Goal: Task Accomplishment & Management: Use online tool/utility

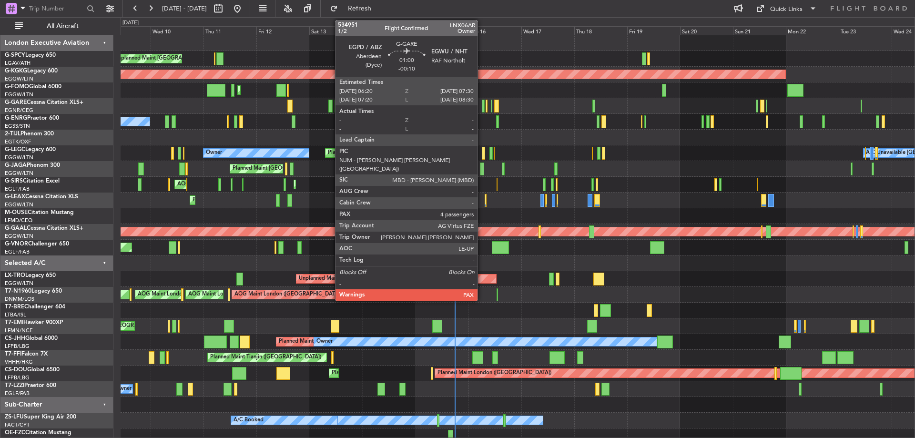
click at [482, 105] on div at bounding box center [483, 106] width 3 height 13
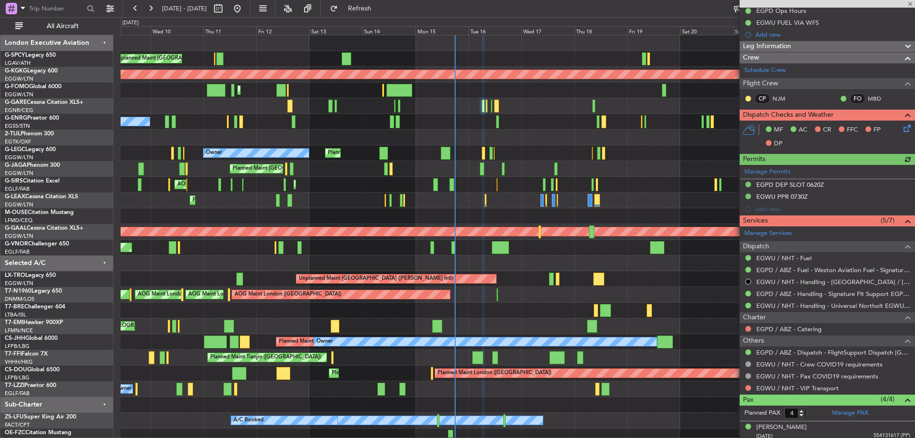
scroll to position [73, 0]
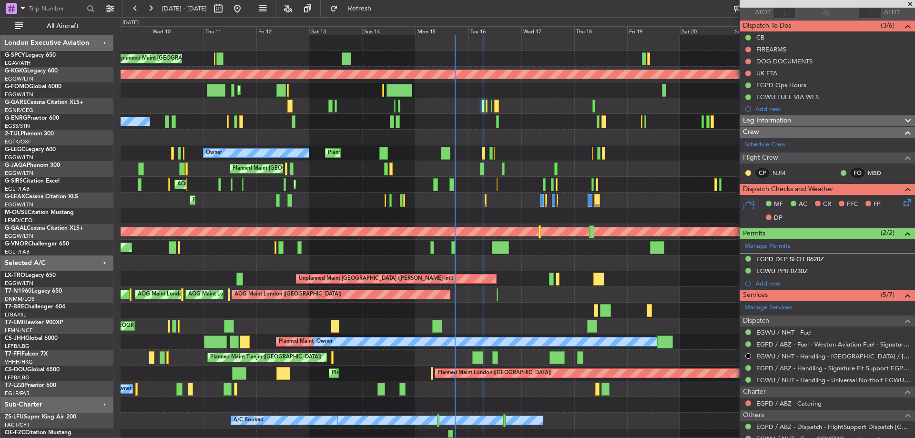
click at [901, 205] on icon at bounding box center [905, 201] width 8 height 8
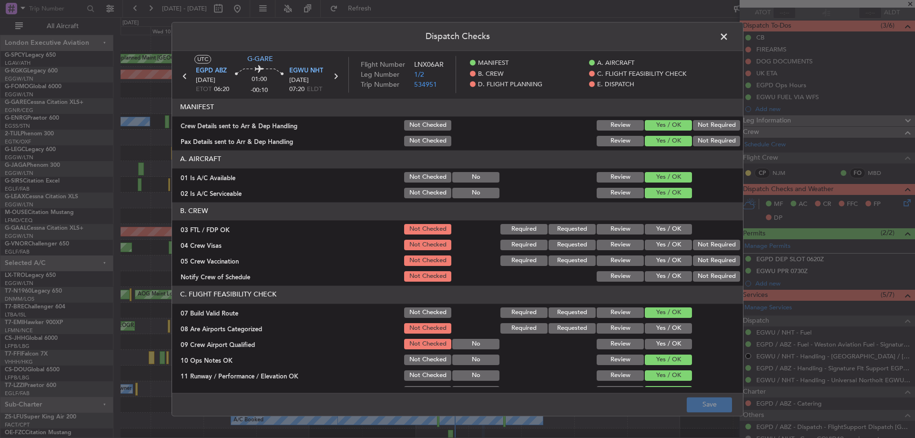
click at [649, 224] on button "Yes / OK" at bounding box center [668, 229] width 47 height 10
click at [710, 244] on button "Not Required" at bounding box center [716, 245] width 47 height 10
click at [710, 253] on section "B. CREW 03 FTL / FDP OK Not Checked Required Requested Review Yes / OK 04 Crew …" at bounding box center [457, 242] width 571 height 81
click at [707, 263] on button "Not Required" at bounding box center [716, 260] width 47 height 10
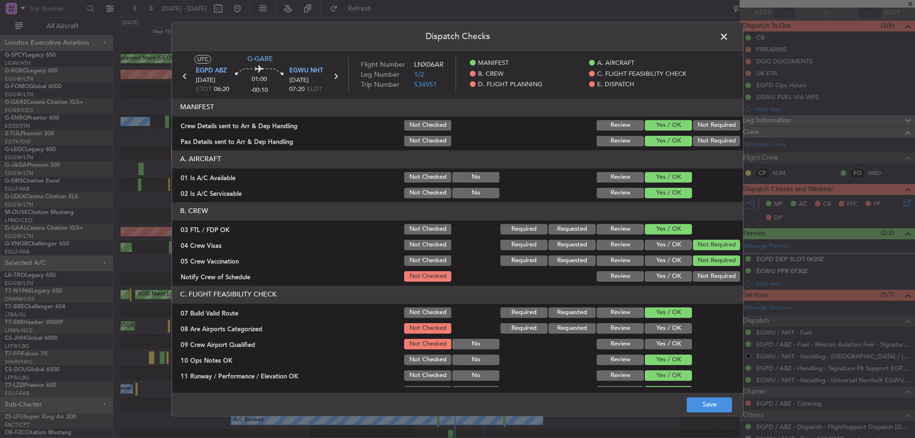
click at [673, 277] on button "Yes / OK" at bounding box center [668, 276] width 47 height 10
click at [664, 331] on button "Yes / OK" at bounding box center [668, 328] width 47 height 10
click at [665, 344] on button "Yes / OK" at bounding box center [668, 344] width 47 height 10
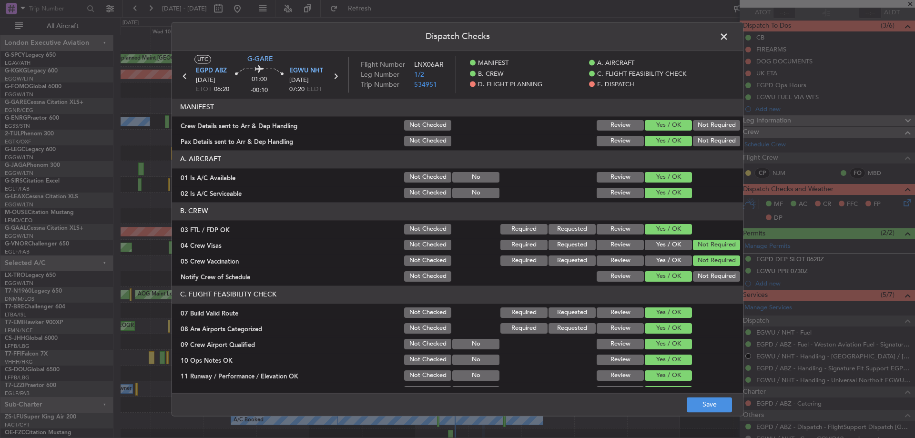
click at [711, 412] on footer "Save" at bounding box center [457, 404] width 571 height 23
click at [713, 407] on button "Save" at bounding box center [709, 404] width 45 height 15
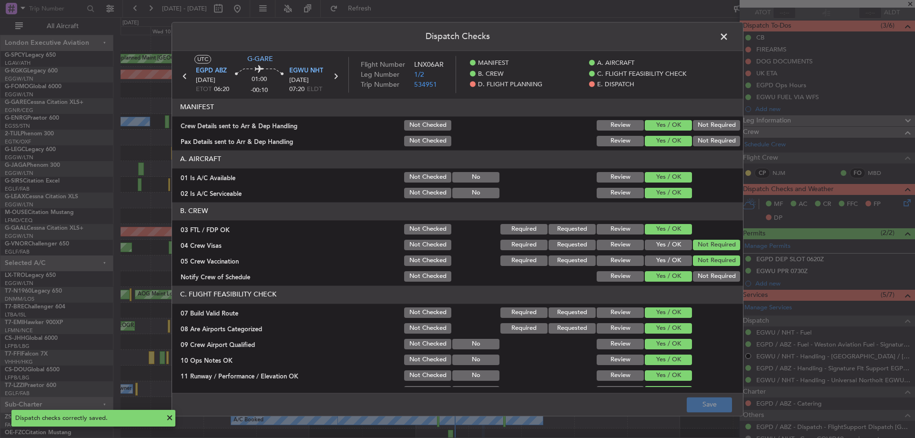
click at [728, 38] on span at bounding box center [728, 39] width 0 height 19
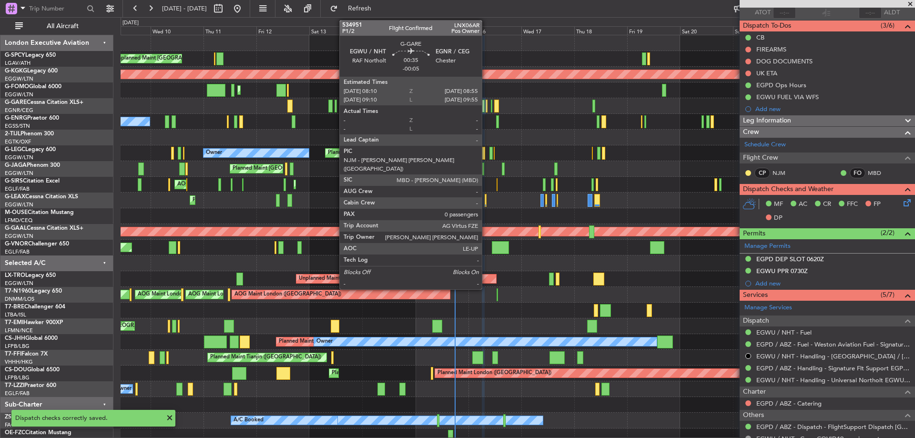
click at [486, 105] on div at bounding box center [486, 106] width 2 height 13
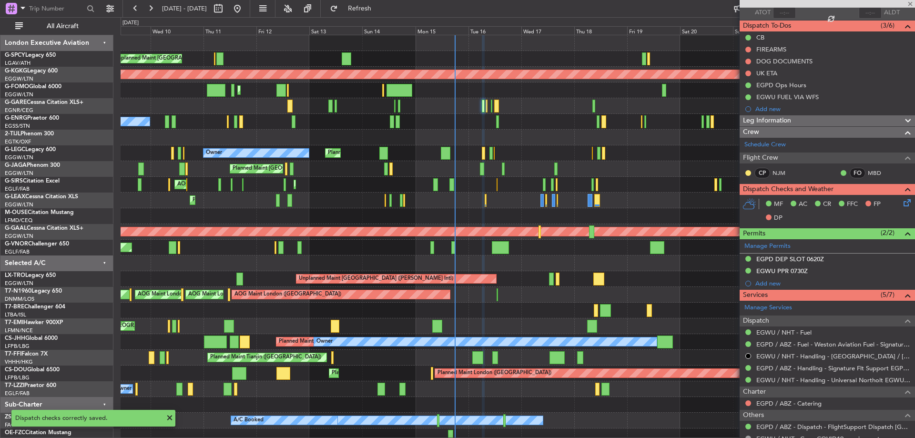
type input "-00:05"
type input "0"
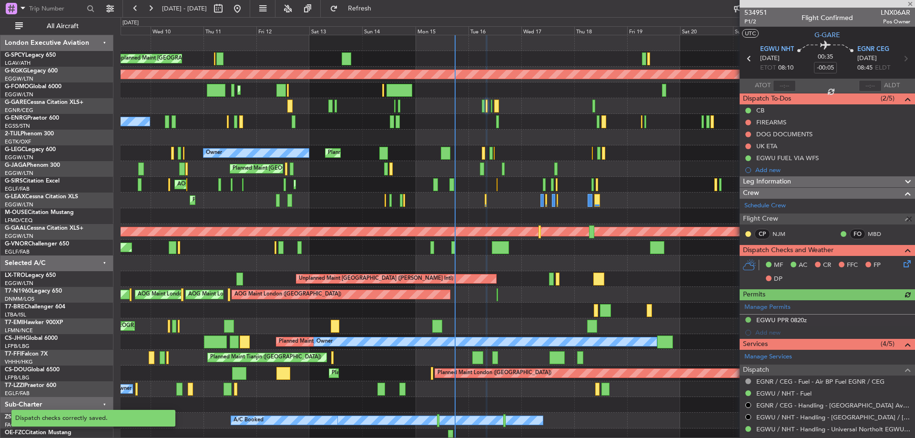
click at [901, 264] on icon at bounding box center [905, 262] width 8 height 8
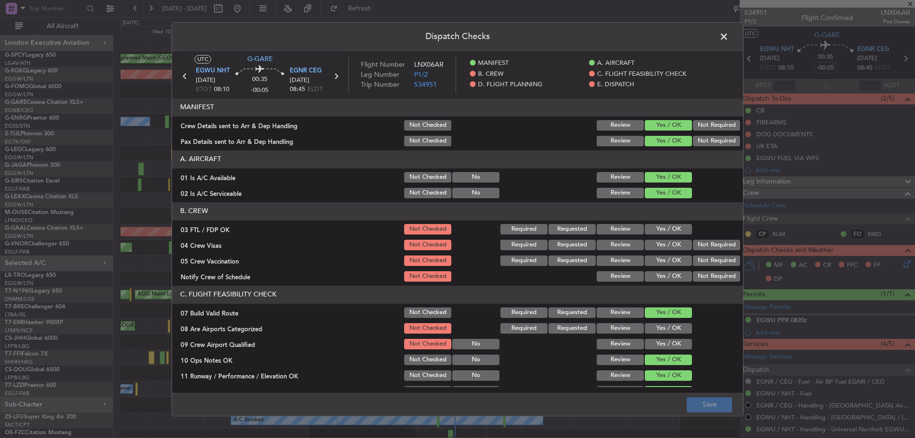
drag, startPoint x: 658, startPoint y: 228, endPoint x: 666, endPoint y: 240, distance: 13.5
click at [659, 228] on button "Yes / OK" at bounding box center [668, 229] width 47 height 10
click at [714, 246] on button "Not Required" at bounding box center [716, 245] width 47 height 10
click at [708, 260] on button "Not Required" at bounding box center [716, 260] width 47 height 10
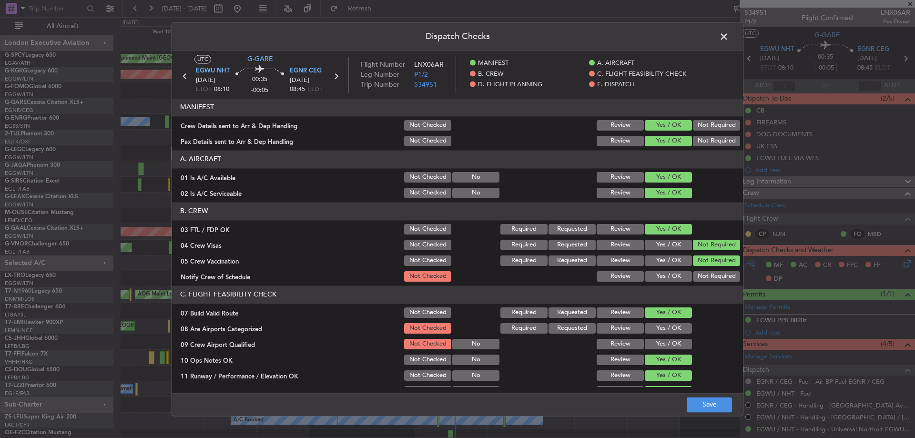
drag, startPoint x: 661, startPoint y: 275, endPoint x: 661, endPoint y: 287, distance: 12.4
click at [661, 276] on button "Yes / OK" at bounding box center [668, 276] width 47 height 10
click at [657, 327] on button "Yes / OK" at bounding box center [668, 328] width 47 height 10
drag, startPoint x: 657, startPoint y: 346, endPoint x: 660, endPoint y: 352, distance: 6.4
click at [657, 346] on button "Yes / OK" at bounding box center [668, 344] width 47 height 10
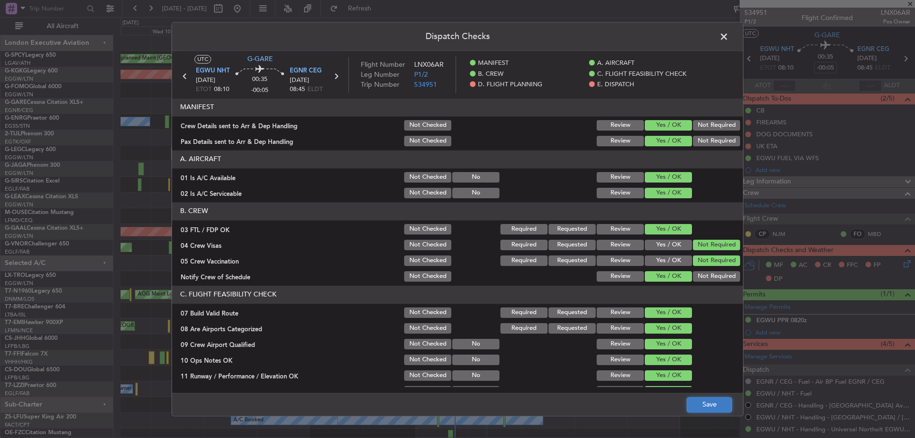
click at [704, 404] on button "Save" at bounding box center [709, 404] width 45 height 15
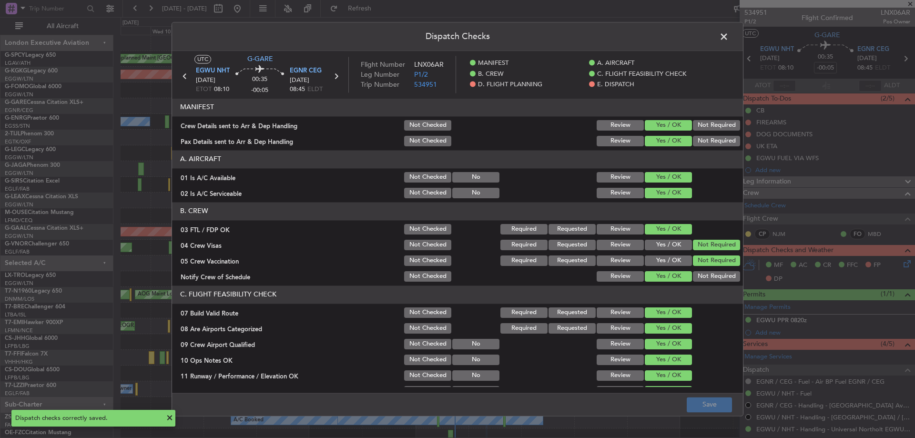
click at [728, 34] on span at bounding box center [728, 39] width 0 height 19
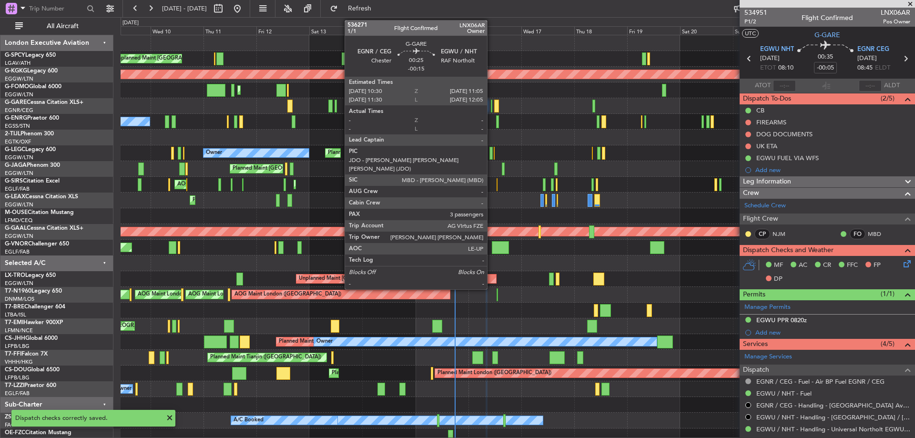
click at [491, 106] on div at bounding box center [491, 106] width 1 height 13
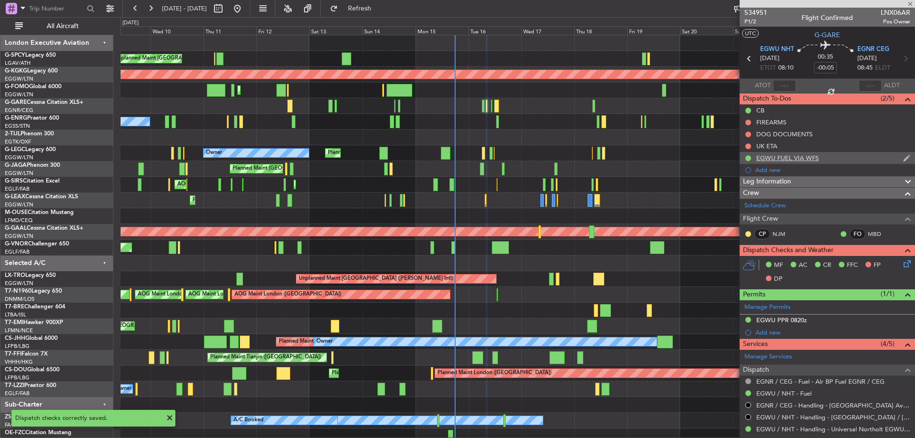
type input "-00:15"
type input "3"
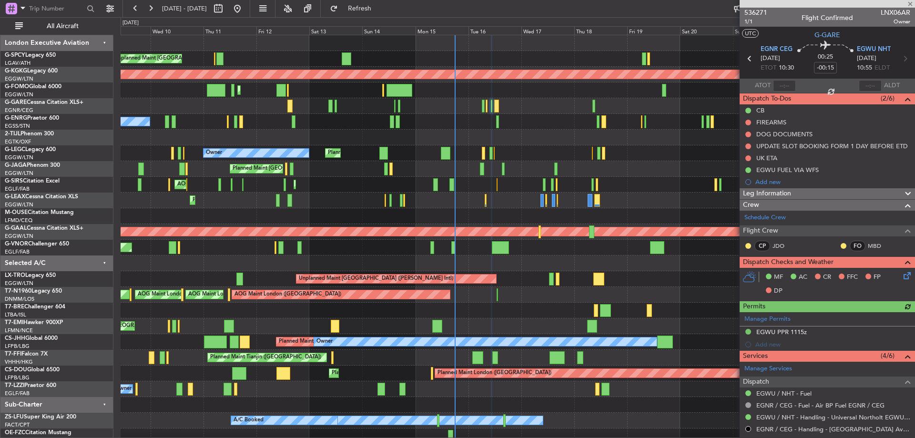
click at [901, 278] on icon at bounding box center [905, 274] width 8 height 8
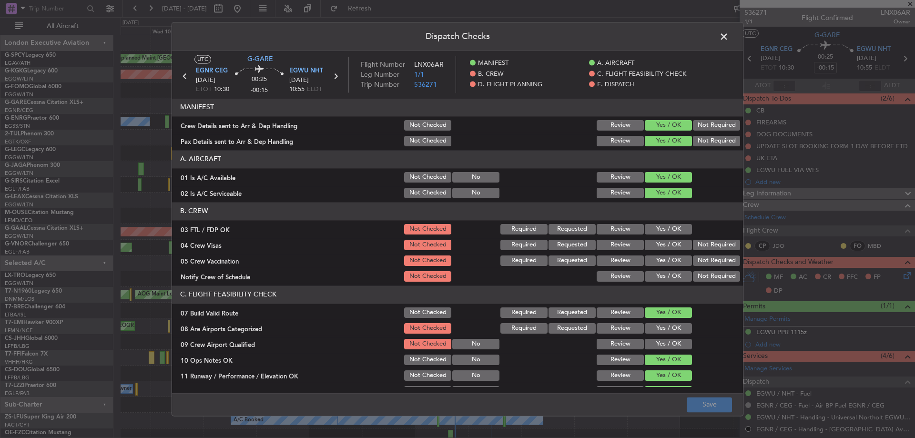
click at [652, 228] on button "Yes / OK" at bounding box center [668, 229] width 47 height 10
drag, startPoint x: 705, startPoint y: 241, endPoint x: 700, endPoint y: 248, distance: 8.6
click at [703, 245] on button "Not Required" at bounding box center [716, 245] width 47 height 10
click at [700, 262] on button "Not Required" at bounding box center [716, 260] width 47 height 10
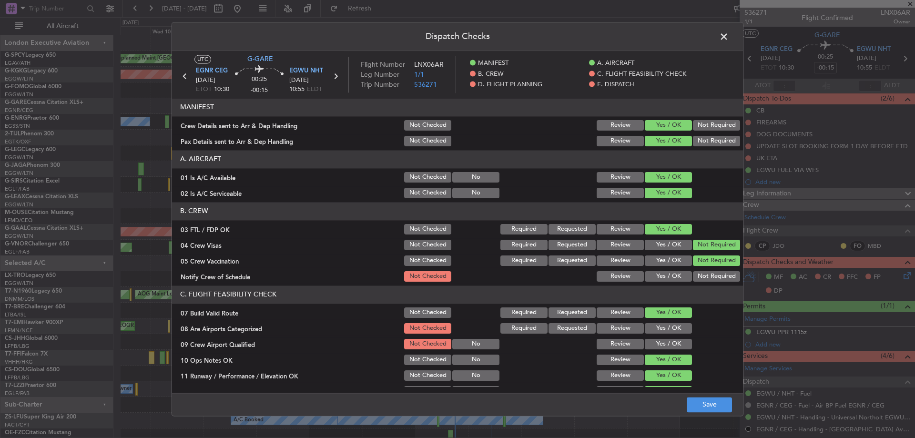
click at [678, 279] on button "Yes / OK" at bounding box center [668, 276] width 47 height 10
click at [672, 324] on button "Yes / OK" at bounding box center [668, 328] width 47 height 10
click at [670, 343] on button "Yes / OK" at bounding box center [668, 344] width 47 height 10
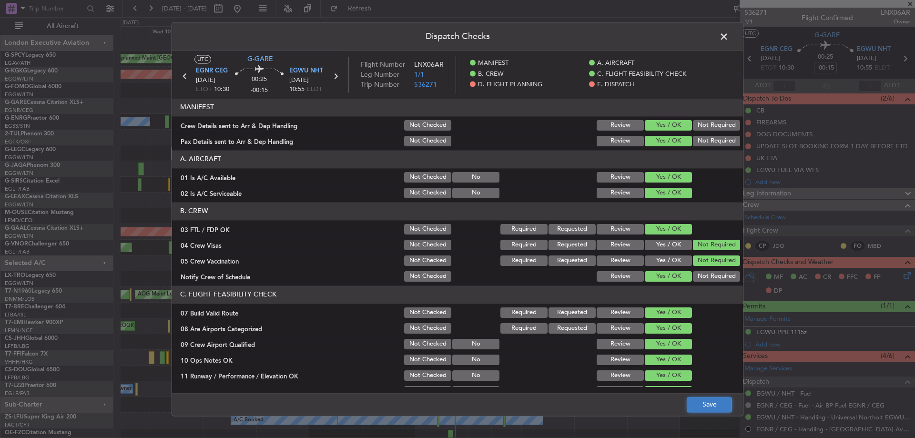
click at [716, 405] on button "Save" at bounding box center [709, 404] width 45 height 15
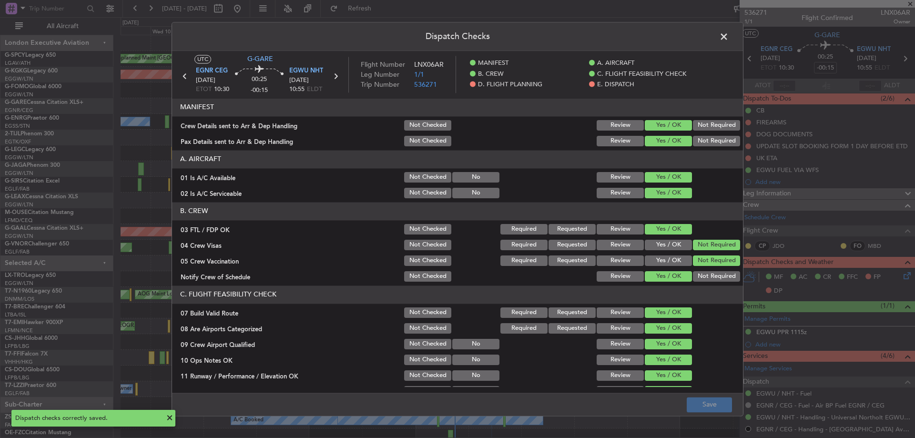
click at [728, 30] on span at bounding box center [728, 39] width 0 height 19
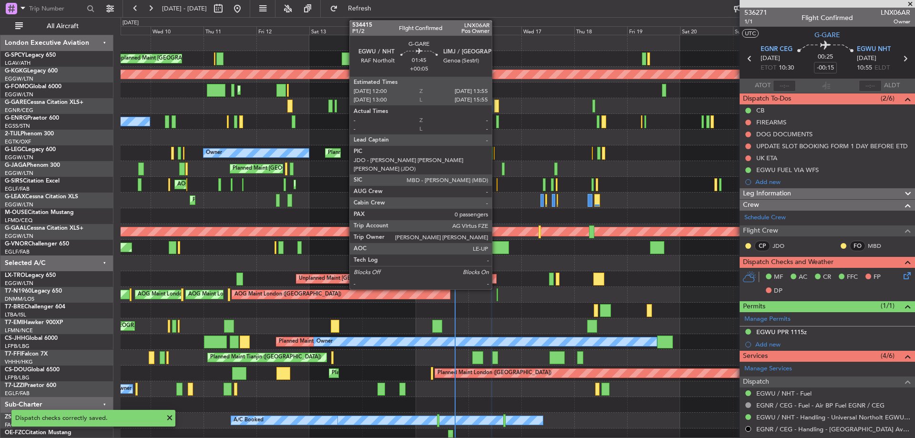
click at [496, 101] on div at bounding box center [496, 106] width 4 height 13
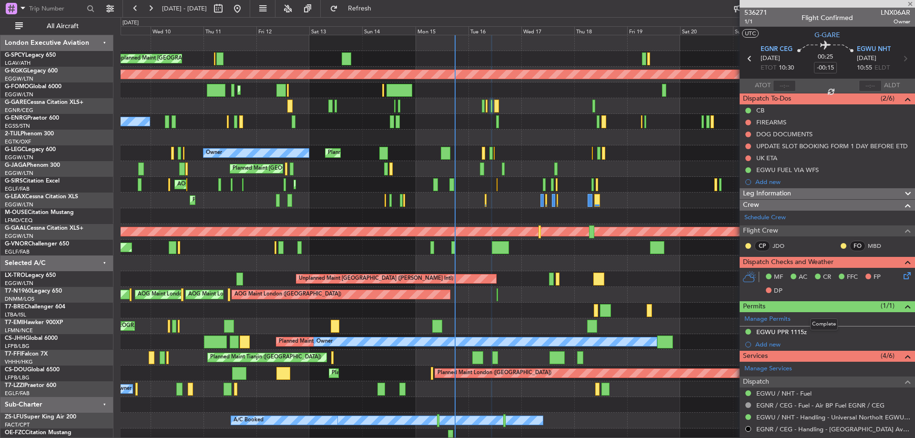
type input "+00:05"
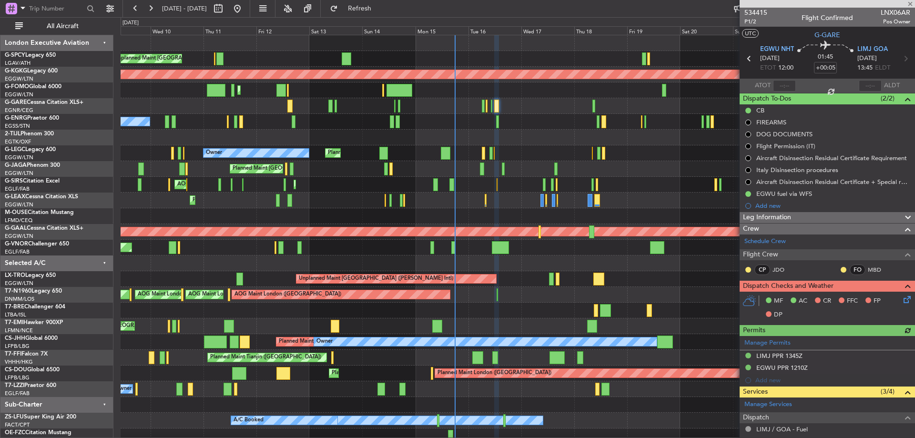
click at [902, 302] on icon at bounding box center [905, 298] width 8 height 8
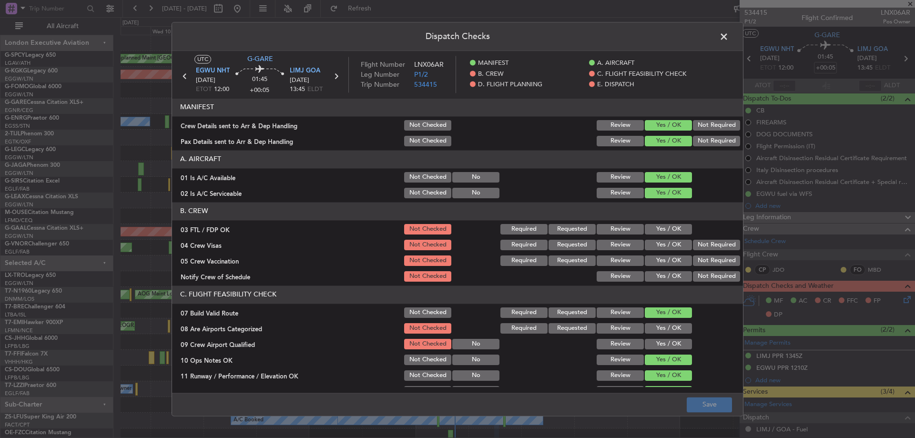
click at [673, 230] on button "Yes / OK" at bounding box center [668, 229] width 47 height 10
click at [709, 249] on button "Not Required" at bounding box center [716, 245] width 47 height 10
click at [703, 260] on button "Not Required" at bounding box center [716, 260] width 47 height 10
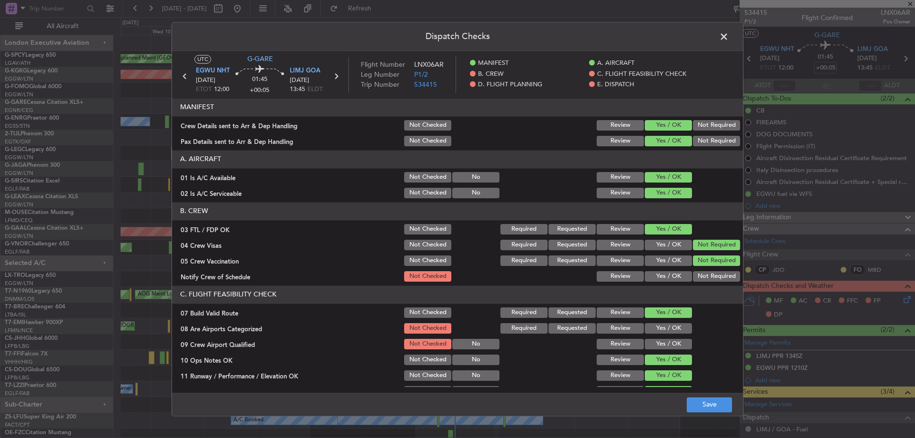
click at [674, 277] on button "Yes / OK" at bounding box center [668, 276] width 47 height 10
click at [670, 328] on button "Yes / OK" at bounding box center [668, 328] width 47 height 10
drag, startPoint x: 669, startPoint y: 350, endPoint x: 674, endPoint y: 347, distance: 5.6
click at [670, 350] on div "Yes / OK" at bounding box center [667, 343] width 48 height 13
click at [675, 346] on button "Yes / OK" at bounding box center [668, 344] width 47 height 10
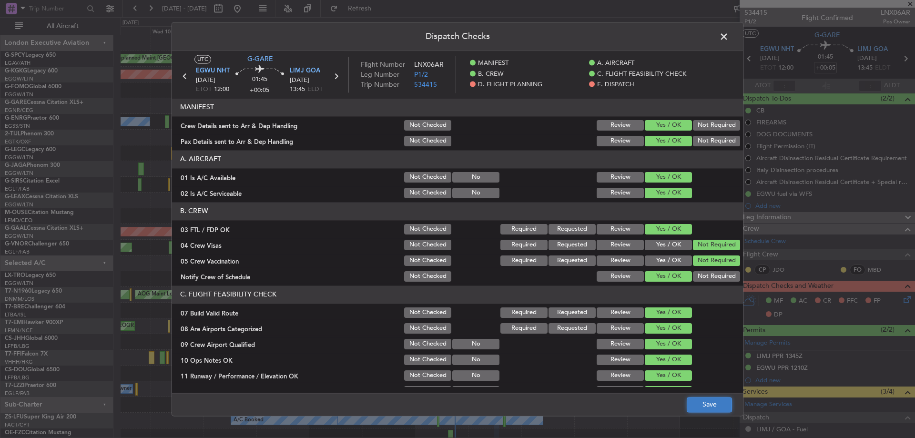
click at [713, 408] on button "Save" at bounding box center [709, 404] width 45 height 15
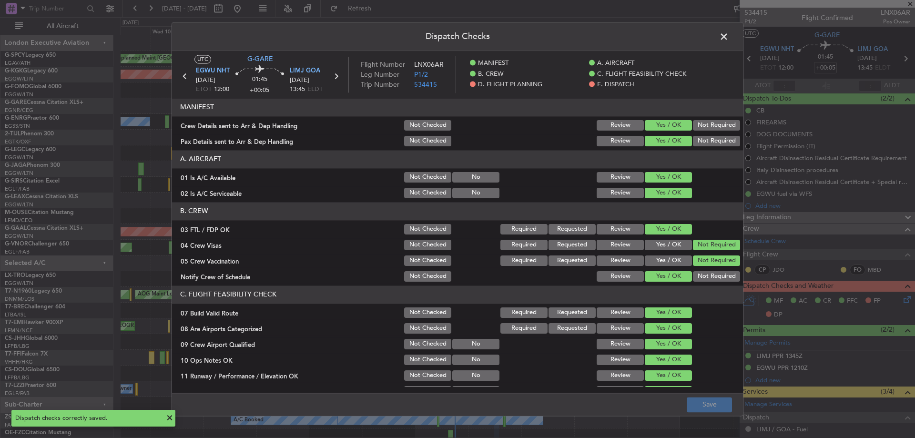
click at [728, 39] on span at bounding box center [728, 39] width 0 height 19
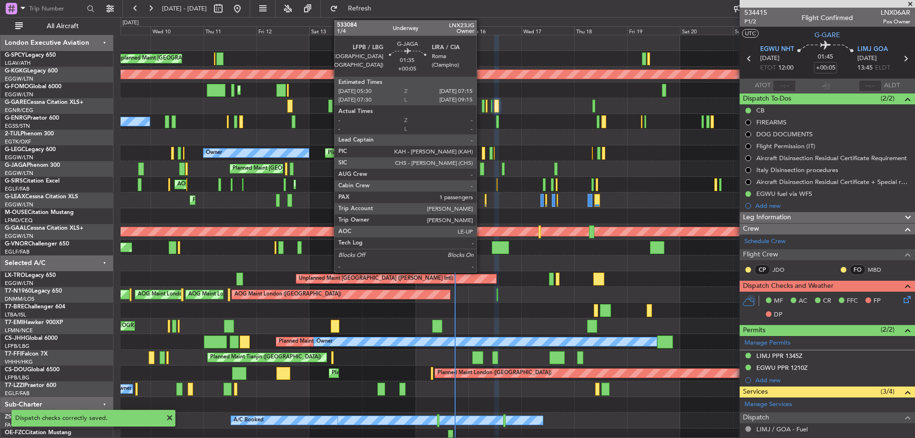
click at [481, 166] on div at bounding box center [482, 168] width 4 height 13
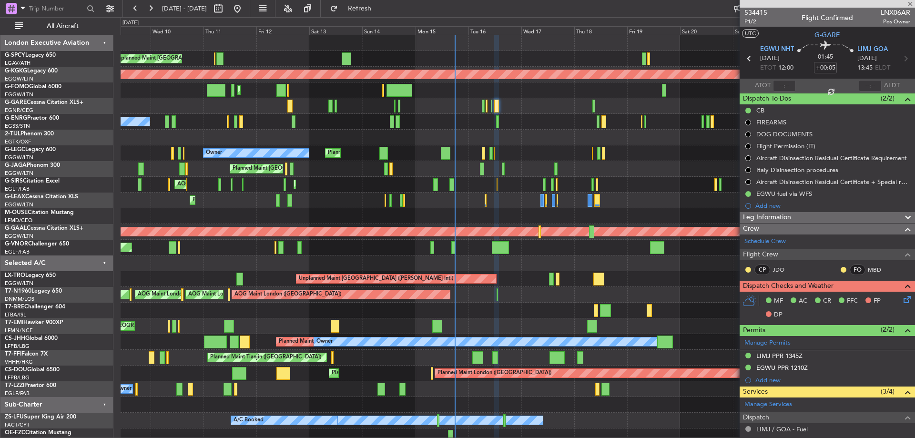
type input "1"
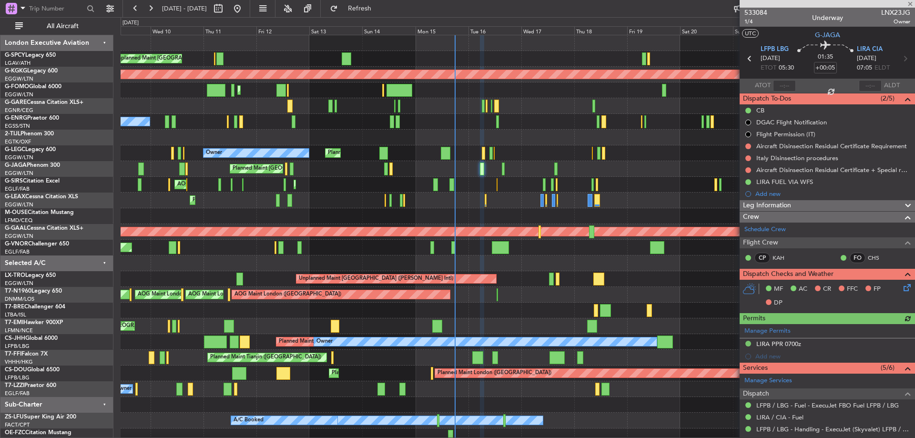
click at [901, 283] on icon at bounding box center [905, 286] width 8 height 8
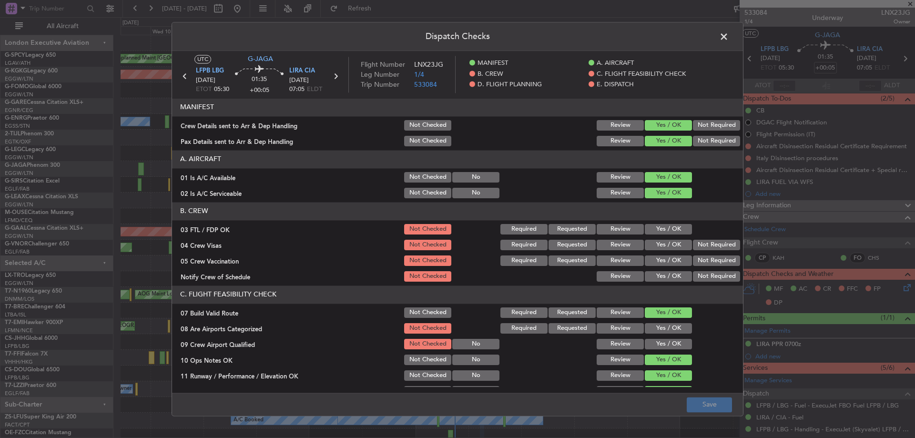
click at [674, 229] on button "Yes / OK" at bounding box center [668, 229] width 47 height 10
click at [716, 242] on button "Not Required" at bounding box center [716, 245] width 47 height 10
drag, startPoint x: 702, startPoint y: 258, endPoint x: 688, endPoint y: 274, distance: 21.0
click at [701, 258] on button "Not Required" at bounding box center [716, 260] width 47 height 10
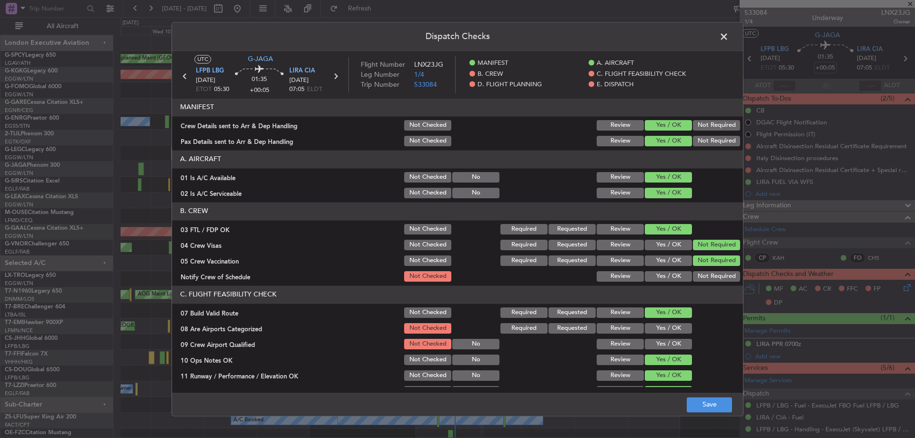
click at [684, 276] on button "Yes / OK" at bounding box center [668, 276] width 47 height 10
drag, startPoint x: 675, startPoint y: 331, endPoint x: 670, endPoint y: 342, distance: 11.8
click at [675, 331] on button "Yes / OK" at bounding box center [668, 328] width 47 height 10
click at [670, 342] on button "Yes / OK" at bounding box center [668, 344] width 47 height 10
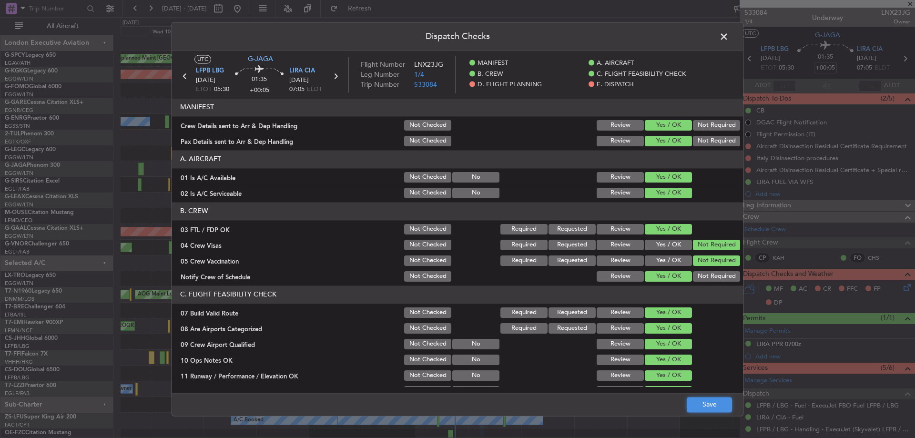
click at [697, 404] on button "Save" at bounding box center [709, 404] width 45 height 15
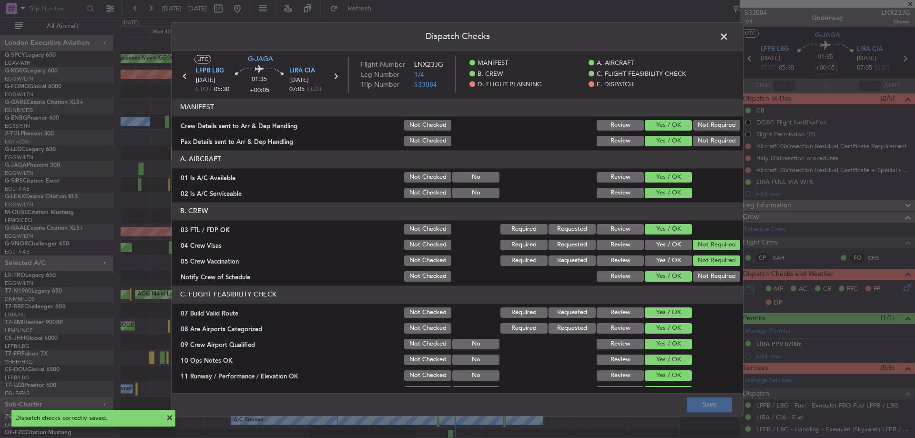
click at [728, 36] on span at bounding box center [728, 39] width 0 height 19
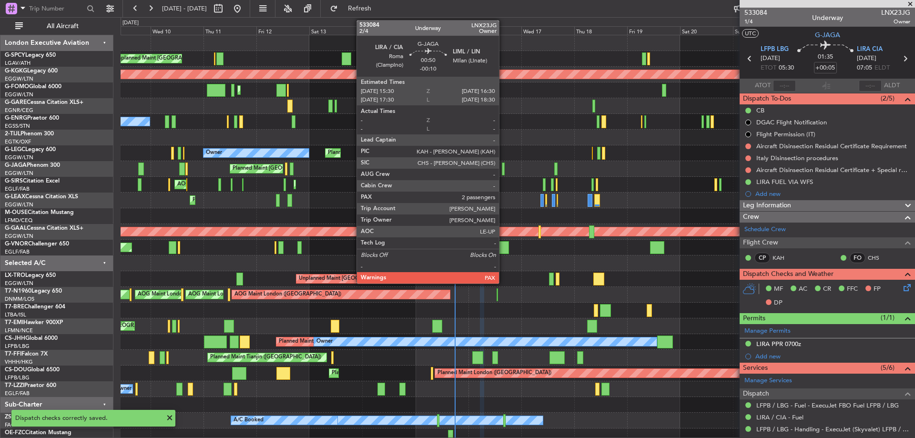
click at [503, 169] on div at bounding box center [503, 168] width 2 height 13
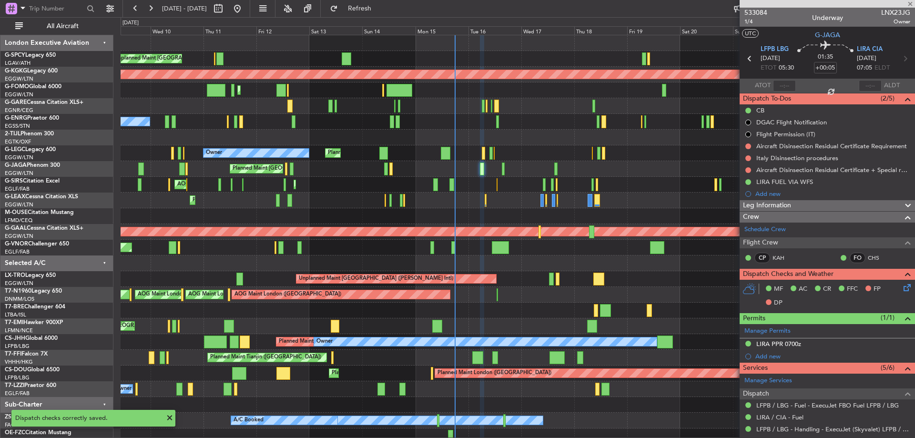
type input "-00:10"
type input "2"
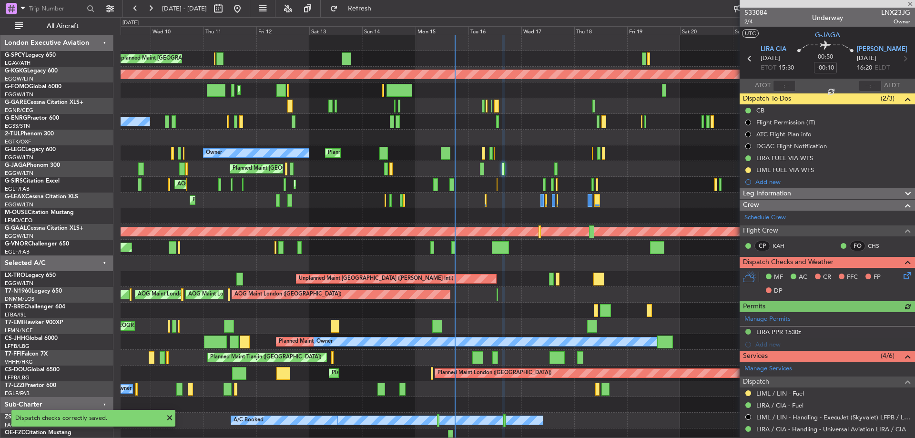
click at [901, 278] on icon at bounding box center [905, 274] width 8 height 8
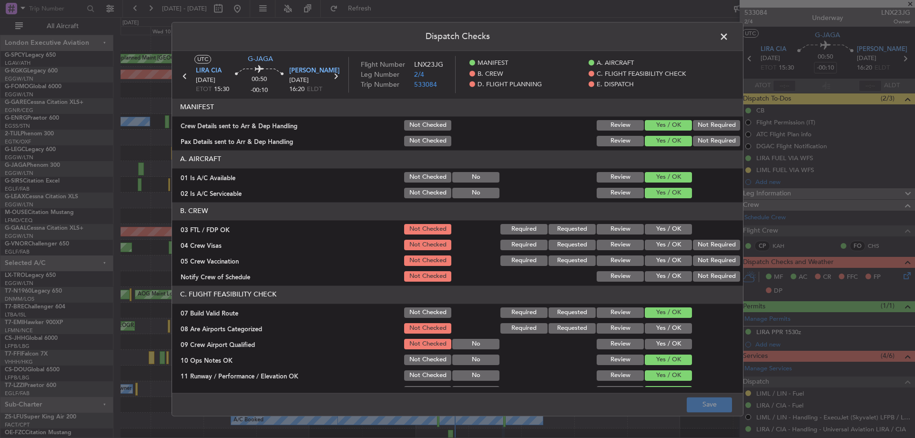
click at [654, 226] on button "Yes / OK" at bounding box center [668, 229] width 47 height 10
click at [718, 248] on button "Not Required" at bounding box center [716, 245] width 47 height 10
drag, startPoint x: 707, startPoint y: 260, endPoint x: 697, endPoint y: 267, distance: 12.0
click at [706, 262] on button "Not Required" at bounding box center [716, 260] width 47 height 10
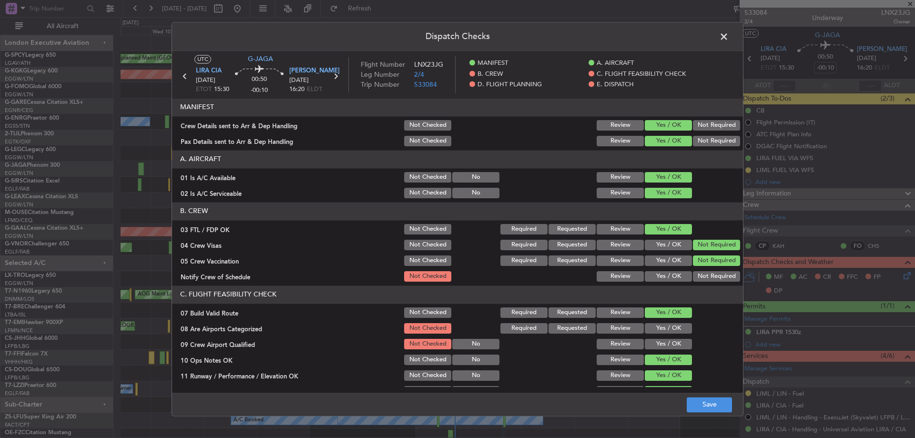
drag, startPoint x: 666, startPoint y: 274, endPoint x: 649, endPoint y: 309, distance: 38.6
click at [665, 276] on button "Yes / OK" at bounding box center [668, 276] width 47 height 10
drag, startPoint x: 653, startPoint y: 325, endPoint x: 655, endPoint y: 335, distance: 10.2
click at [653, 327] on button "Yes / OK" at bounding box center [668, 328] width 47 height 10
drag, startPoint x: 656, startPoint y: 337, endPoint x: 667, endPoint y: 356, distance: 21.6
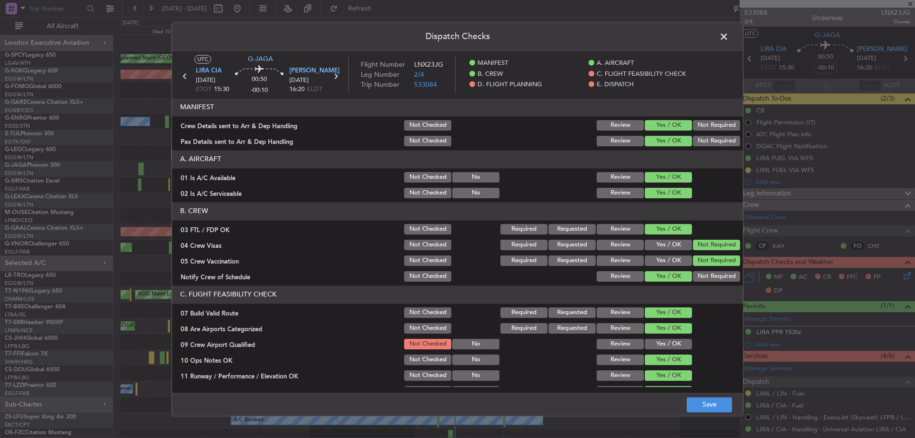
click at [657, 341] on section "C. FLIGHT FEASIBILITY CHECK 07 Build Valid Route Not Checked Required Requested…" at bounding box center [457, 412] width 571 height 254
click at [674, 339] on button "Yes / OK" at bounding box center [668, 344] width 47 height 10
click at [710, 405] on button "Save" at bounding box center [709, 404] width 45 height 15
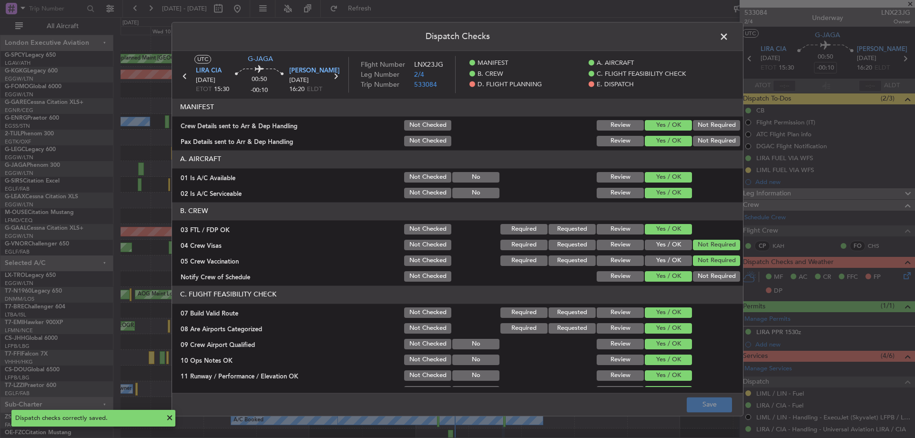
click at [728, 33] on span at bounding box center [728, 39] width 0 height 19
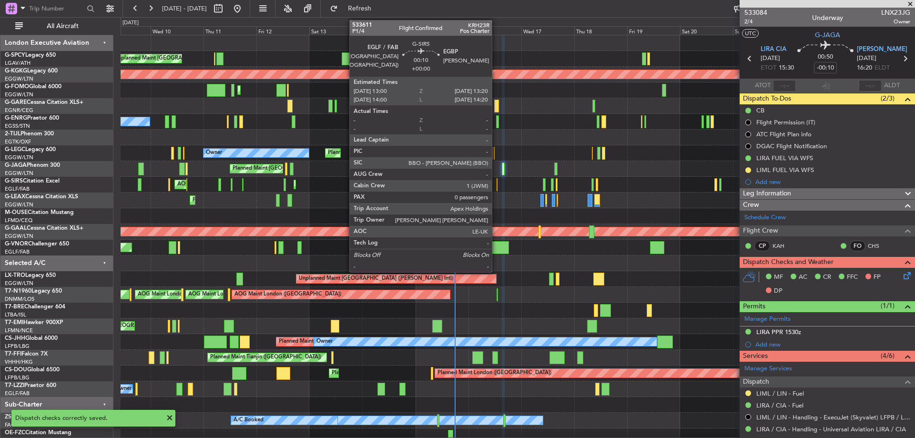
click at [496, 184] on div at bounding box center [496, 184] width 1 height 13
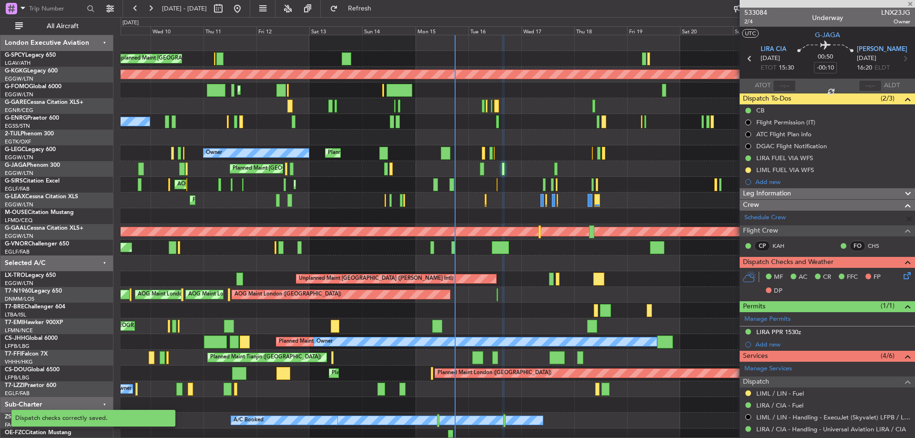
type input "0"
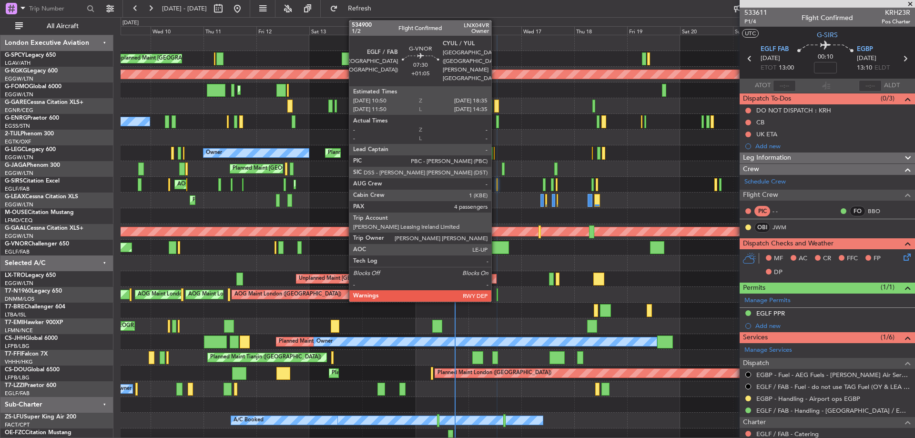
click at [495, 247] on div at bounding box center [500, 247] width 17 height 13
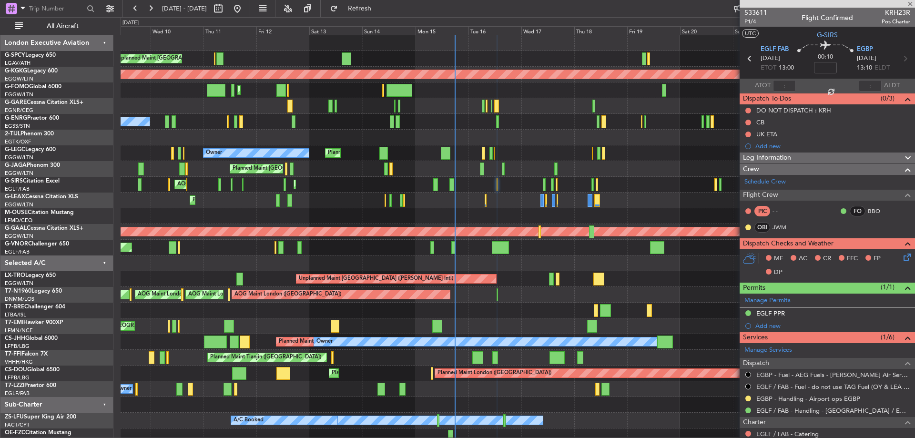
type input "+01:05"
type input "4"
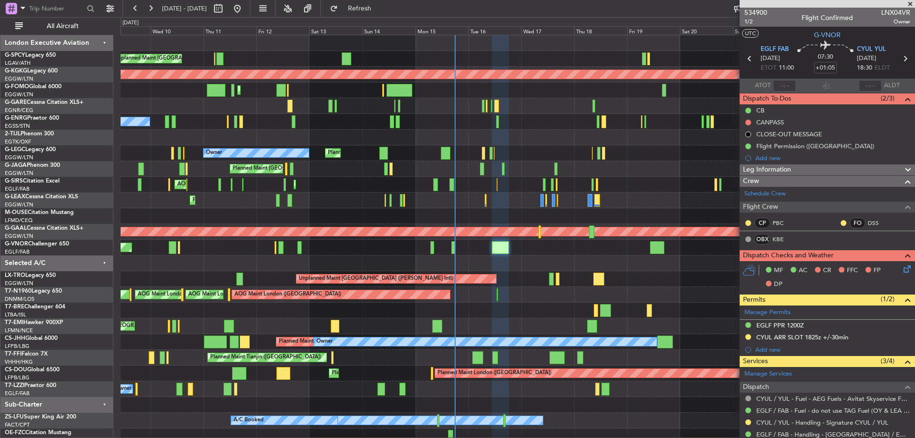
click at [901, 266] on icon at bounding box center [905, 267] width 8 height 8
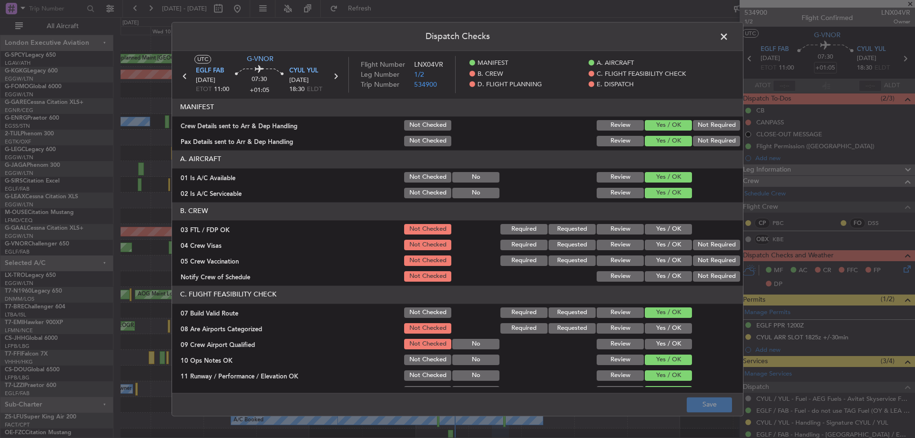
click at [651, 223] on div "Yes / OK" at bounding box center [667, 228] width 48 height 13
click at [659, 226] on button "Yes / OK" at bounding box center [668, 229] width 47 height 10
click at [705, 241] on button "Not Required" at bounding box center [716, 245] width 47 height 10
drag, startPoint x: 702, startPoint y: 261, endPoint x: 668, endPoint y: 276, distance: 36.9
click at [699, 262] on button "Not Required" at bounding box center [716, 260] width 47 height 10
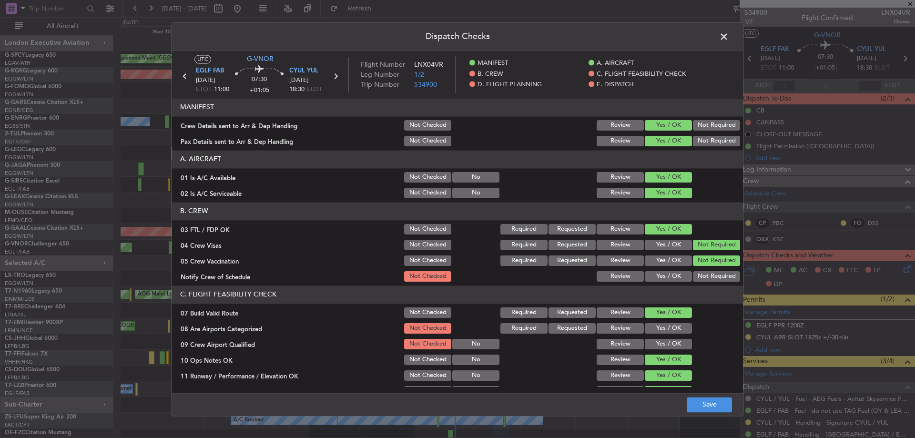
click at [661, 278] on button "Yes / OK" at bounding box center [668, 276] width 47 height 10
click at [664, 327] on button "Yes / OK" at bounding box center [668, 328] width 47 height 10
click at [663, 340] on button "Yes / OK" at bounding box center [668, 344] width 47 height 10
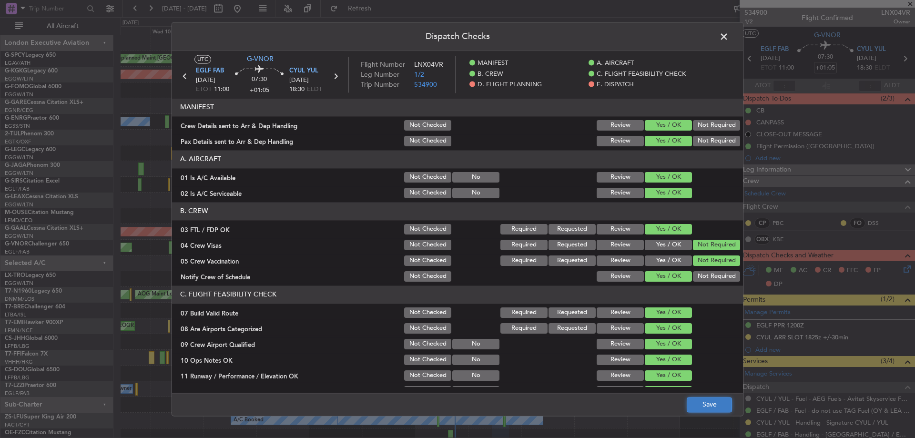
click at [717, 408] on button "Save" at bounding box center [709, 404] width 45 height 15
click at [728, 35] on span at bounding box center [728, 39] width 0 height 19
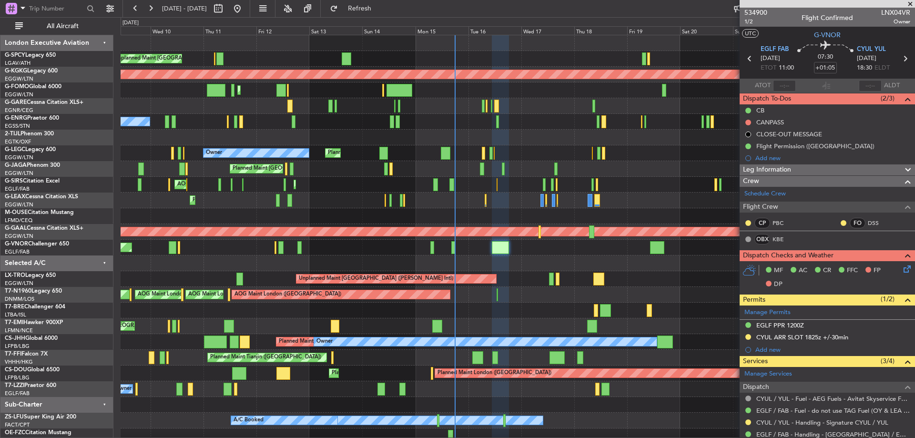
click at [498, 293] on div "Unplanned Maint London (Stansted) AOG Maint London (Stansted) AOG Maint London …" at bounding box center [518, 295] width 794 height 16
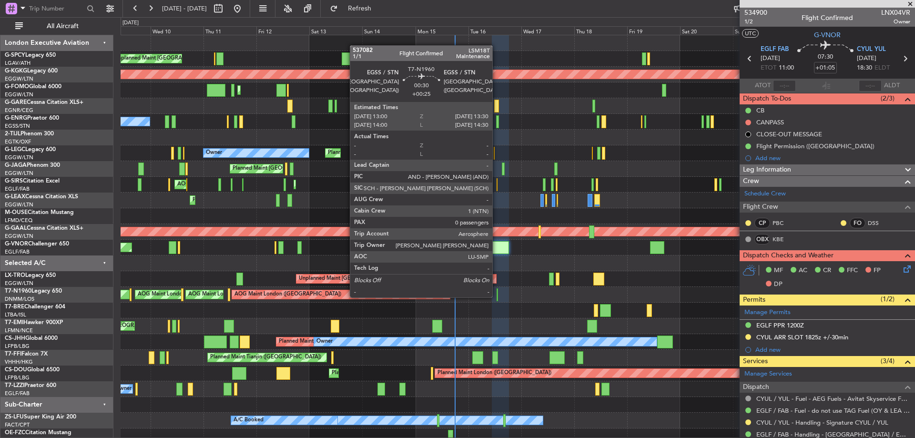
click at [496, 296] on div at bounding box center [496, 294] width 1 height 13
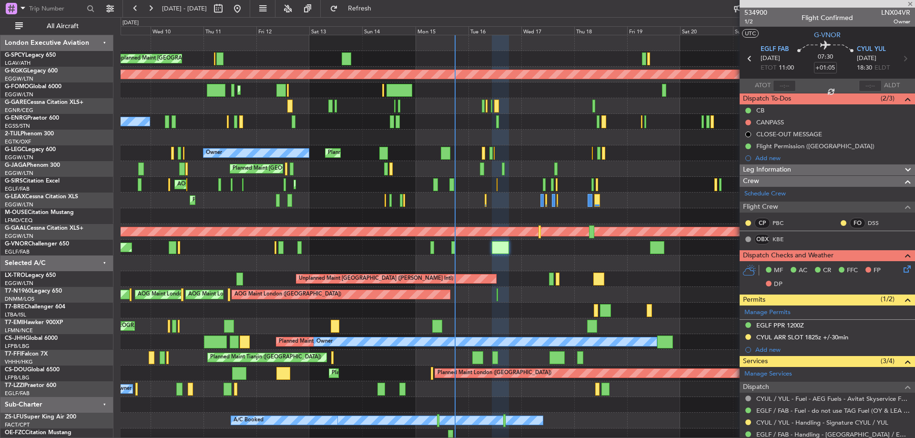
type input "+00:25"
type input "0"
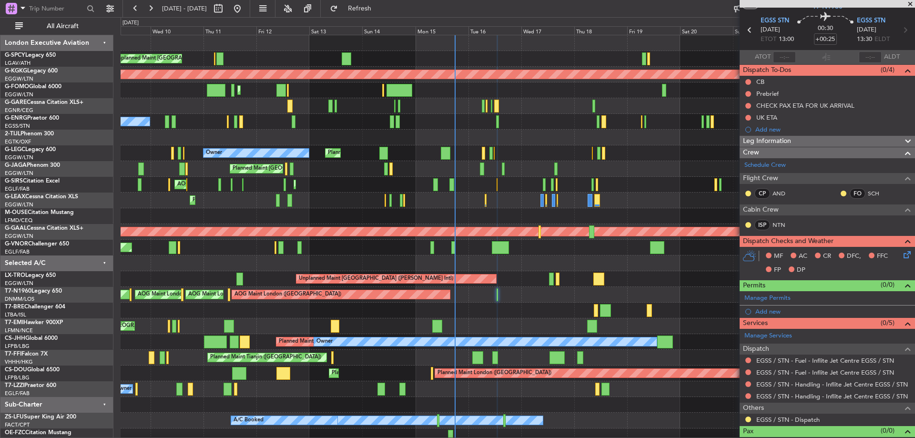
scroll to position [43, 0]
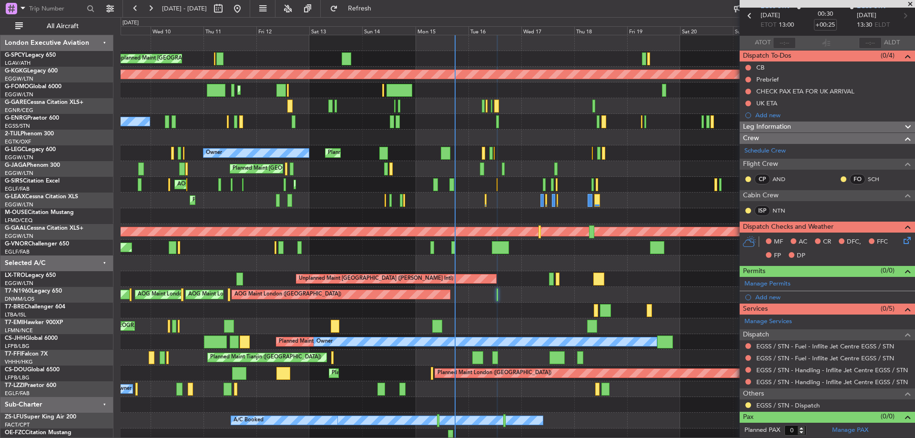
click at [901, 242] on icon at bounding box center [905, 239] width 8 height 8
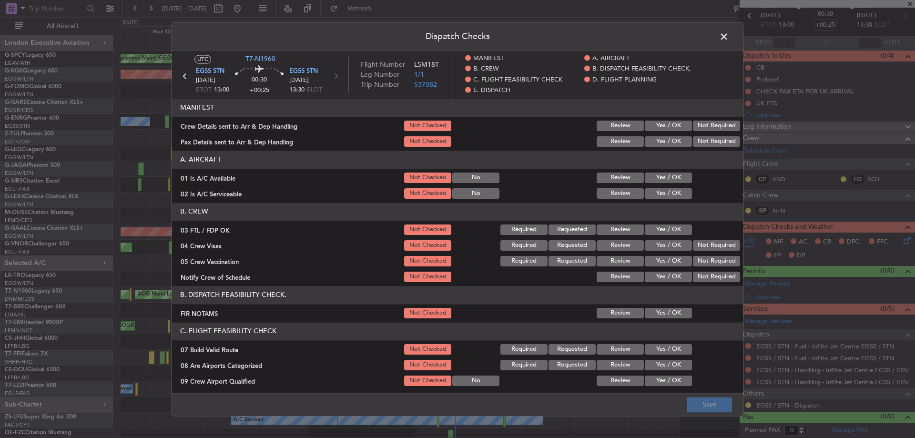
click at [667, 228] on button "Yes / OK" at bounding box center [668, 229] width 47 height 10
click at [701, 239] on div "Not Required" at bounding box center [715, 245] width 48 height 13
click at [703, 244] on button "Not Required" at bounding box center [716, 245] width 47 height 10
click at [697, 260] on button "Not Required" at bounding box center [716, 261] width 47 height 10
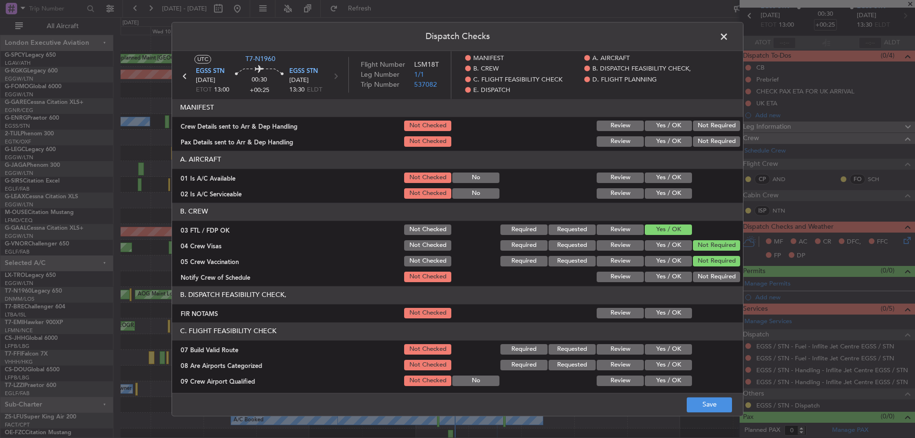
click at [669, 280] on button "Yes / OK" at bounding box center [668, 277] width 47 height 10
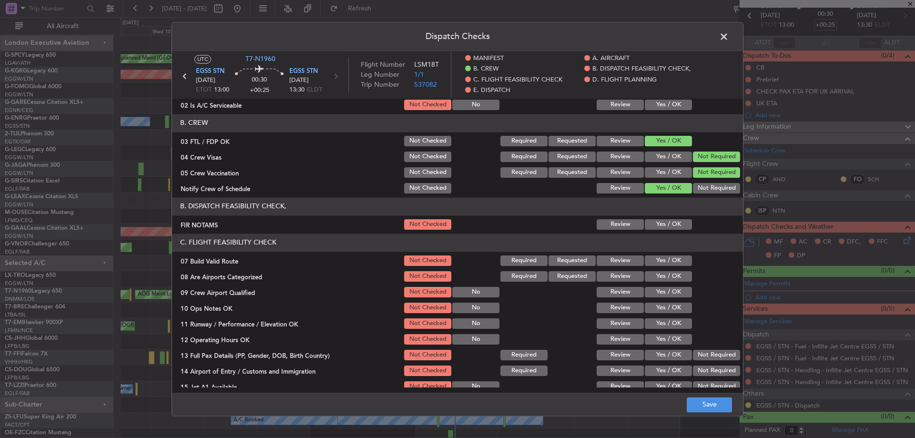
scroll to position [95, 0]
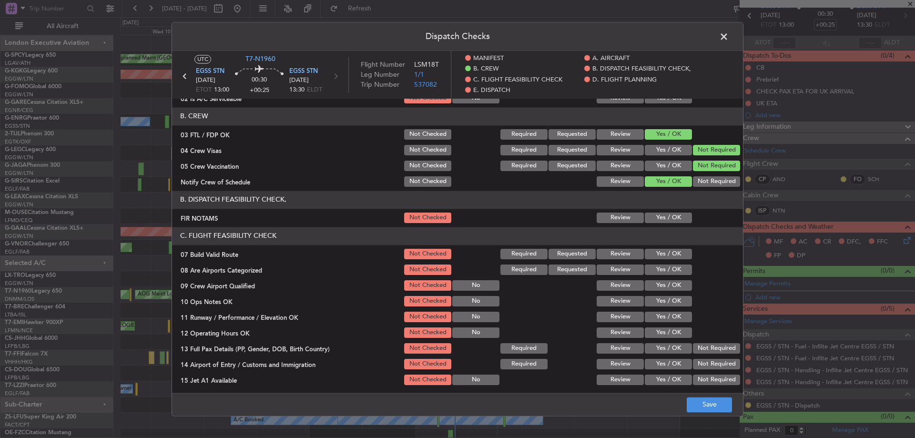
click at [665, 268] on button "Yes / OK" at bounding box center [668, 269] width 47 height 10
click at [657, 286] on button "Yes / OK" at bounding box center [668, 285] width 47 height 10
click at [719, 409] on button "Save" at bounding box center [709, 404] width 45 height 15
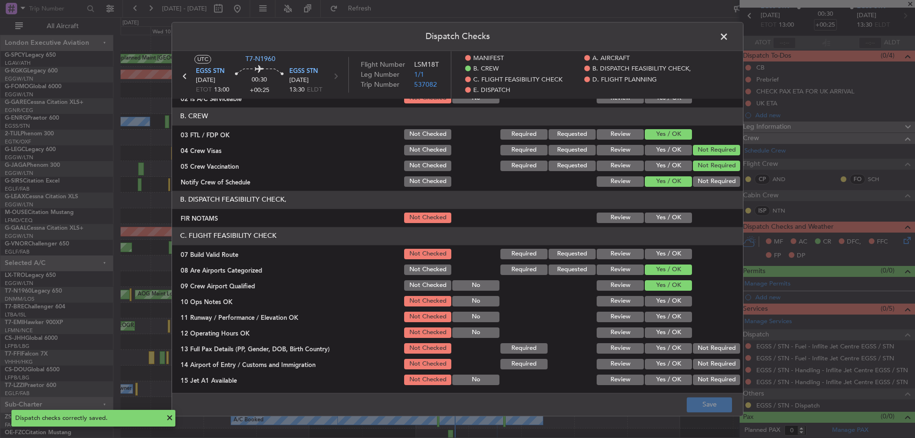
click at [728, 36] on span at bounding box center [728, 39] width 0 height 19
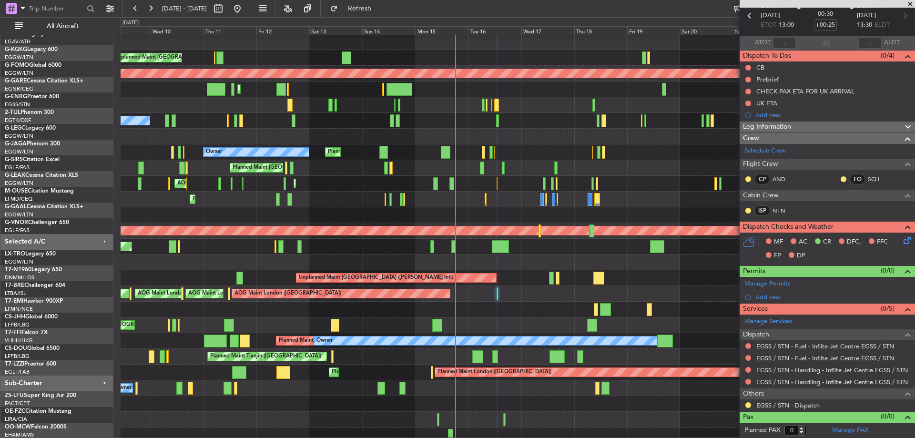
scroll to position [0, 0]
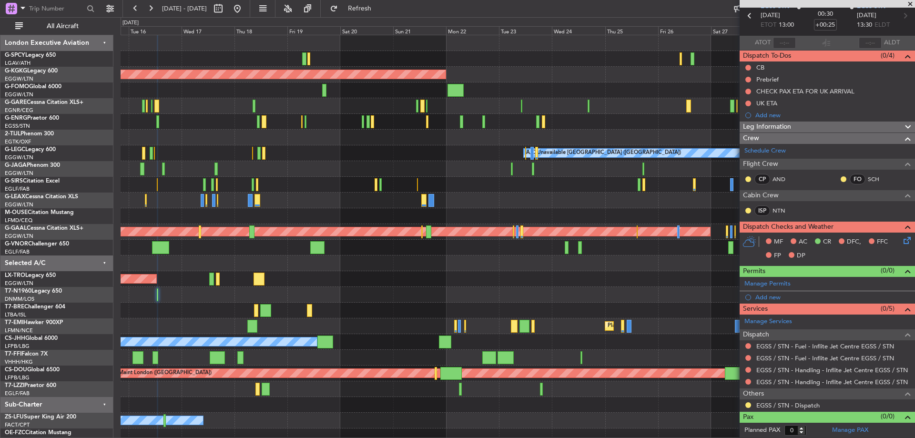
click at [297, 101] on div "AOG Maint Istanbul (Ataturk) A/C Unavailable London (Luton) Planned Maint Londo…" at bounding box center [518, 247] width 794 height 424
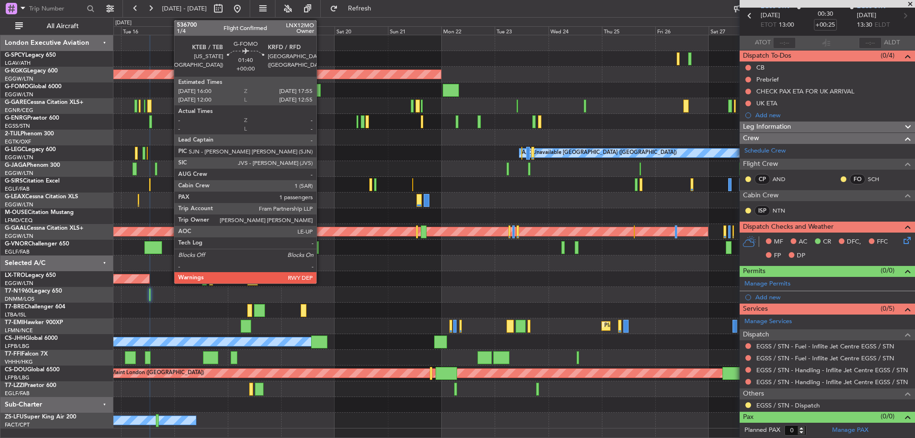
click at [321, 86] on div at bounding box center [318, 90] width 4 height 13
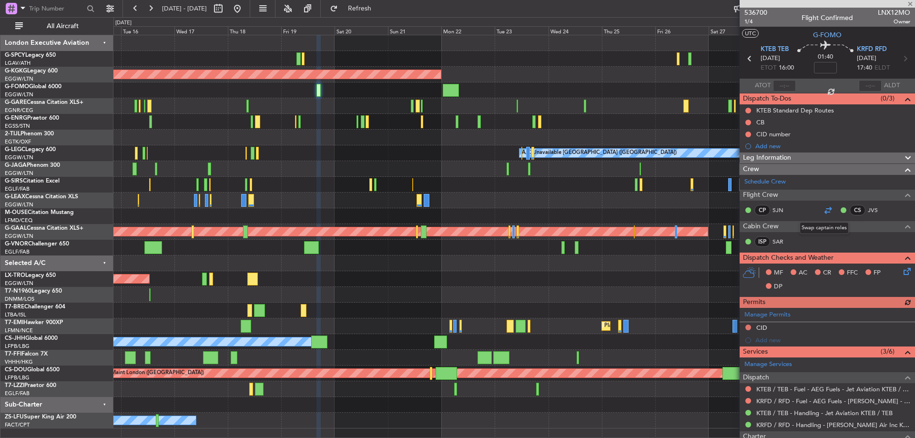
click at [822, 211] on div at bounding box center [827, 209] width 11 height 11
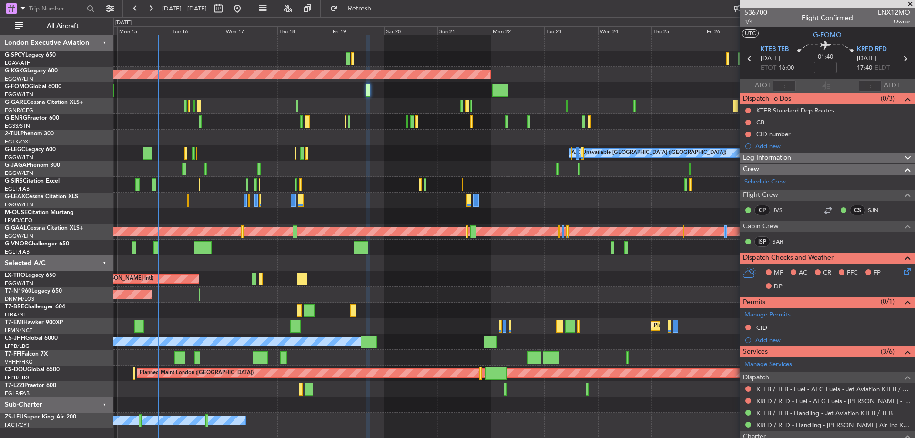
click at [368, 164] on div "Planned Maint [GEOGRAPHIC_DATA] ([GEOGRAPHIC_DATA])" at bounding box center [513, 169] width 801 height 16
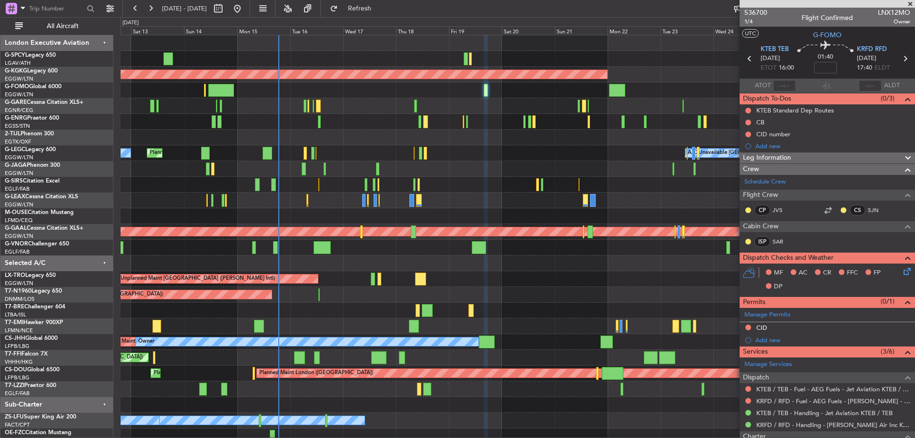
click at [493, 299] on div "AOG Maint London (Stansted) AOG Maint London (Stansted) AOG Maint London (Stans…" at bounding box center [518, 295] width 794 height 16
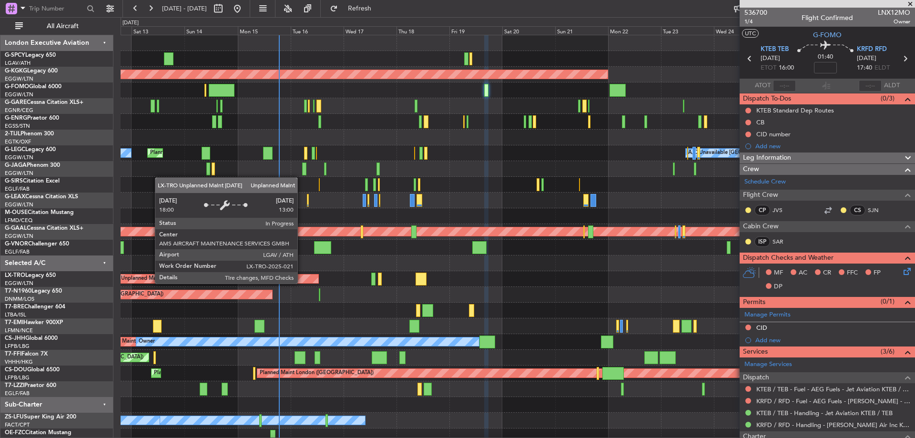
click at [293, 299] on div "AOG Maint London (Stansted) AOG Maint London (Stansted) AOG Maint London (Stans…" at bounding box center [518, 295] width 794 height 16
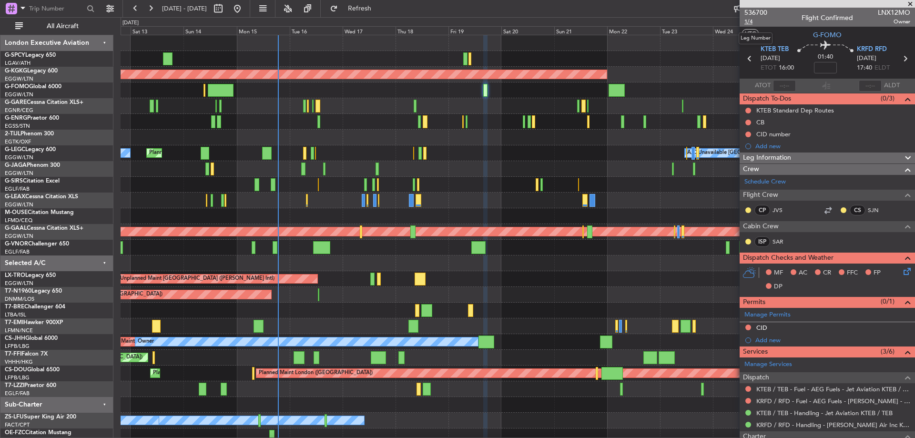
click at [750, 19] on span "1/4" at bounding box center [755, 22] width 23 height 8
click at [759, 13] on span "536700" at bounding box center [755, 13] width 23 height 10
type input "2"
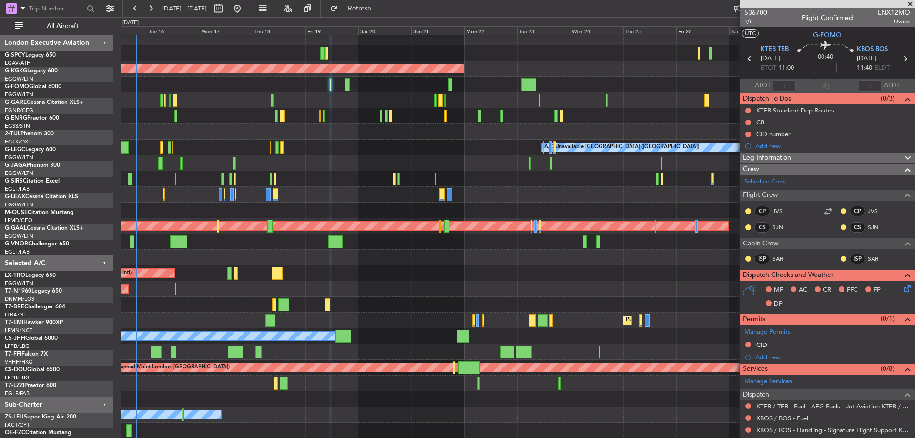
scroll to position [6, 0]
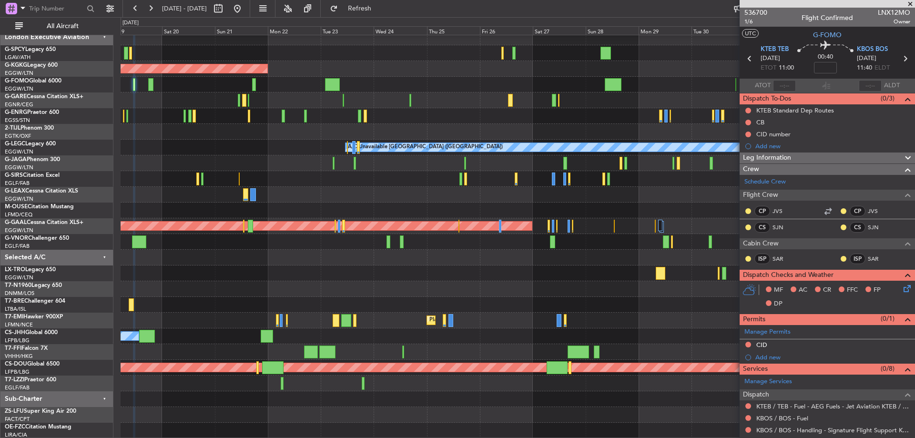
click at [313, 147] on div "A/C Unavailable [GEOGRAPHIC_DATA] ([GEOGRAPHIC_DATA])" at bounding box center [518, 148] width 794 height 16
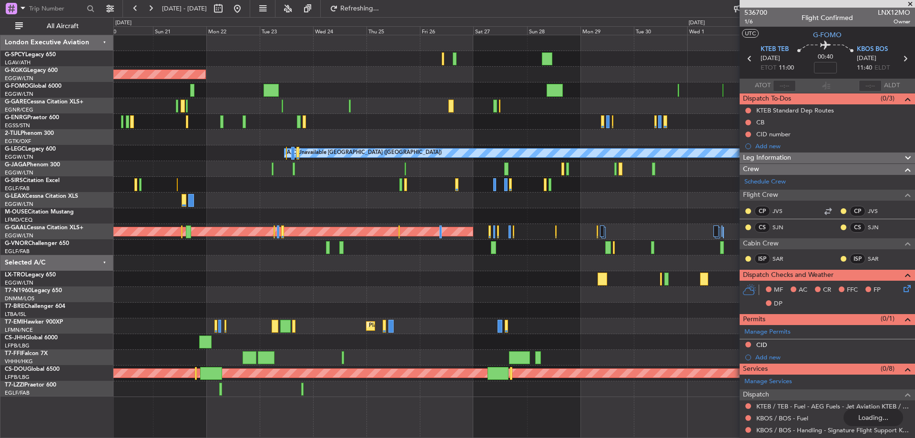
scroll to position [0, 0]
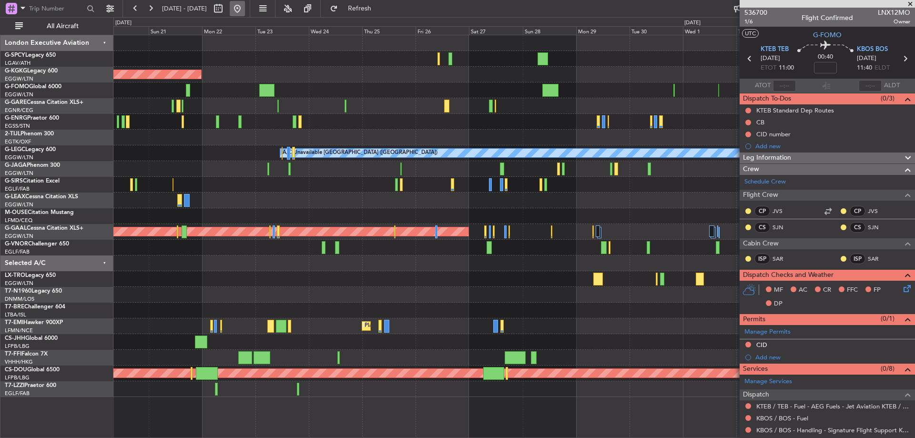
click at [245, 10] on button at bounding box center [237, 8] width 15 height 15
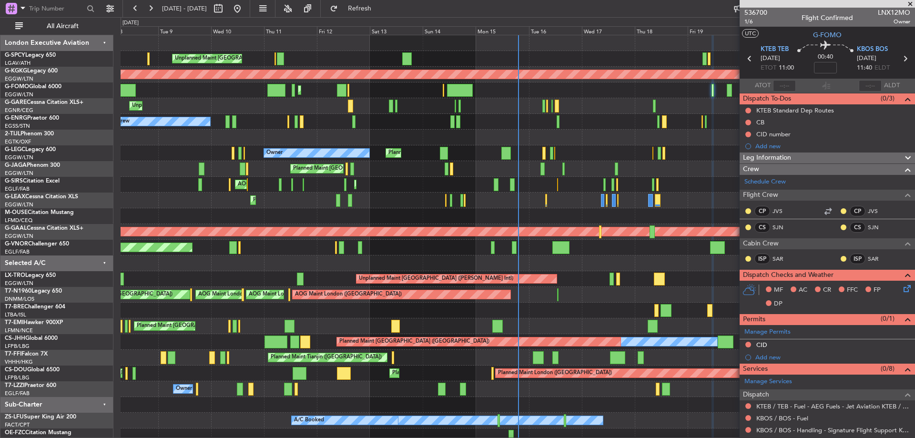
drag, startPoint x: 364, startPoint y: 2, endPoint x: 347, endPoint y: 16, distance: 22.3
click at [364, 3] on button "Refresh" at bounding box center [353, 8] width 57 height 15
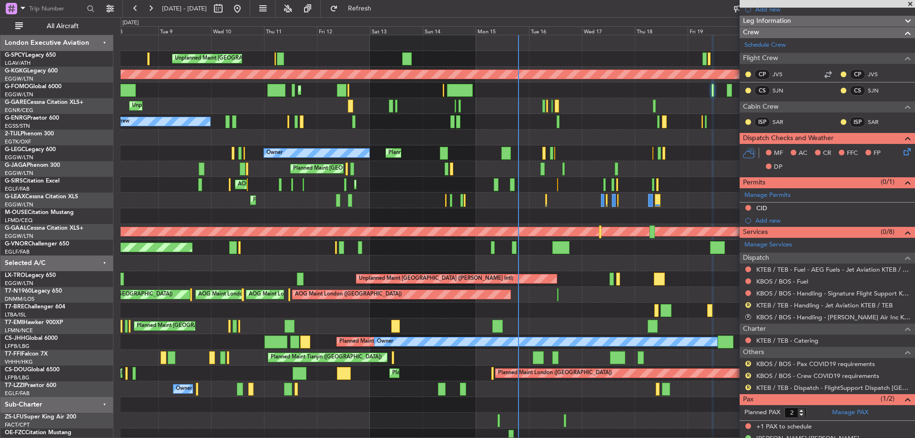
scroll to position [152, 0]
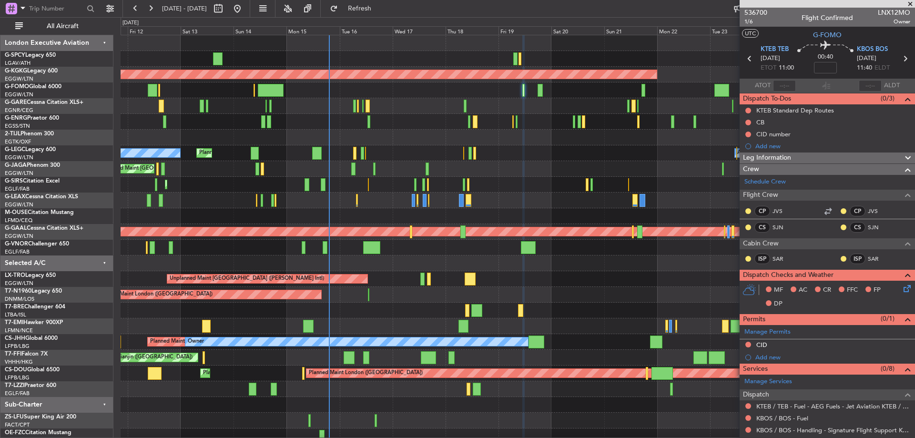
scroll to position [152, 0]
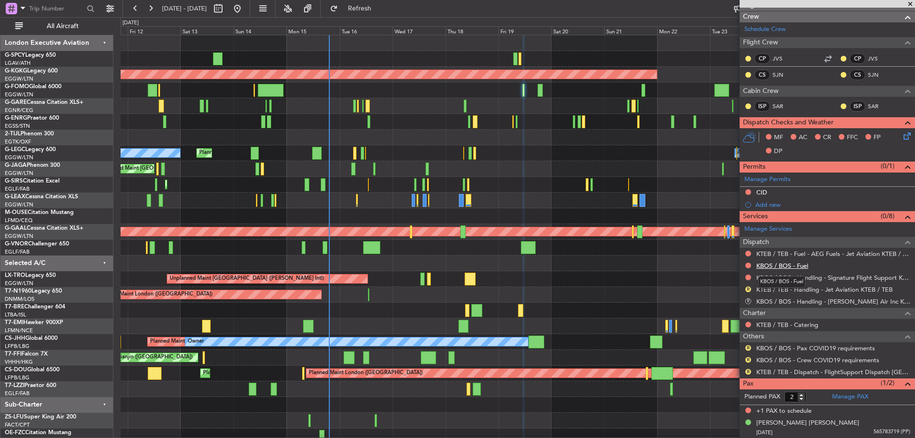
click at [794, 262] on link "KBOS / BOS - Fuel" at bounding box center [782, 266] width 52 height 8
click at [380, 7] on span "Refresh" at bounding box center [360, 8] width 40 height 7
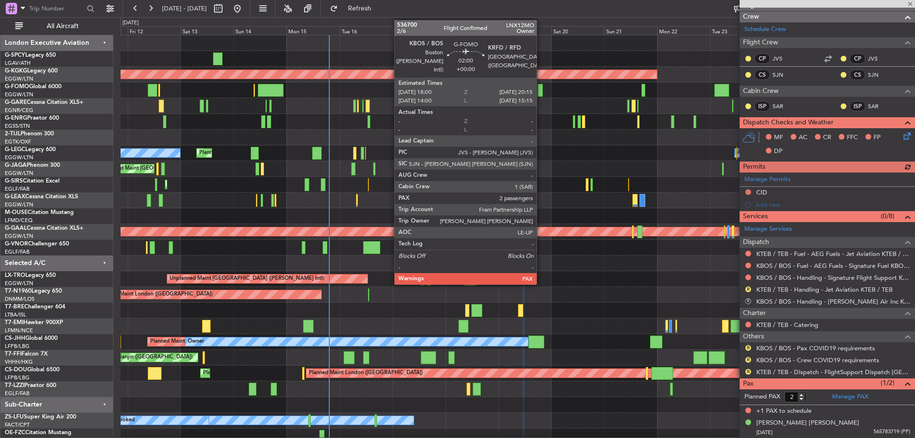
click at [541, 91] on div at bounding box center [539, 90] width 5 height 13
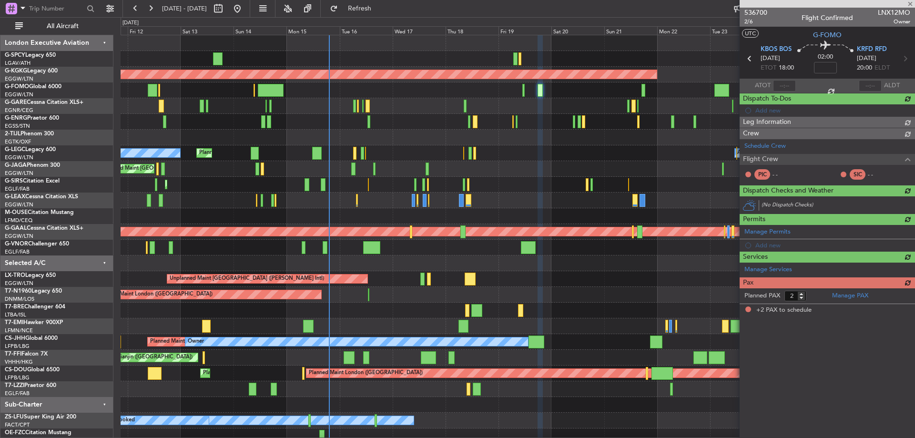
scroll to position [0, 0]
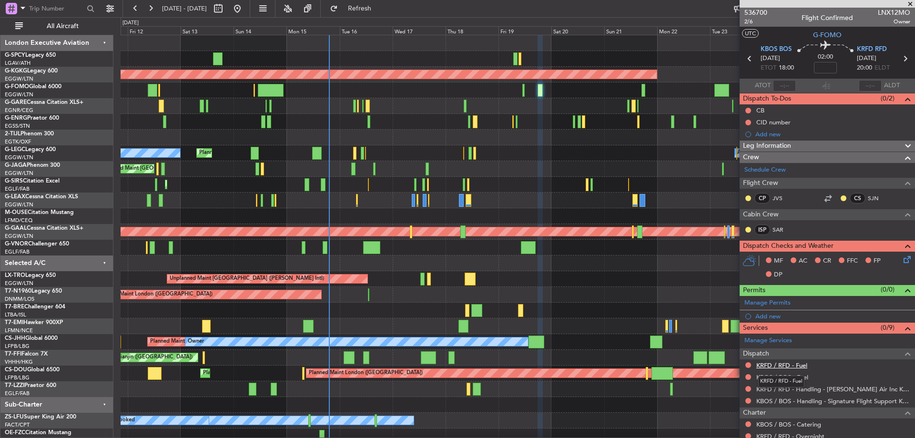
click at [800, 365] on link "KRFD / RFD - Fuel" at bounding box center [781, 365] width 51 height 8
click at [791, 377] on link "KBOS / BOS - Fuel" at bounding box center [782, 377] width 52 height 8
click at [378, 14] on button "Refresh" at bounding box center [353, 8] width 57 height 15
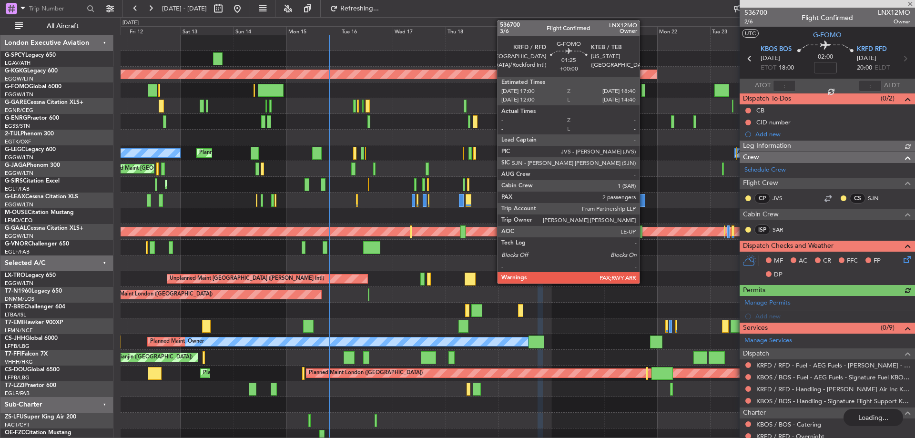
click at [644, 91] on div at bounding box center [643, 90] width 4 height 13
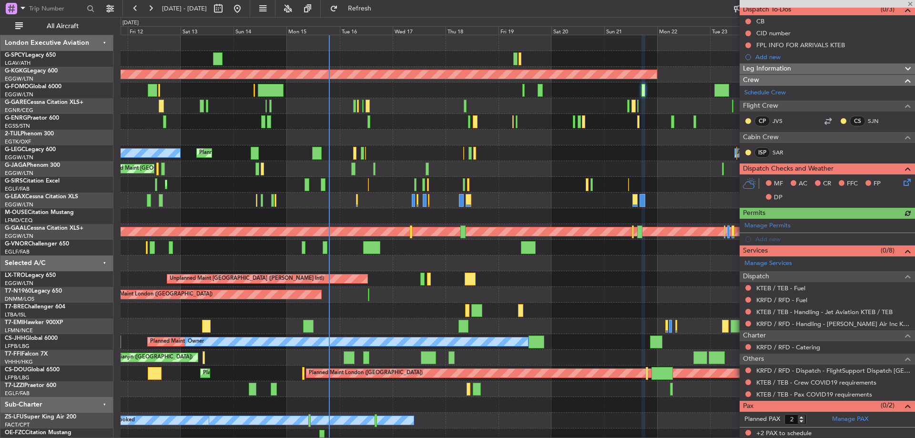
scroll to position [90, 0]
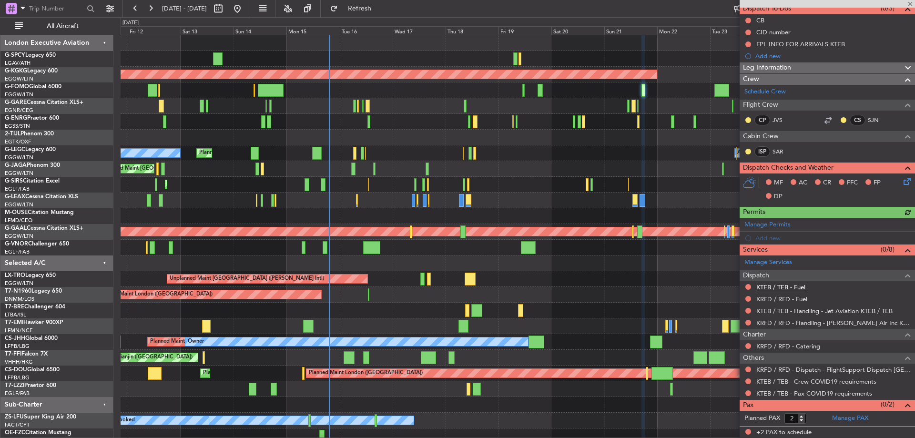
click at [800, 289] on link "KTEB / TEB - Fuel" at bounding box center [780, 287] width 49 height 8
click at [380, 6] on span "Refresh" at bounding box center [360, 8] width 40 height 7
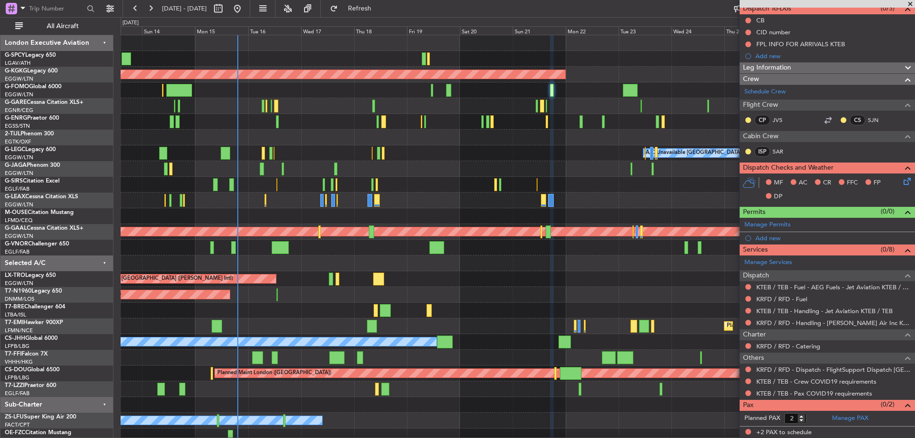
click at [594, 111] on div at bounding box center [518, 106] width 794 height 16
click at [784, 295] on link "KRFD / RFD - Fuel" at bounding box center [781, 299] width 51 height 8
click at [380, 9] on span "Refresh" at bounding box center [360, 8] width 40 height 7
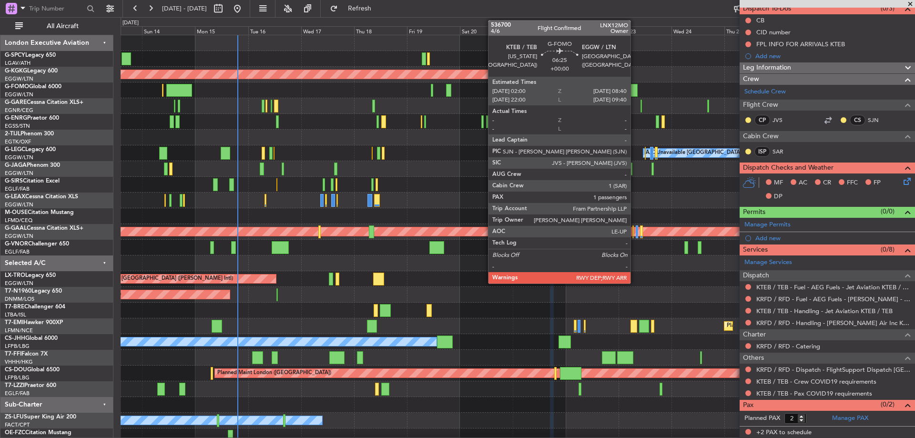
click at [635, 89] on div at bounding box center [630, 90] width 15 height 13
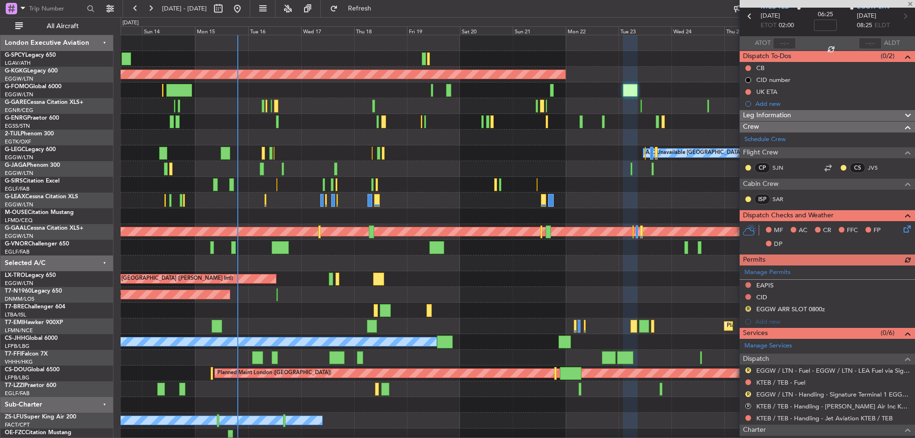
scroll to position [159, 0]
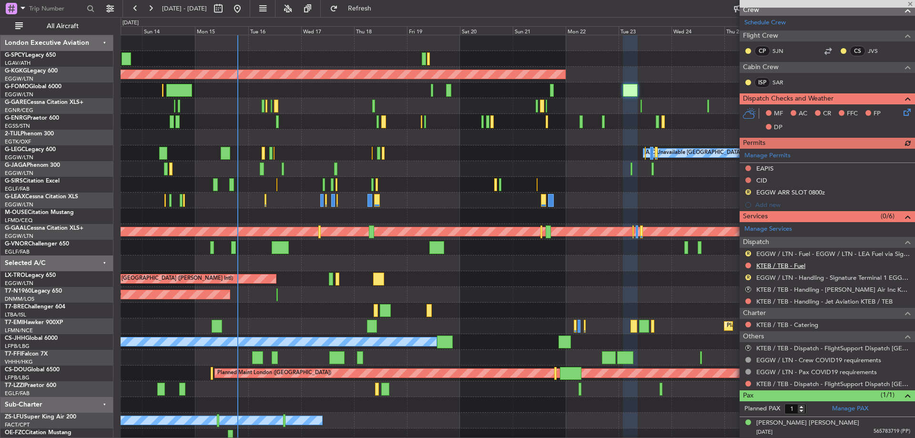
click at [799, 264] on link "KTEB / TEB - Fuel" at bounding box center [780, 266] width 49 height 8
click at [362, 5] on button "Refresh" at bounding box center [353, 8] width 57 height 15
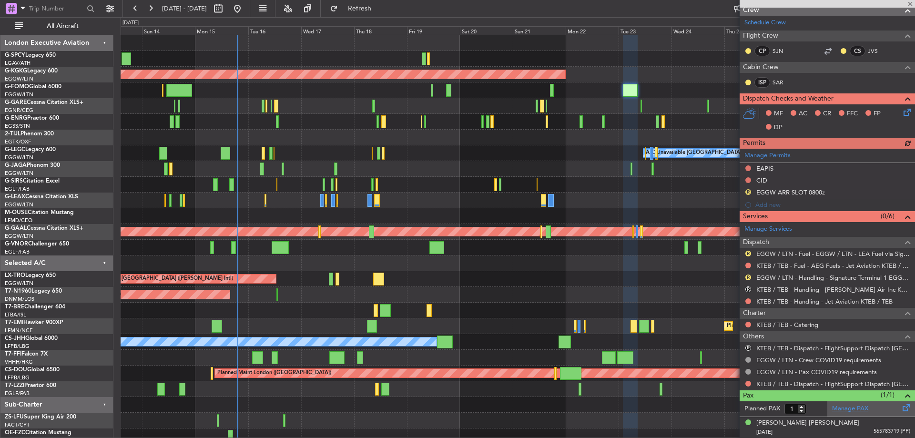
click at [835, 409] on link "Manage PAX" at bounding box center [850, 409] width 36 height 10
drag, startPoint x: 374, startPoint y: 3, endPoint x: 359, endPoint y: 7, distance: 14.8
click at [370, 5] on button "Refresh" at bounding box center [353, 8] width 57 height 15
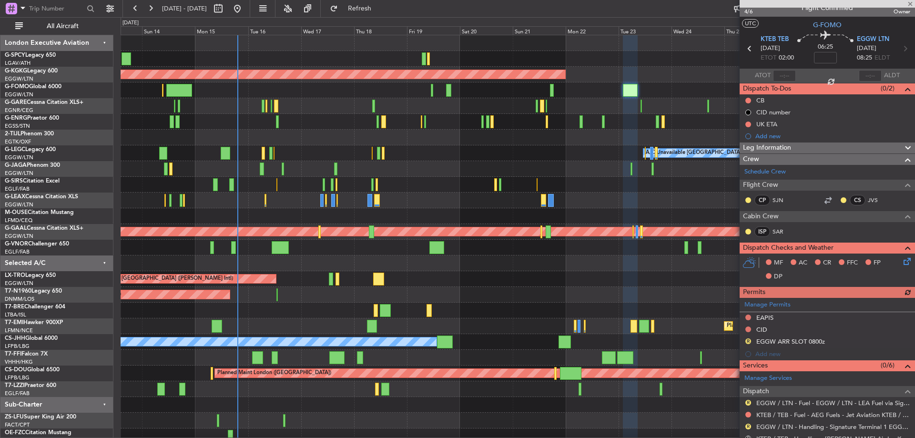
scroll to position [0, 0]
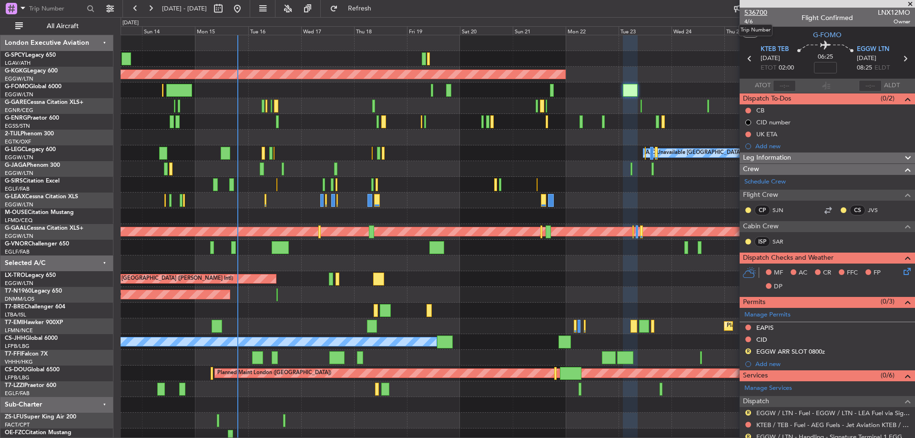
click at [761, 12] on span "536700" at bounding box center [755, 13] width 23 height 10
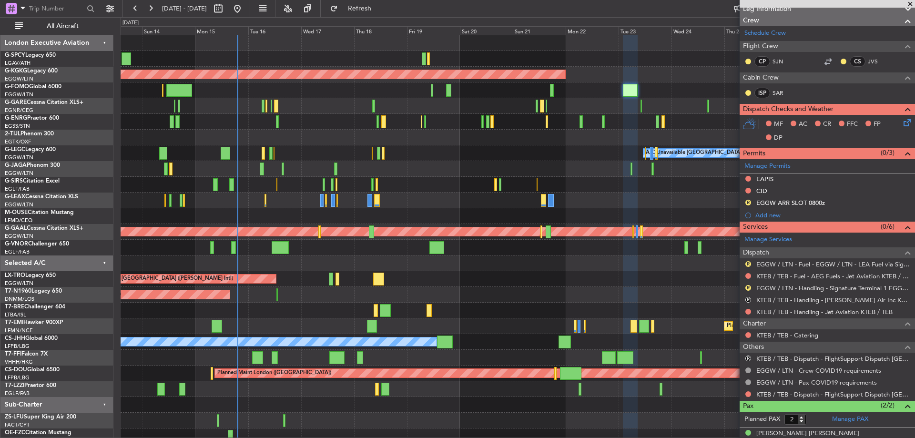
scroll to position [151, 0]
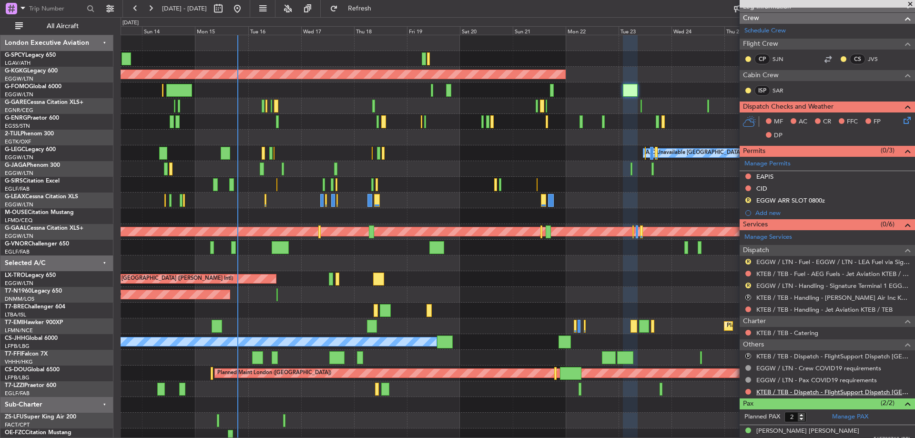
click at [807, 393] on link "KTEB / TEB - Dispatch - FlightSupport Dispatch UK" at bounding box center [833, 392] width 154 height 8
click at [909, 6] on span at bounding box center [910, 4] width 10 height 9
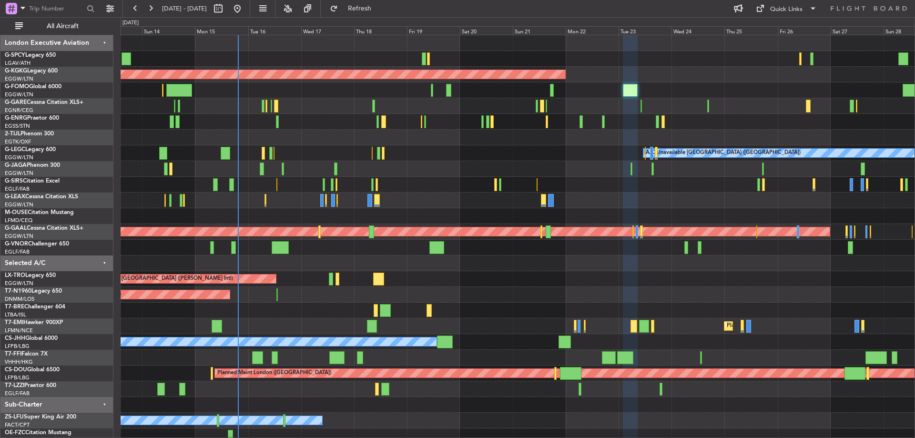
type input "0"
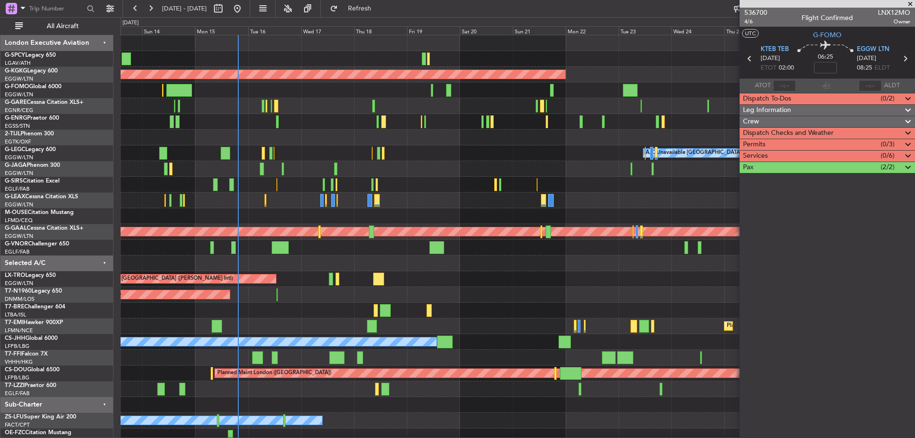
scroll to position [0, 0]
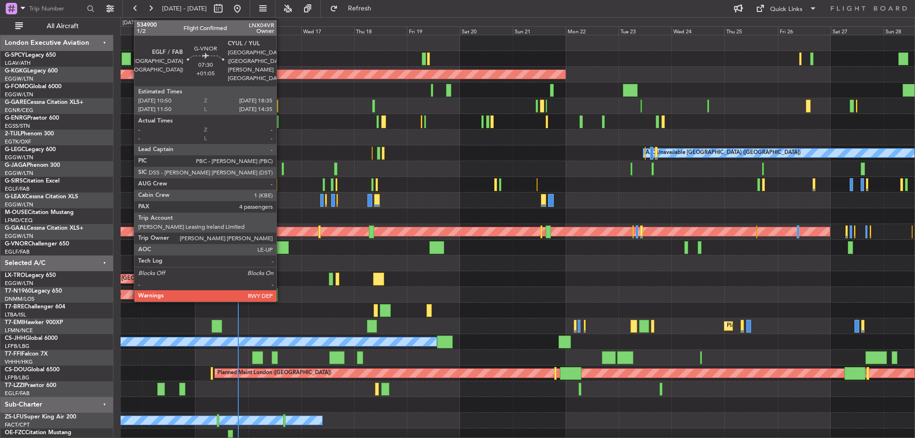
click at [281, 244] on div at bounding box center [280, 247] width 17 height 13
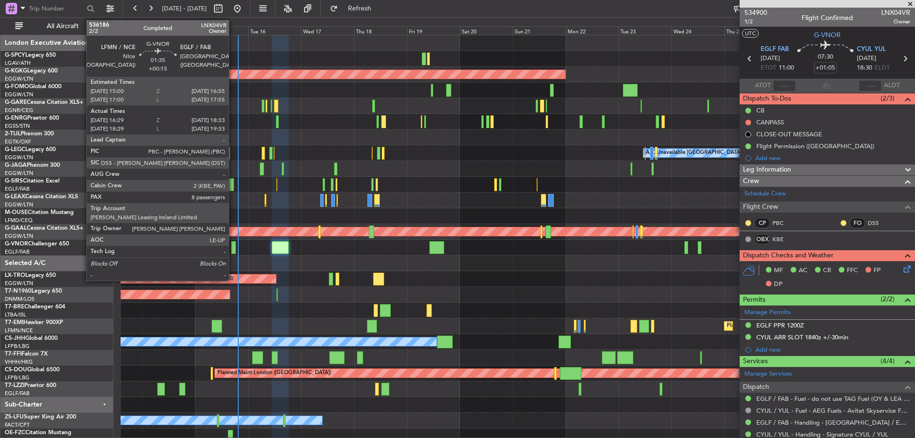
click at [233, 251] on div at bounding box center [233, 247] width 5 height 13
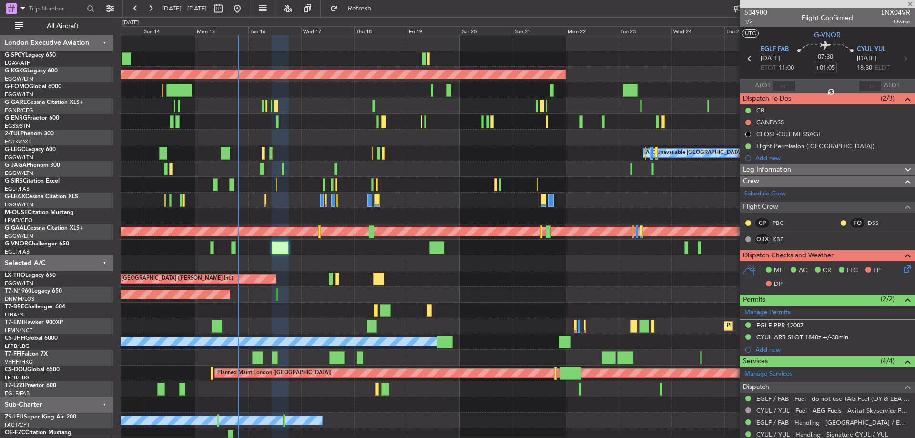
type input "+00:15"
type input "16:44"
type input "18:28"
type input "8"
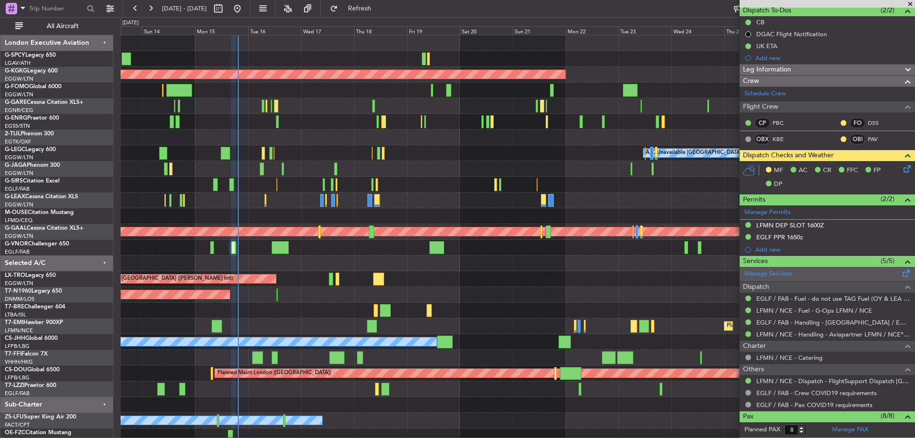
scroll to position [95, 0]
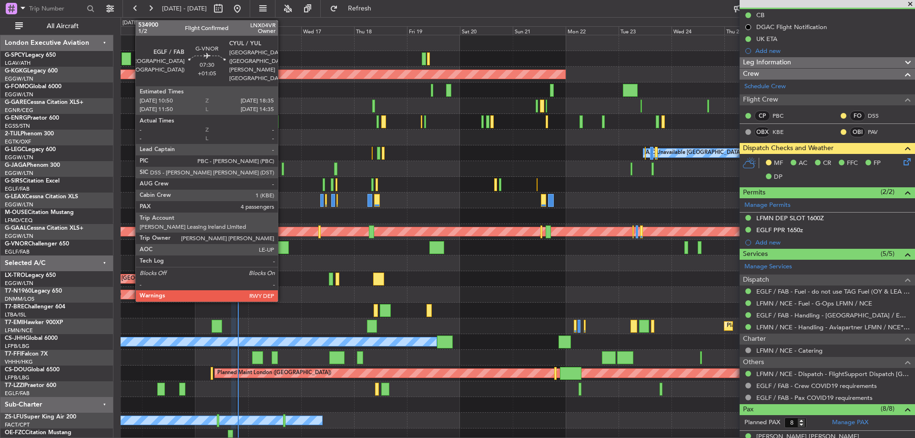
click at [282, 245] on div at bounding box center [280, 247] width 17 height 13
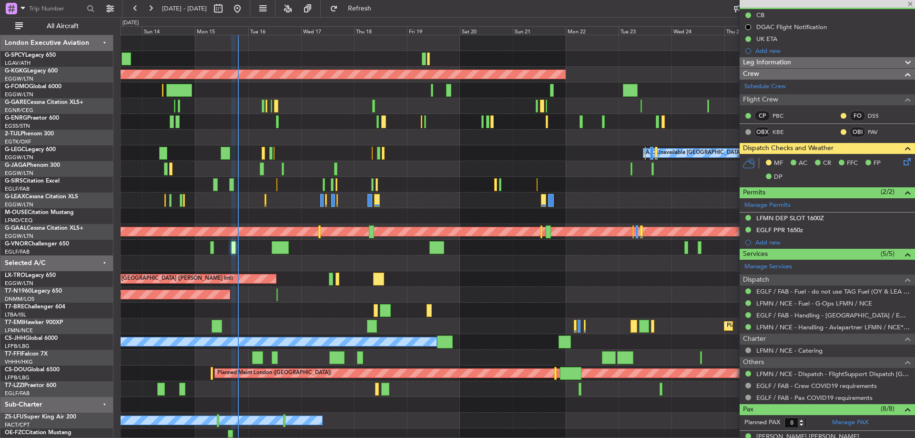
type input "+01:05"
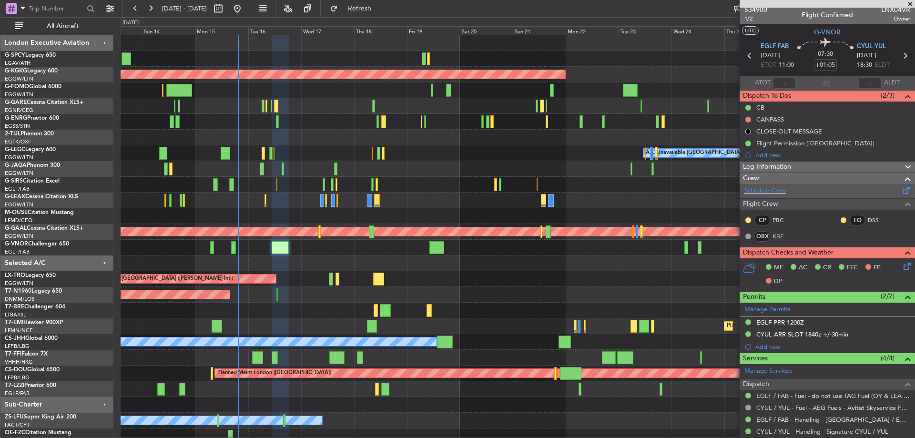
scroll to position [0, 0]
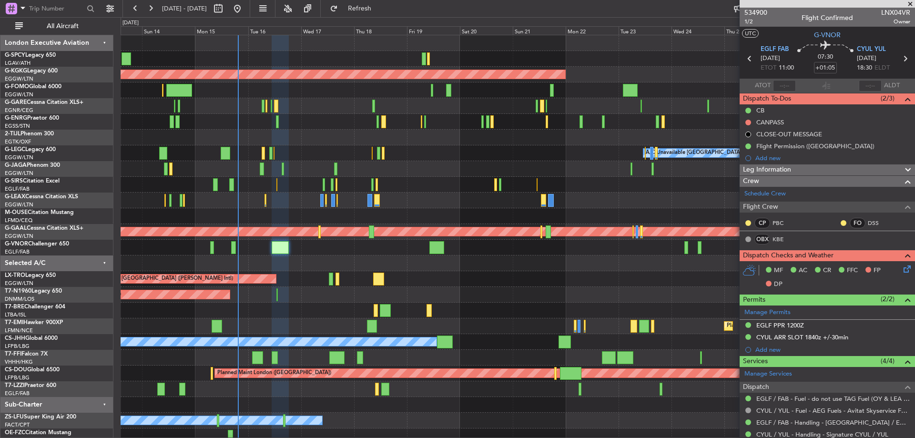
click at [902, 169] on span at bounding box center [907, 169] width 11 height 11
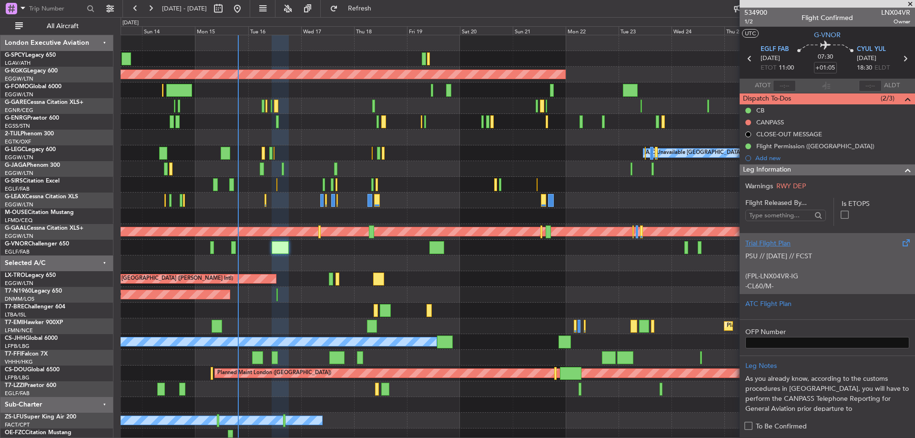
click at [899, 241] on span at bounding box center [904, 242] width 11 height 11
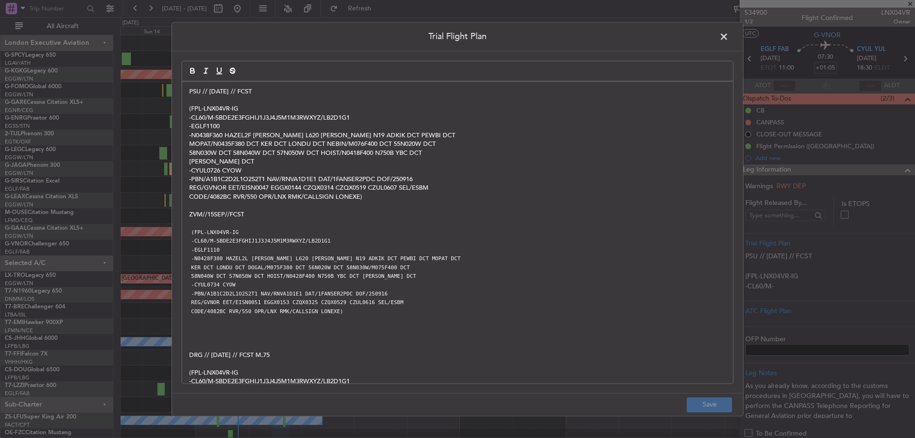
click at [222, 170] on p "-CYUL0726 CYOW" at bounding box center [457, 170] width 536 height 9
click at [343, 224] on p at bounding box center [457, 223] width 536 height 9
click at [728, 41] on span at bounding box center [728, 39] width 0 height 19
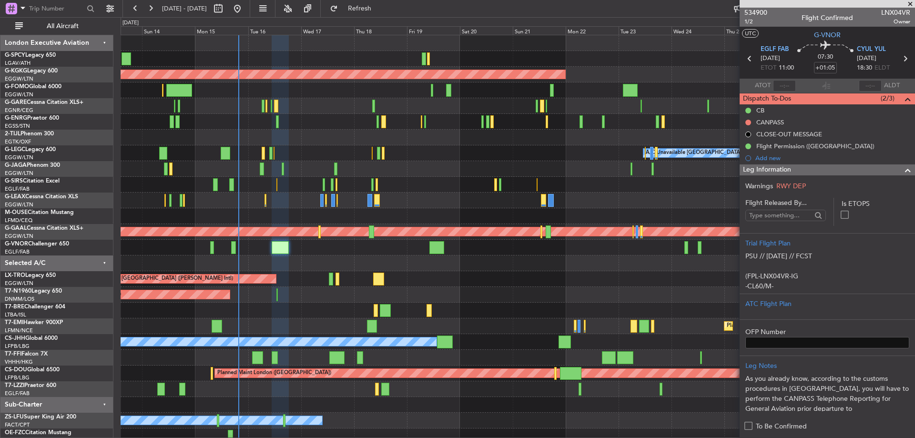
click at [910, 2] on span at bounding box center [910, 4] width 10 height 9
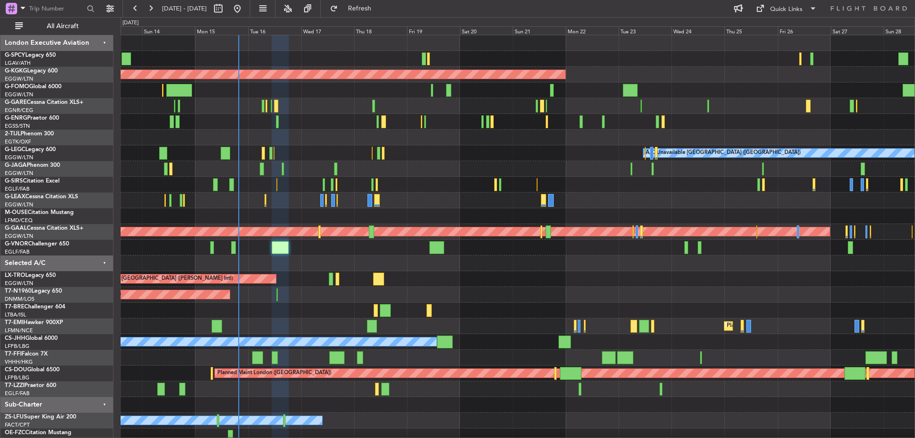
type input "0"
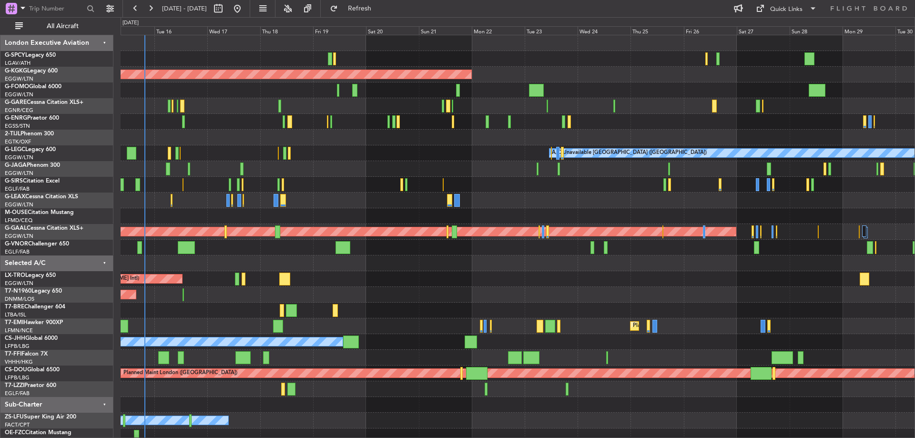
click at [369, 194] on div "AOG Maint Istanbul (Ataturk) Planned Maint London (Luton) A/C Unavailable Londo…" at bounding box center [518, 239] width 794 height 409
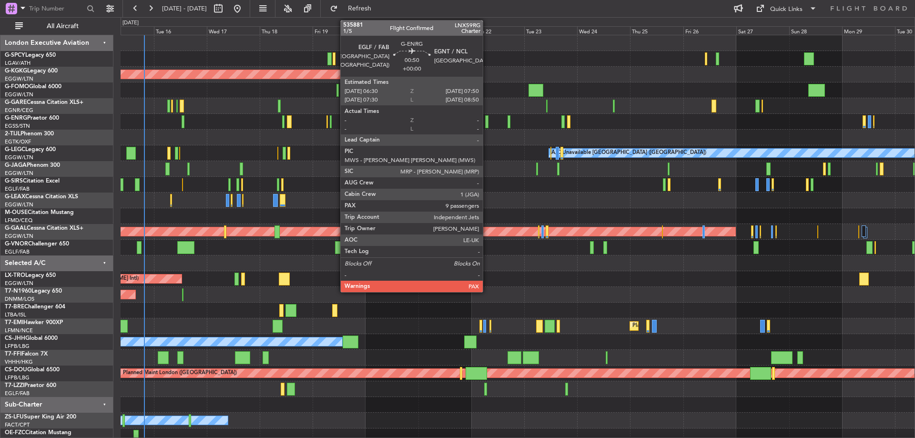
click at [487, 119] on div at bounding box center [486, 121] width 3 height 13
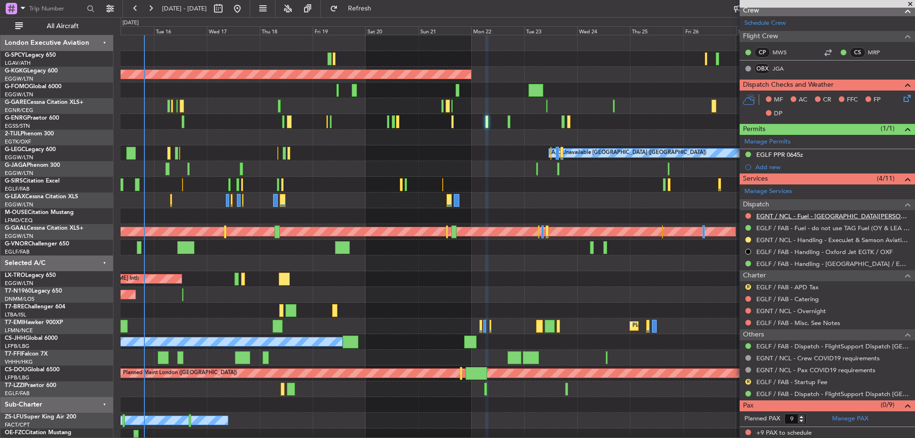
scroll to position [159, 0]
click at [849, 420] on link "Manage PAX" at bounding box center [850, 419] width 36 height 10
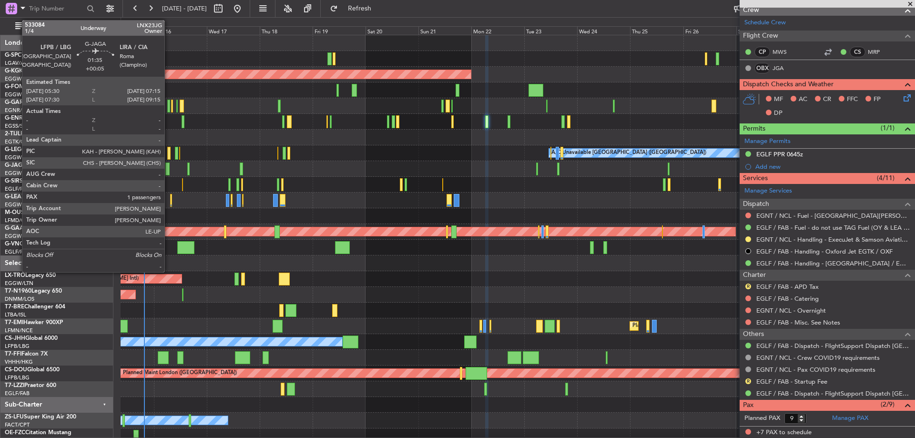
click at [169, 168] on div at bounding box center [167, 168] width 4 height 13
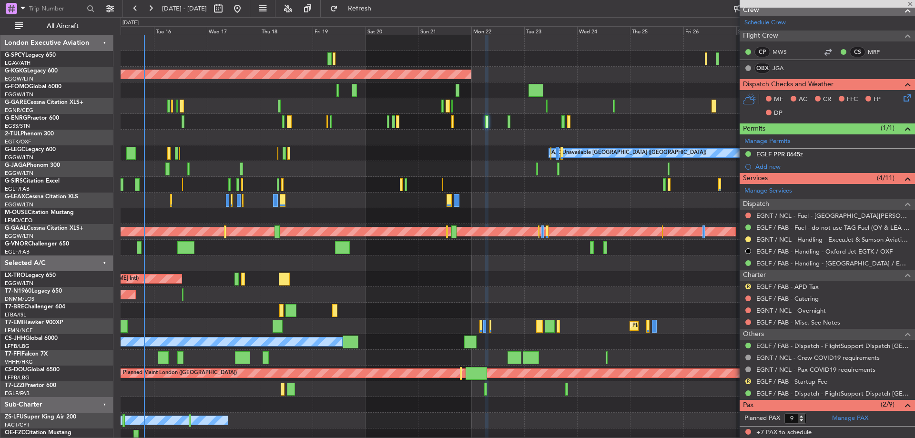
type input "+00:05"
type input "1"
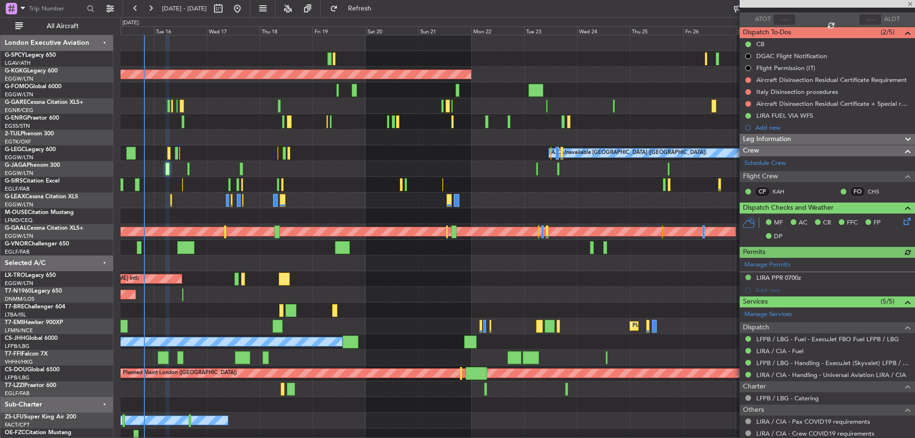
scroll to position [0, 0]
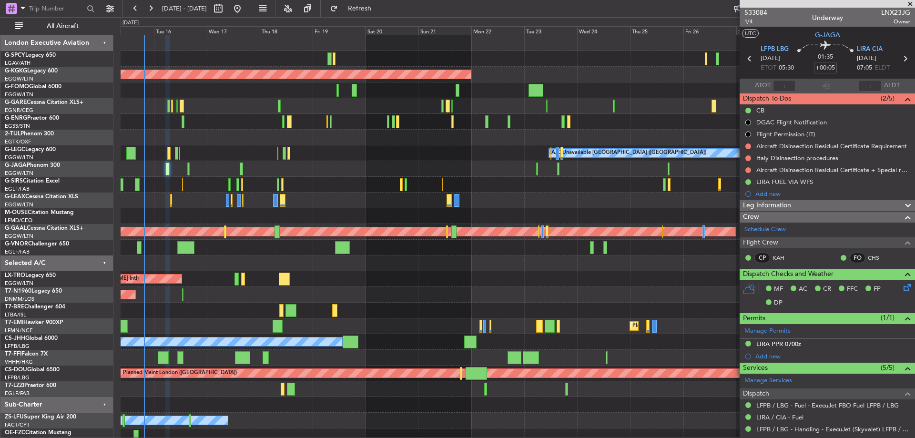
click at [901, 286] on icon at bounding box center [905, 286] width 8 height 8
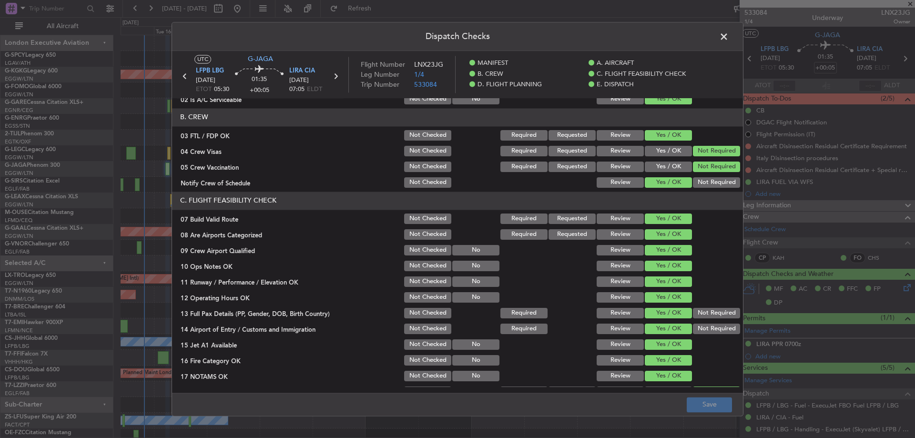
scroll to position [95, 0]
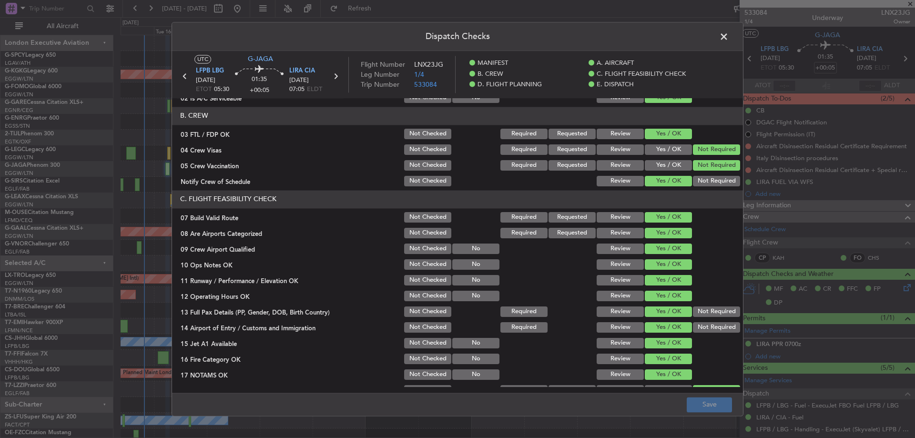
click at [728, 36] on span at bounding box center [728, 39] width 0 height 19
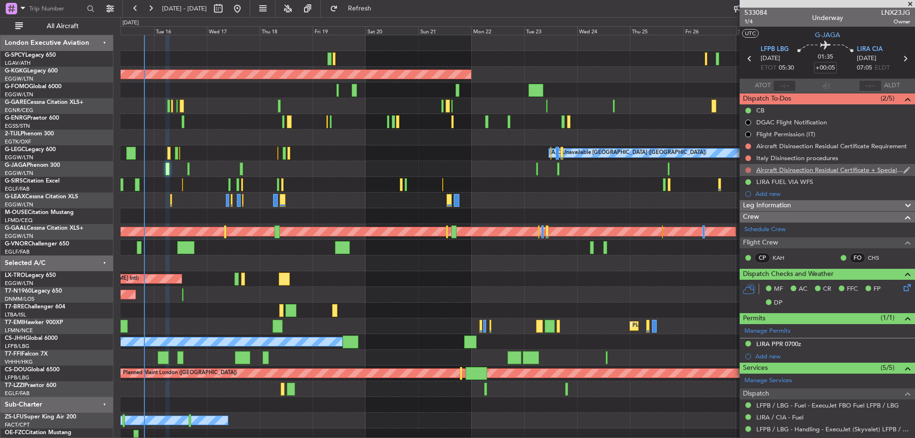
click at [748, 169] on button at bounding box center [748, 170] width 6 height 6
click at [368, 10] on button "Refresh" at bounding box center [353, 8] width 57 height 15
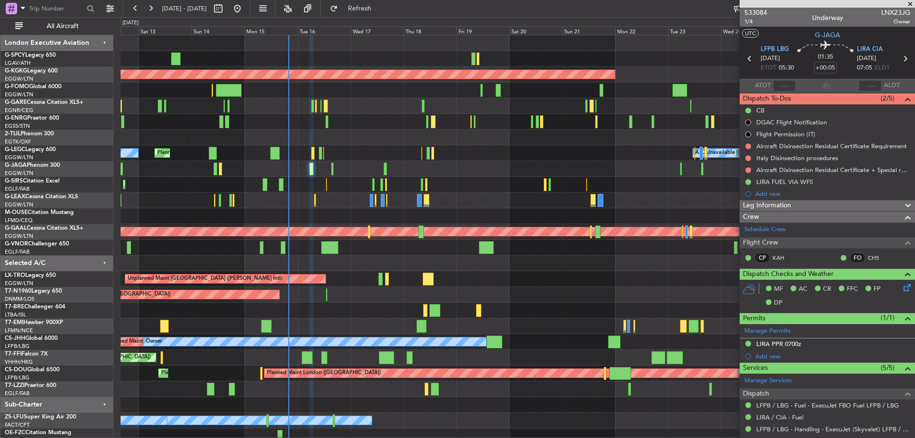
click at [297, 201] on div "Unplanned Maint Athens (Eleftherios Venizelos Intl) AOG Maint Istanbul (Ataturk…" at bounding box center [518, 239] width 794 height 409
click at [749, 142] on nimbus-traffic-light at bounding box center [748, 146] width 8 height 8
click at [748, 145] on button at bounding box center [748, 146] width 6 height 6
click at [741, 198] on span "Cancelled" at bounding box center [750, 203] width 27 height 10
click at [748, 157] on button at bounding box center [748, 158] width 6 height 6
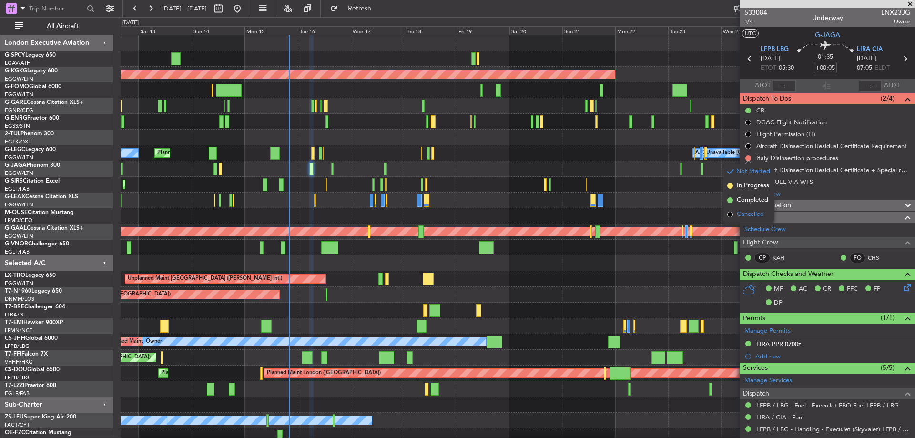
click at [739, 216] on span "Cancelled" at bounding box center [750, 215] width 27 height 10
click at [749, 170] on button at bounding box center [748, 170] width 6 height 6
click at [741, 224] on span "Cancelled" at bounding box center [750, 227] width 27 height 10
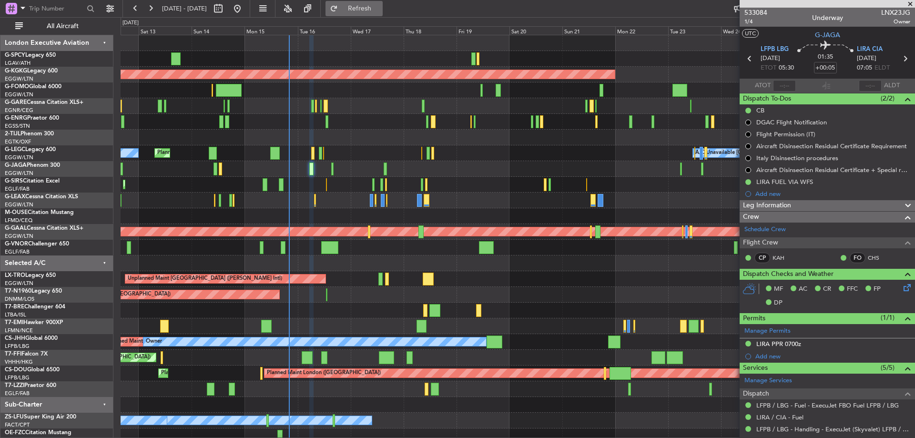
click at [364, 7] on button "Refresh" at bounding box center [353, 8] width 57 height 15
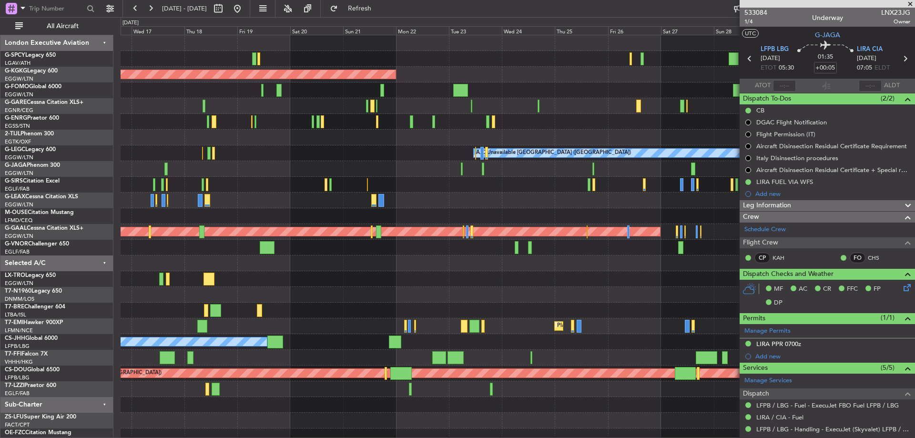
click at [310, 153] on div "AOG Maint Istanbul (Ataturk) A/C Unavailable London (Luton) Planned Maint Londo…" at bounding box center [518, 247] width 794 height 424
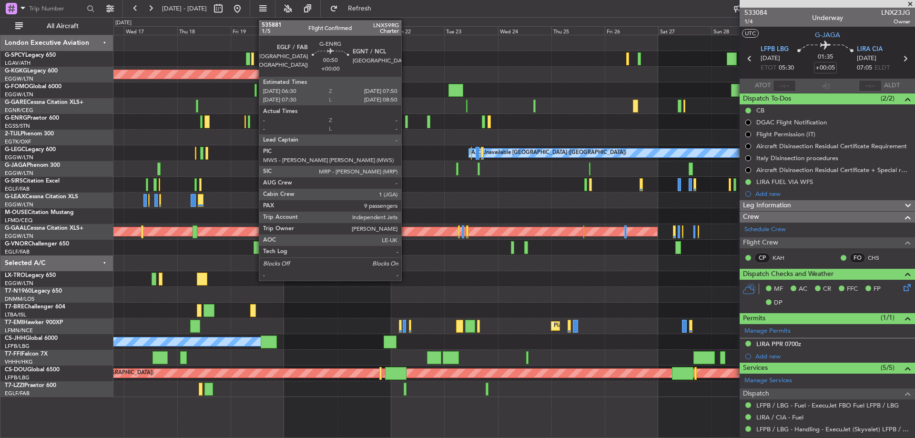
click at [405, 121] on div at bounding box center [406, 121] width 3 height 13
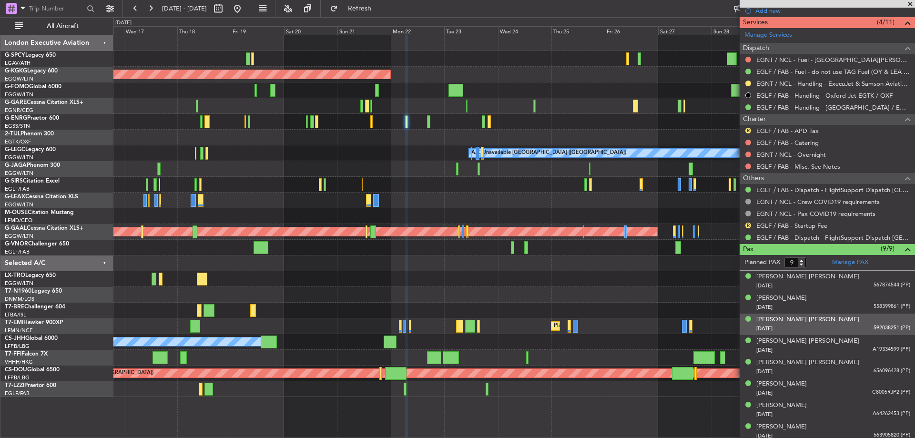
scroll to position [340, 0]
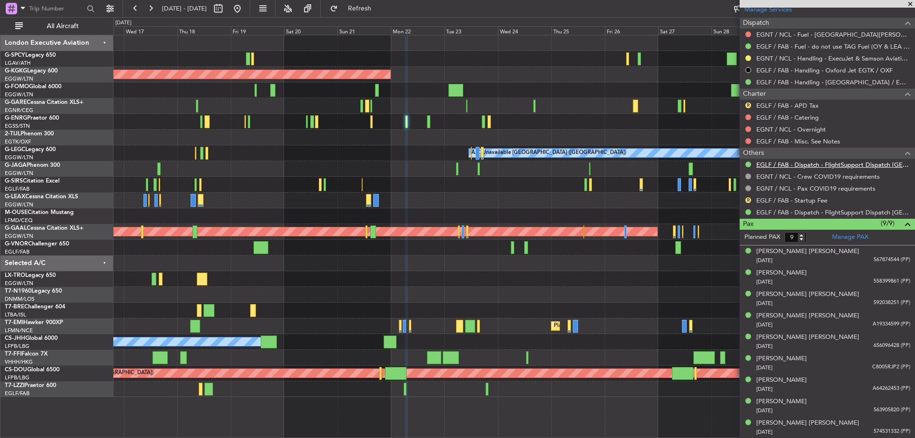
click at [854, 161] on link "EGLF / FAB - Dispatch - FlightSupport Dispatch UK" at bounding box center [833, 165] width 154 height 8
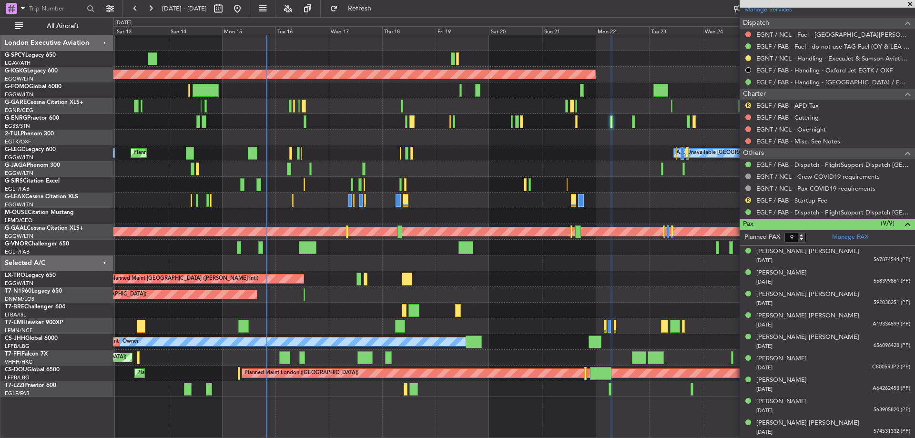
click at [543, 146] on div "Unplanned Maint Athens (Eleftherios Venizelos Intl) AOG Maint Istanbul (Ataturk…" at bounding box center [513, 216] width 801 height 362
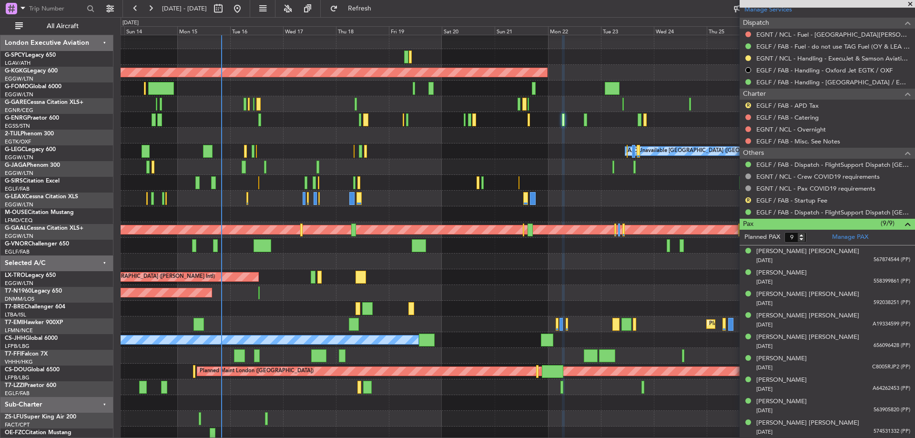
scroll to position [2, 0]
click at [490, 107] on div at bounding box center [518, 104] width 794 height 16
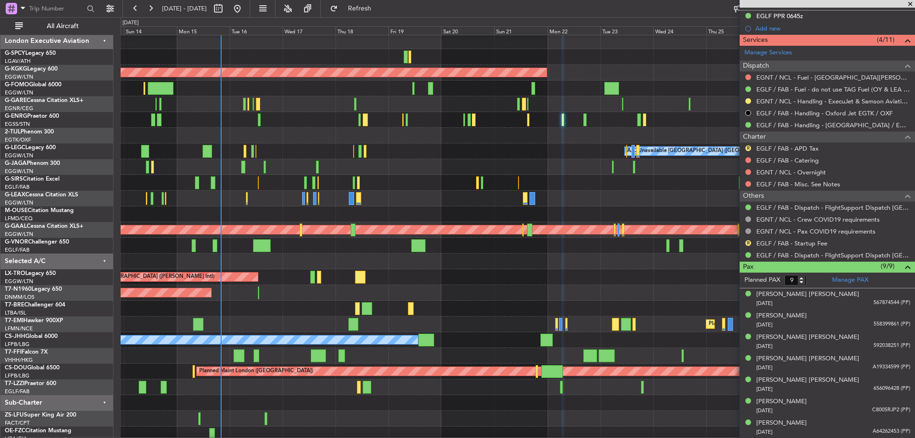
scroll to position [150, 0]
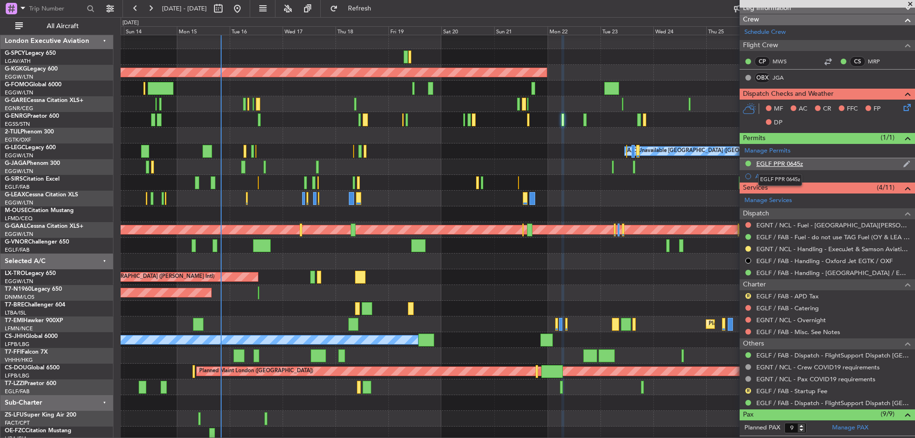
click at [790, 164] on div "EGLF PPR 0645z" at bounding box center [779, 164] width 47 height 8
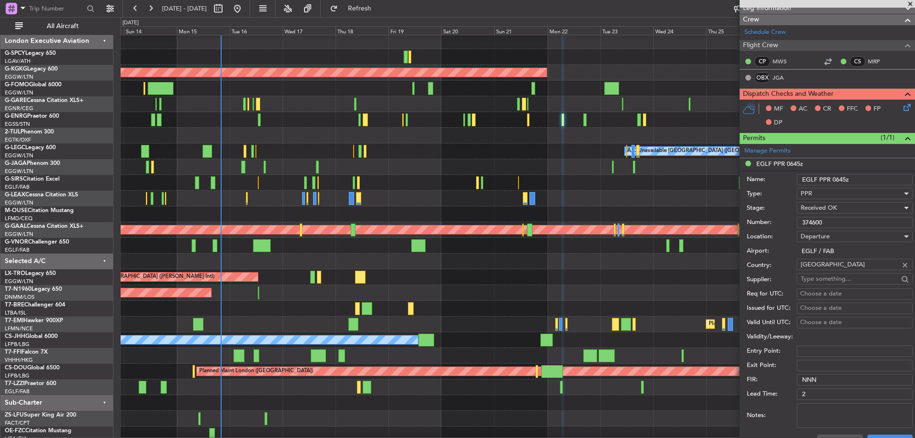
drag, startPoint x: 830, startPoint y: 219, endPoint x: 785, endPoint y: 219, distance: 45.3
click at [785, 219] on div "Number: 374600" at bounding box center [830, 222] width 166 height 14
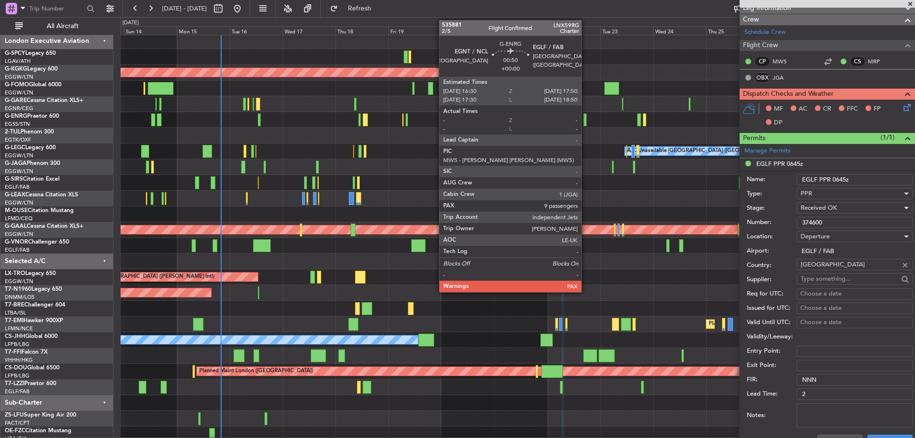
click at [586, 117] on div at bounding box center [584, 119] width 3 height 13
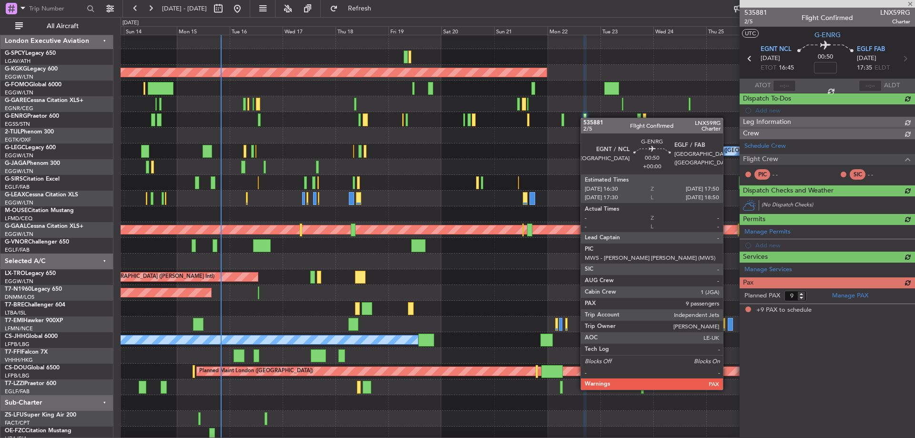
scroll to position [0, 0]
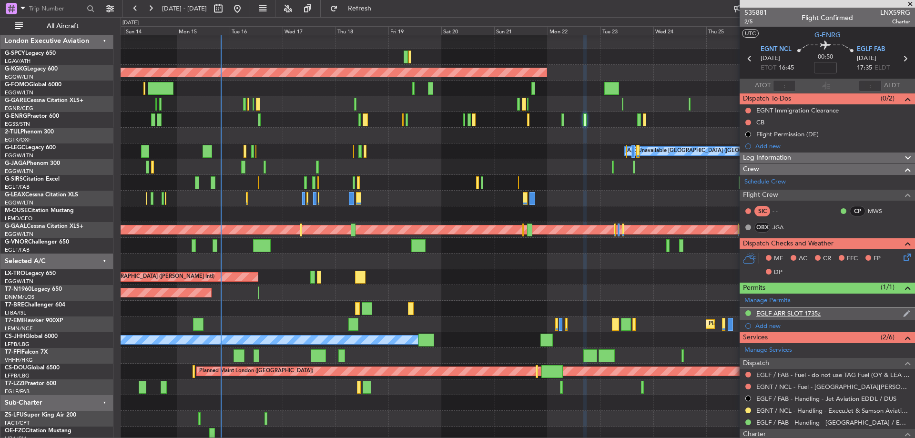
click at [809, 313] on div "EGLF ARR SLOT 1735z" at bounding box center [788, 313] width 64 height 8
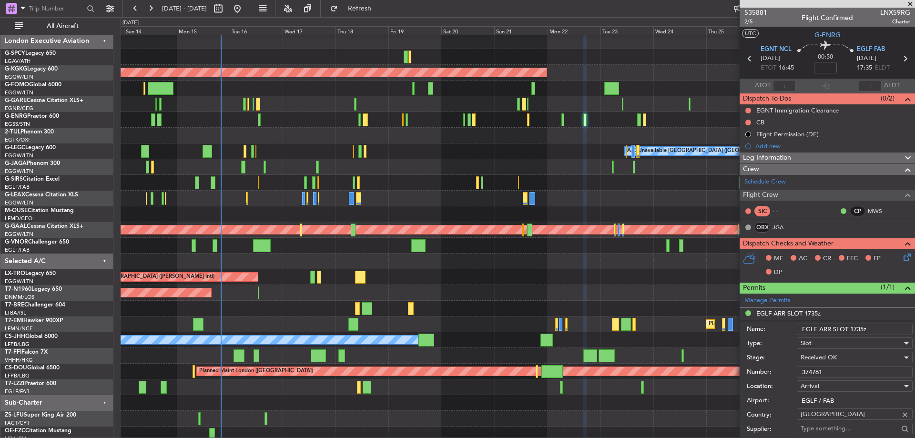
drag, startPoint x: 834, startPoint y: 368, endPoint x: 787, endPoint y: 368, distance: 46.7
click at [787, 368] on div "Number: 374761" at bounding box center [830, 372] width 166 height 14
click at [910, 3] on span at bounding box center [910, 4] width 10 height 9
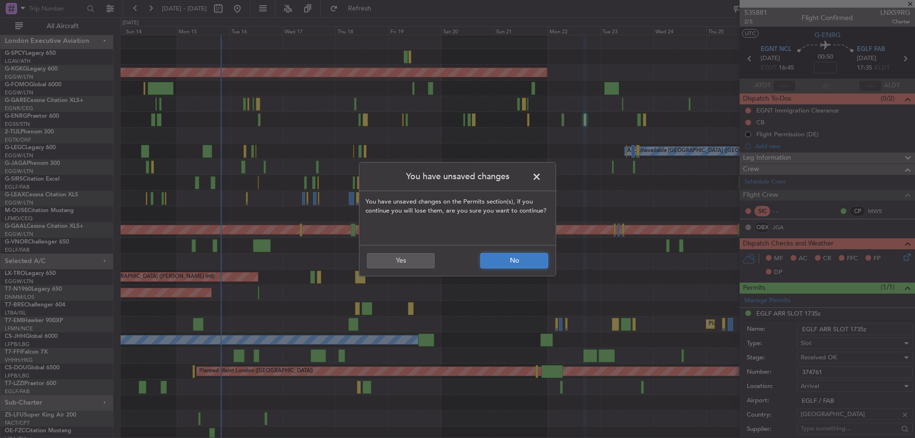
click at [507, 266] on button "No" at bounding box center [514, 260] width 68 height 15
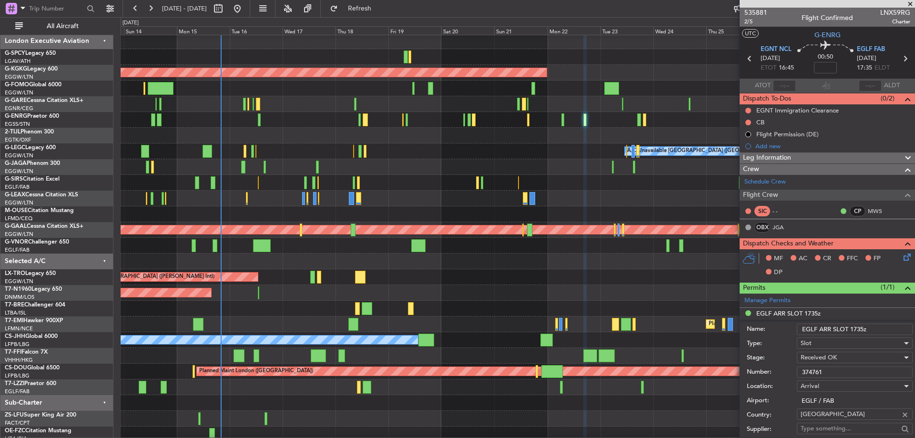
click at [909, 0] on span at bounding box center [910, 4] width 10 height 9
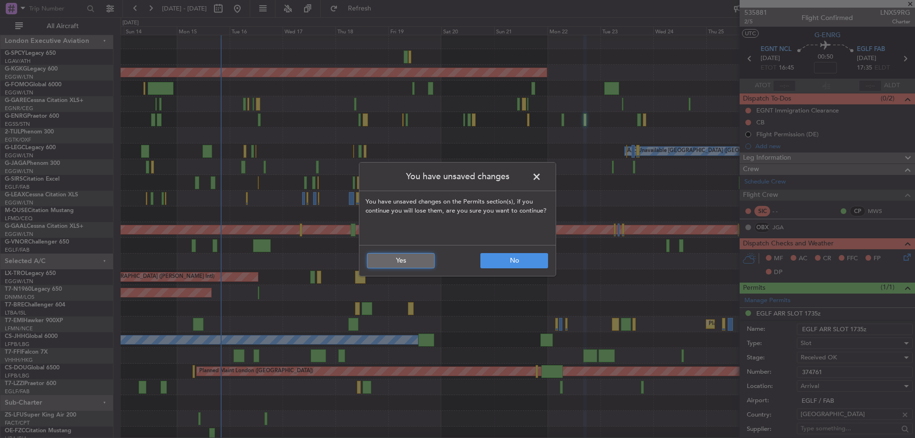
click at [393, 262] on button "Yes" at bounding box center [401, 260] width 68 height 15
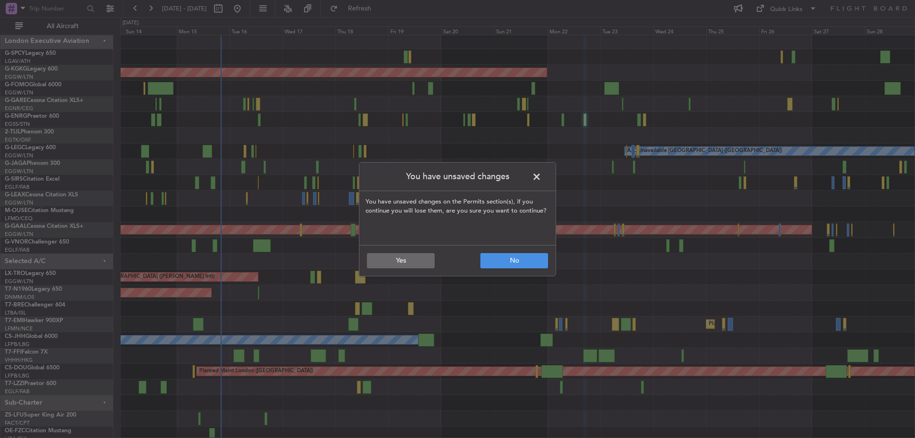
type input "0"
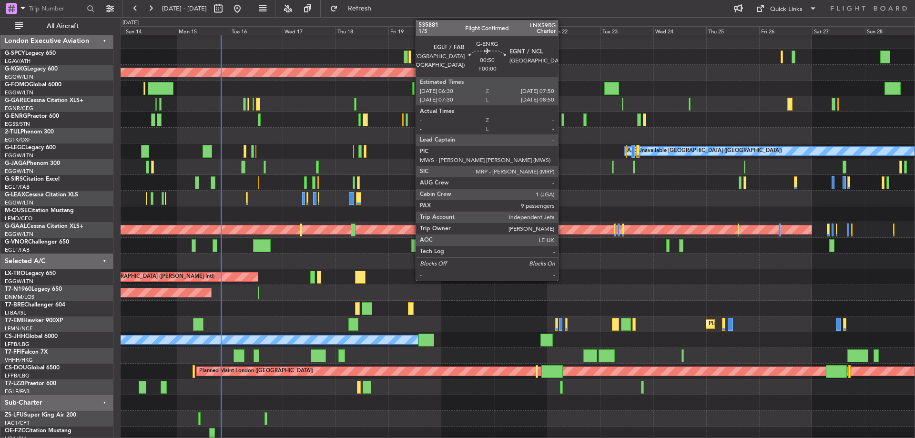
click at [563, 119] on div at bounding box center [562, 119] width 3 height 13
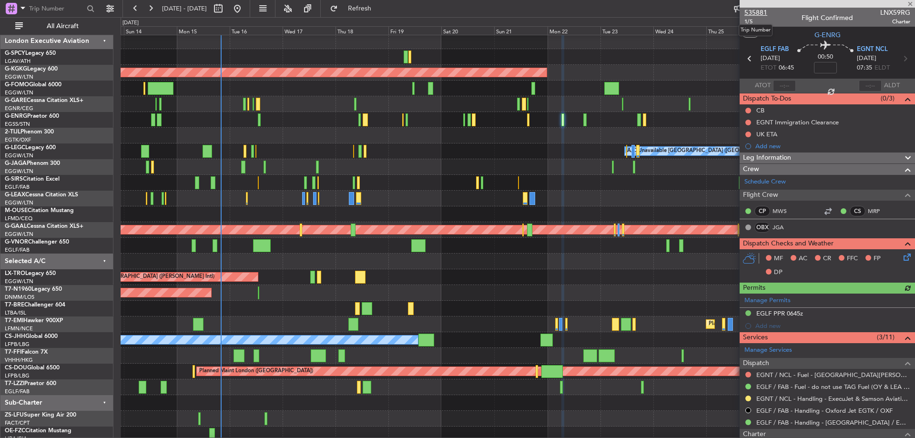
click at [761, 10] on span "535881" at bounding box center [755, 13] width 23 height 10
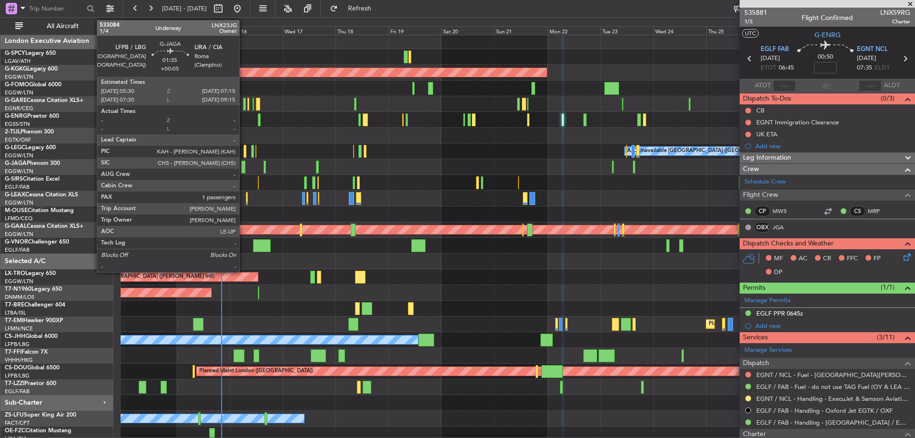
click at [243, 166] on div at bounding box center [243, 167] width 4 height 13
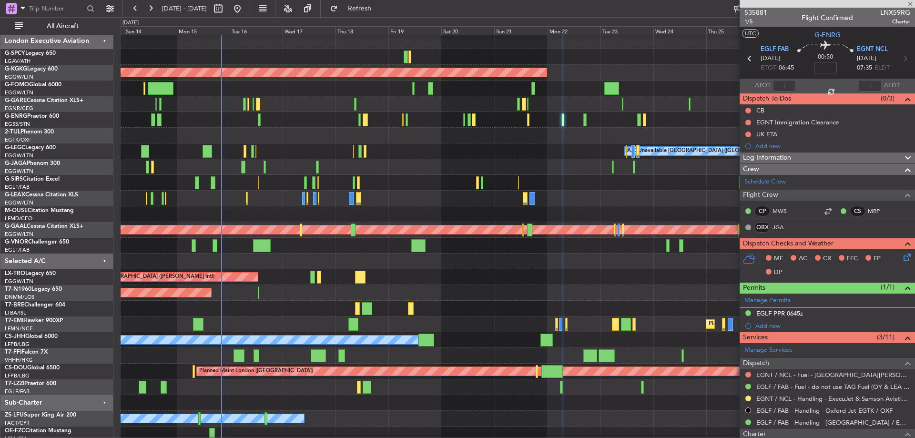
type input "+00:05"
type input "1"
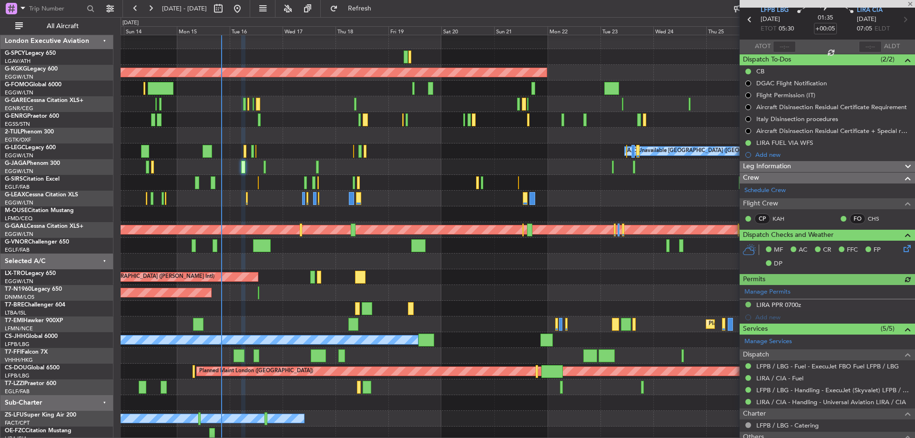
scroll to position [128, 0]
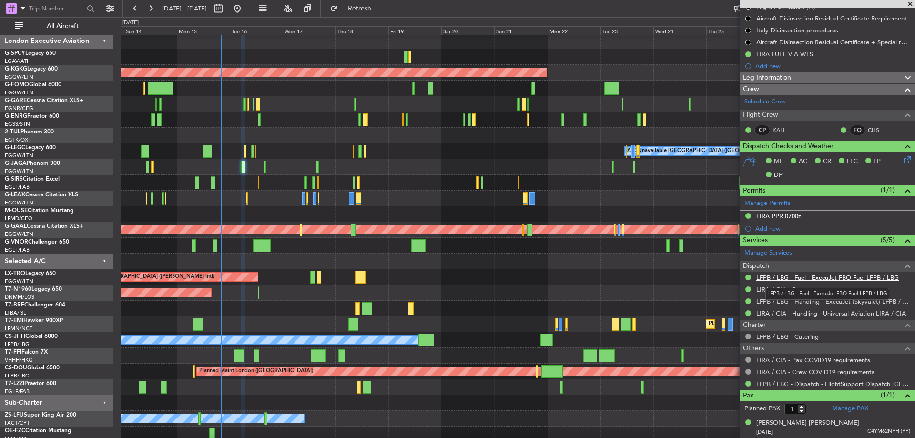
click at [848, 274] on link "LFPB / LBG - Fuel - ExecuJet FBO Fuel LFPB / LBG" at bounding box center [827, 277] width 142 height 8
click at [828, 302] on link "LFPB / LBG - Handling - ExecuJet (Skyvalet) LFPB / LBG" at bounding box center [833, 301] width 154 height 8
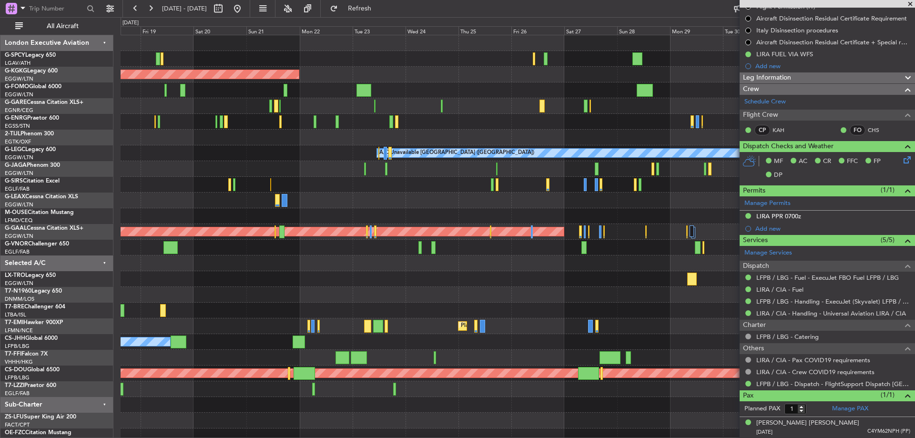
click at [237, 301] on div "AOG Maint [GEOGRAPHIC_DATA] (Ataturk) A/C Unavailable [GEOGRAPHIC_DATA] ([GEOGR…" at bounding box center [518, 239] width 794 height 409
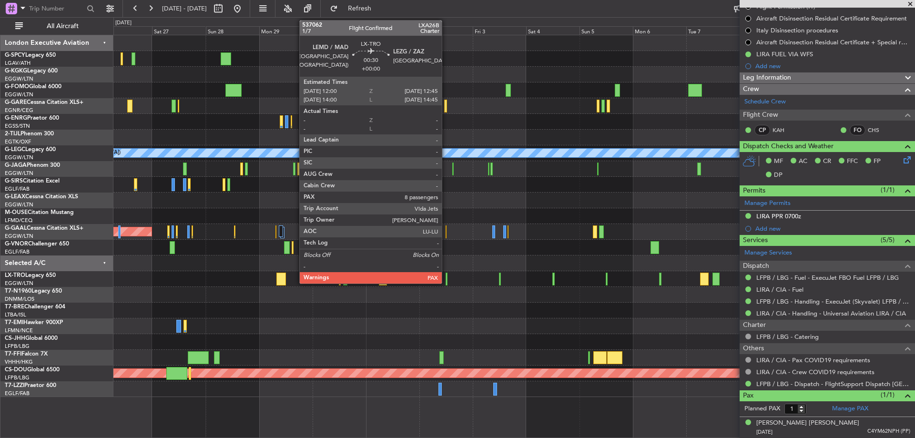
click at [446, 279] on div at bounding box center [446, 279] width 2 height 13
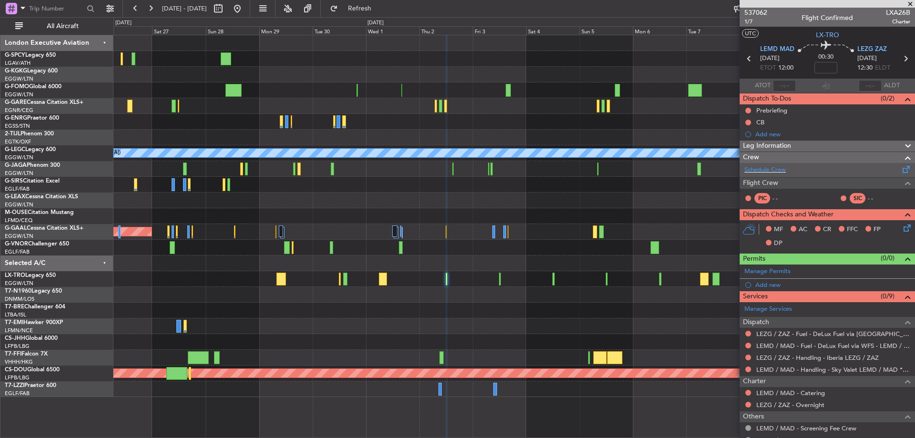
click at [817, 171] on div "Schedule Crew" at bounding box center [826, 170] width 175 height 14
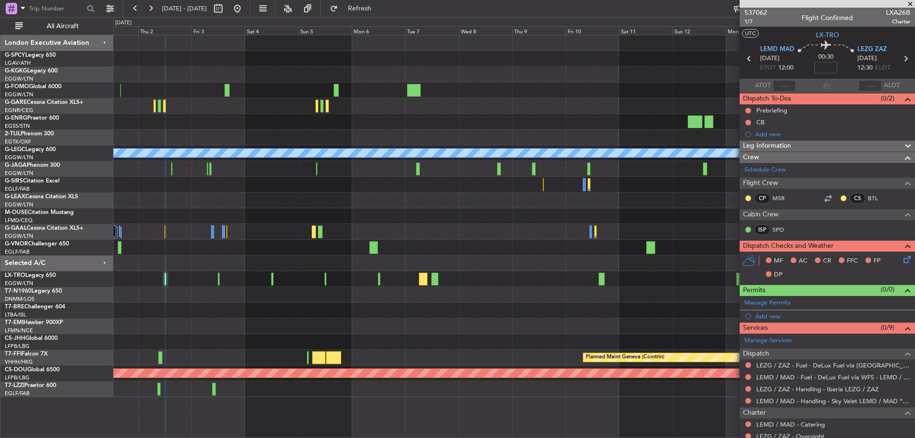
click at [375, 345] on div "A/C Unavailable [GEOGRAPHIC_DATA] ([GEOGRAPHIC_DATA]) Owner [GEOGRAPHIC_DATA] (…" at bounding box center [513, 216] width 801 height 362
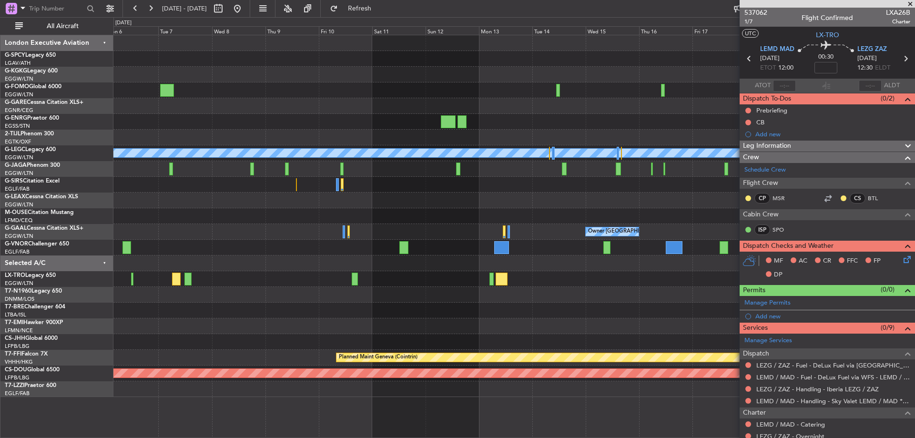
click at [269, 342] on div "A/C Unavailable [GEOGRAPHIC_DATA] ([GEOGRAPHIC_DATA]) Owner [GEOGRAPHIC_DATA] (…" at bounding box center [513, 216] width 801 height 362
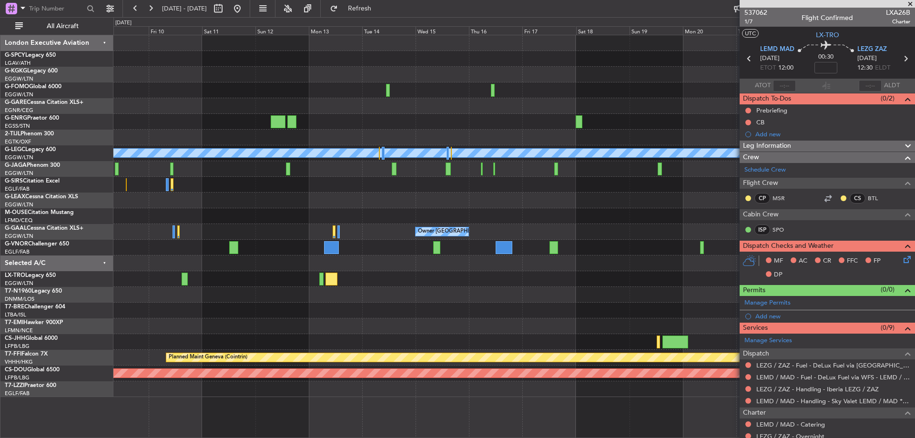
click at [676, 280] on div at bounding box center [513, 279] width 801 height 16
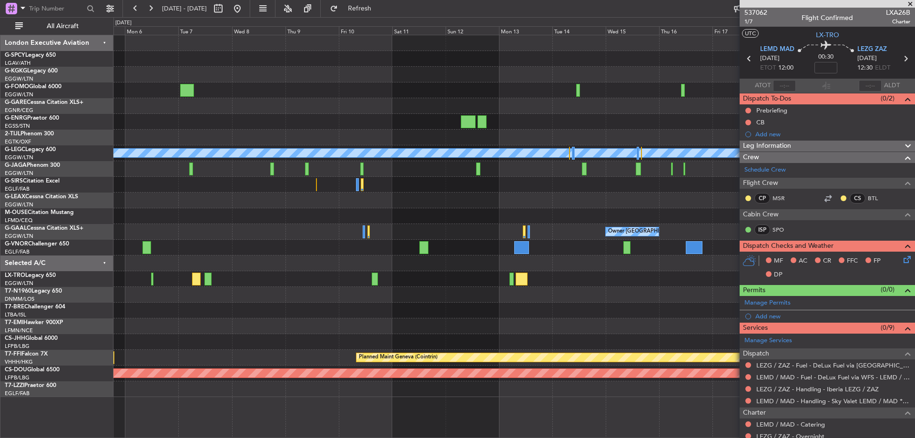
click at [540, 287] on div at bounding box center [513, 295] width 801 height 16
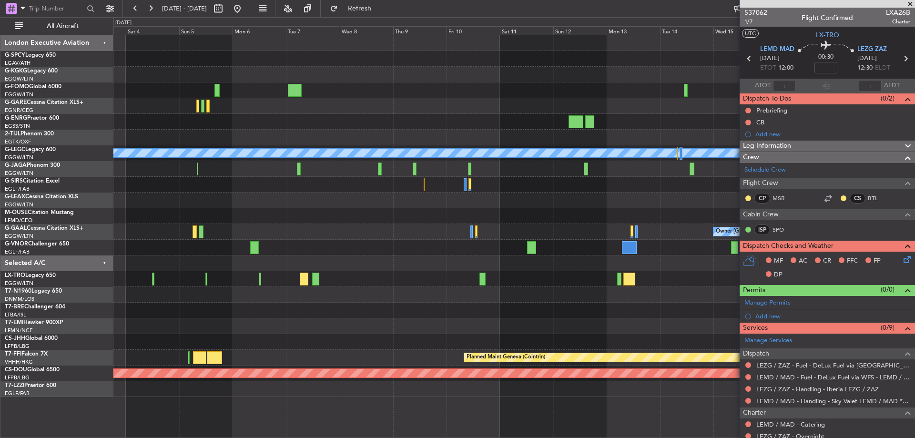
click at [452, 311] on div at bounding box center [513, 311] width 801 height 16
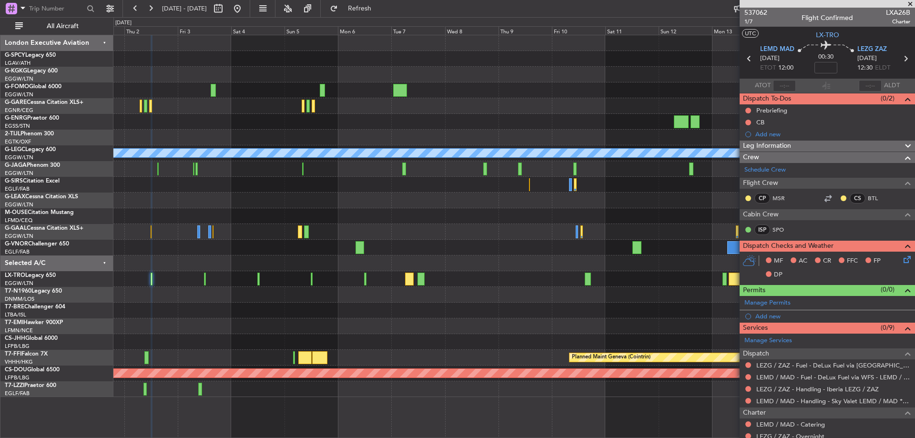
click at [483, 330] on div "A/C Unavailable [GEOGRAPHIC_DATA] ([GEOGRAPHIC_DATA]) Owner [GEOGRAPHIC_DATA] (…" at bounding box center [513, 216] width 801 height 362
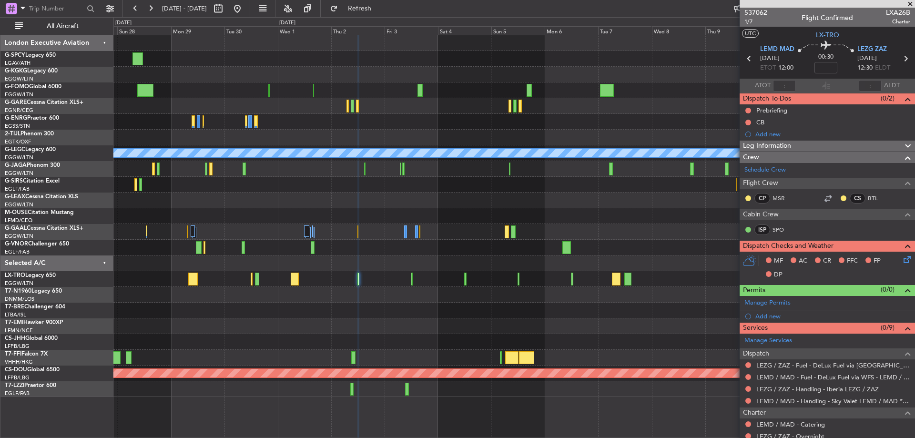
click at [450, 329] on div "Planned Maint [GEOGRAPHIC_DATA]" at bounding box center [513, 326] width 801 height 16
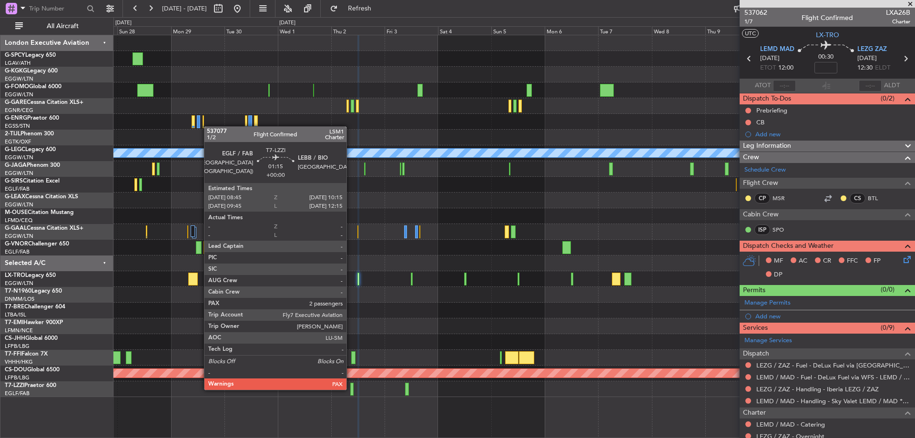
click at [351, 389] on div at bounding box center [352, 389] width 4 height 13
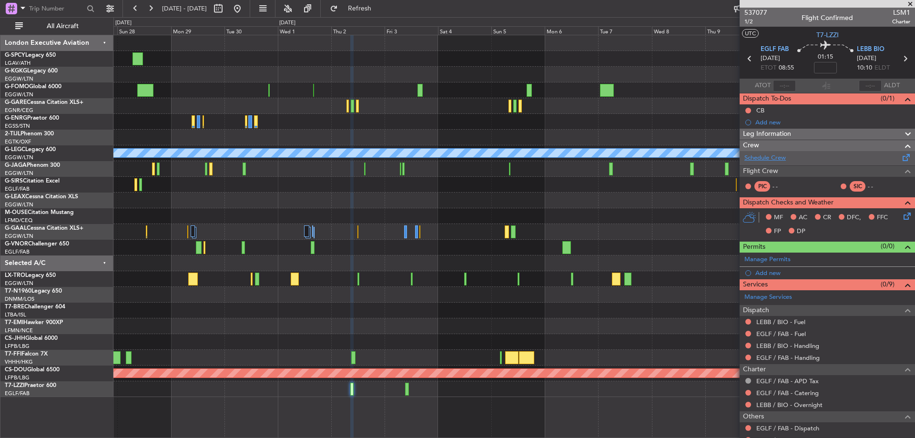
click at [774, 154] on link "Schedule Crew" at bounding box center [764, 158] width 41 height 10
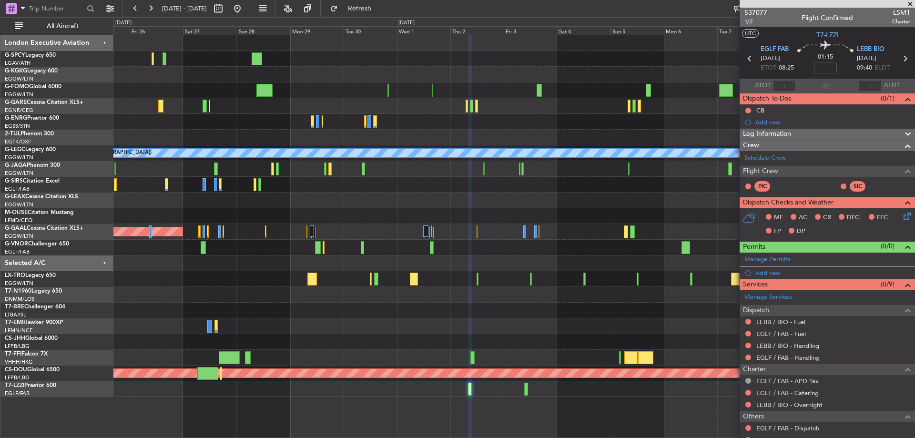
click at [508, 319] on div "AOG Maint [GEOGRAPHIC_DATA] (Ataturk) A/C Unavailable [GEOGRAPHIC_DATA] ([GEOGR…" at bounding box center [513, 216] width 801 height 362
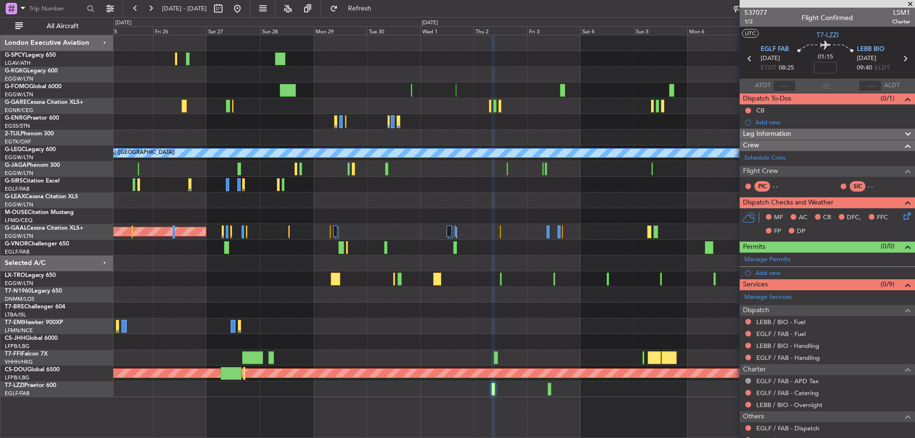
click at [911, 0] on span at bounding box center [910, 4] width 10 height 9
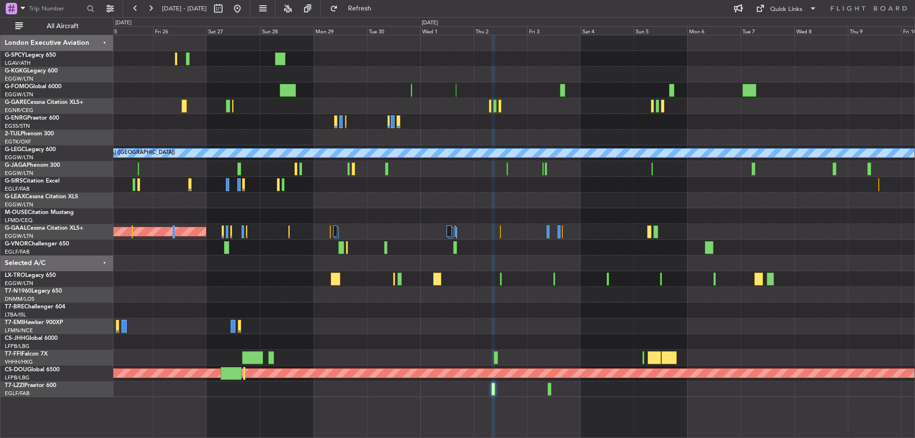
type input "0"
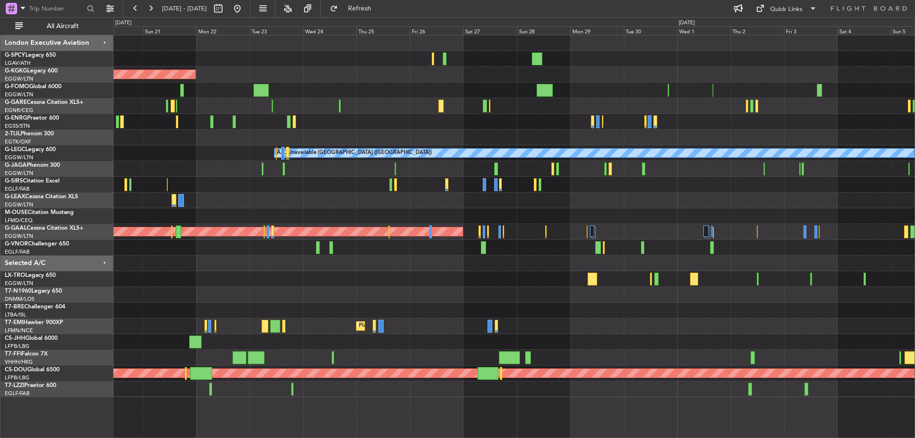
click at [677, 57] on div at bounding box center [513, 59] width 801 height 16
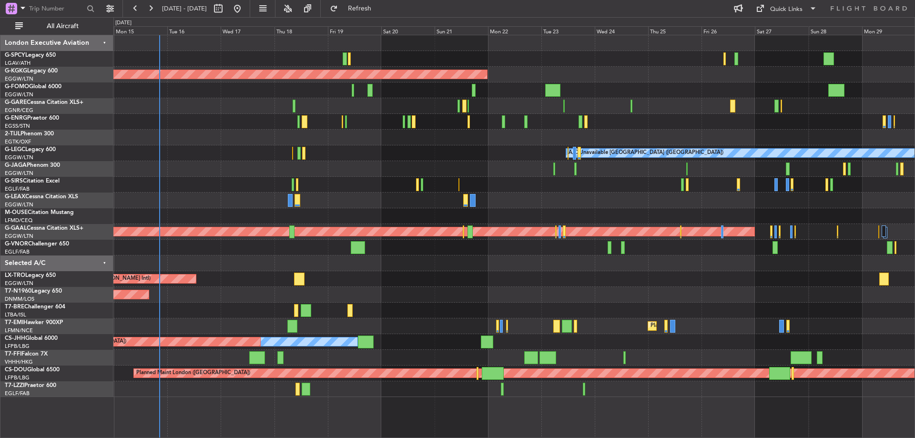
click at [653, 72] on div "AOG Maint [GEOGRAPHIC_DATA] (Ataturk)" at bounding box center [513, 75] width 801 height 16
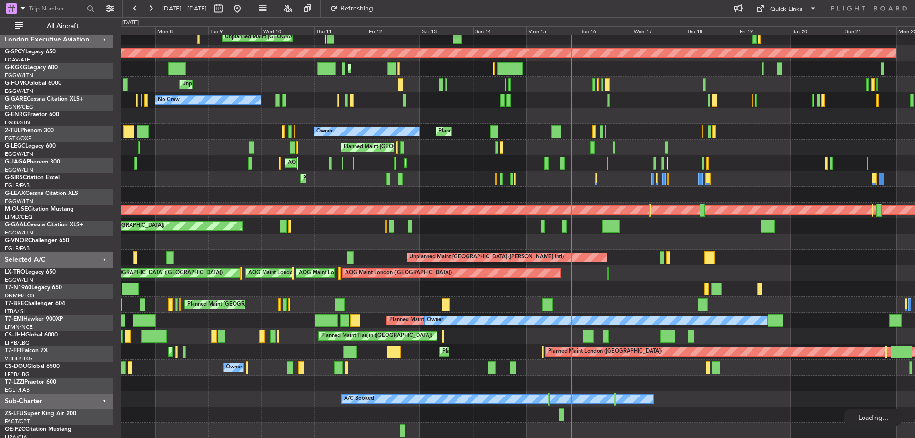
scroll to position [21, 0]
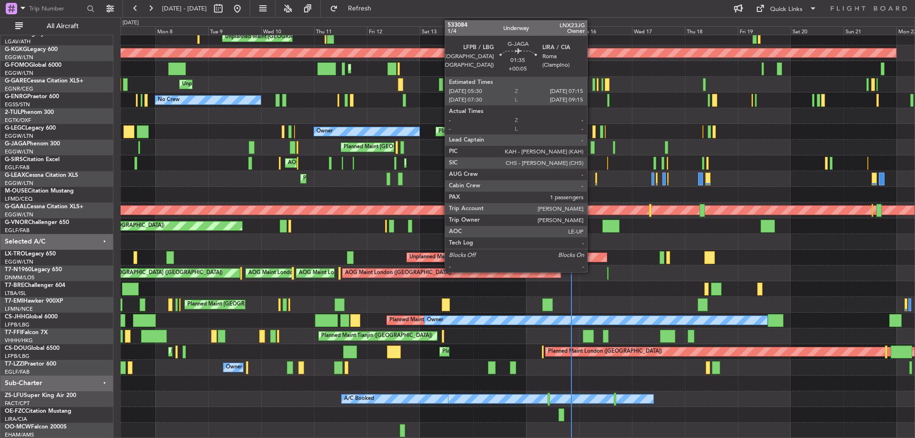
click at [591, 148] on div at bounding box center [592, 147] width 4 height 13
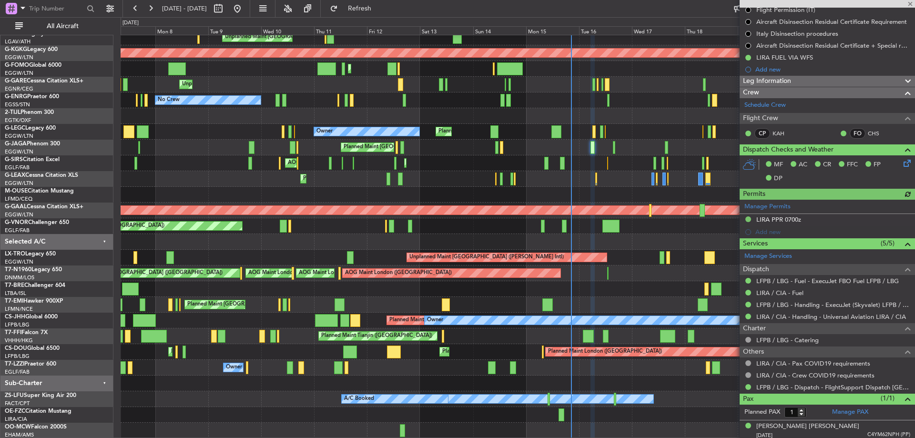
scroll to position [128, 0]
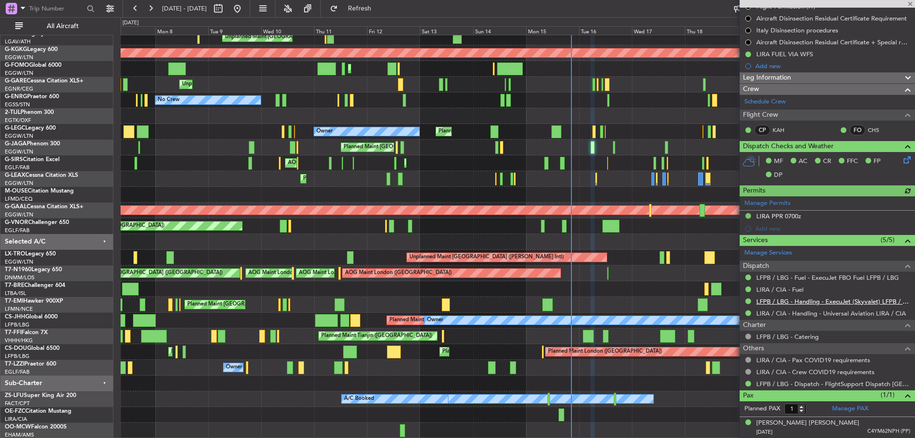
click at [834, 300] on link "LFPB / LBG - Handling - ExecuJet (Skyvalet) LFPB / LBG" at bounding box center [833, 301] width 154 height 8
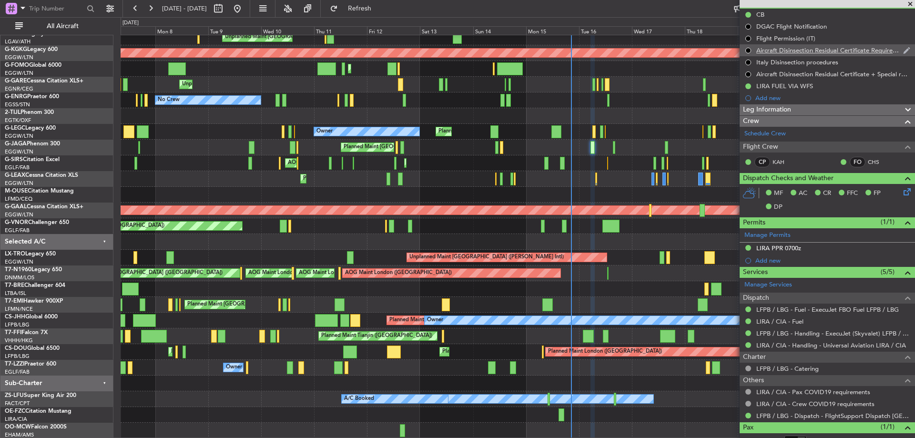
scroll to position [80, 0]
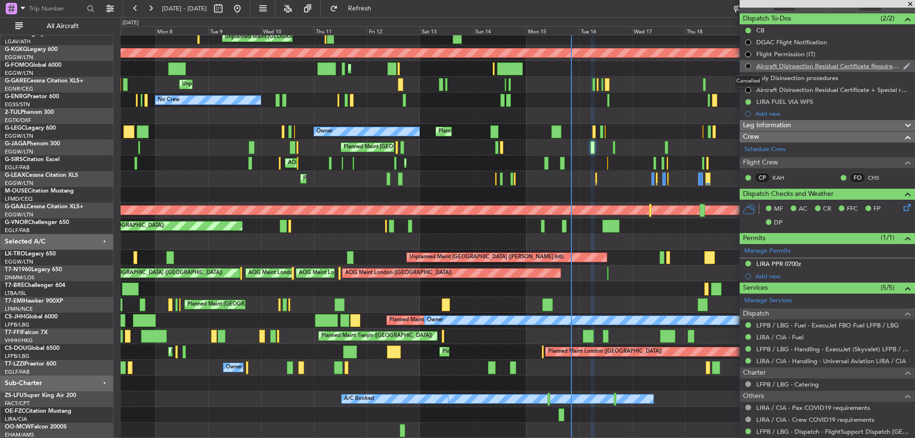
click at [746, 66] on button at bounding box center [748, 66] width 6 height 6
click at [757, 93] on span "In Progress" at bounding box center [752, 94] width 32 height 10
click at [749, 76] on button at bounding box center [748, 78] width 6 height 6
click at [750, 107] on span "In Progress" at bounding box center [752, 106] width 32 height 10
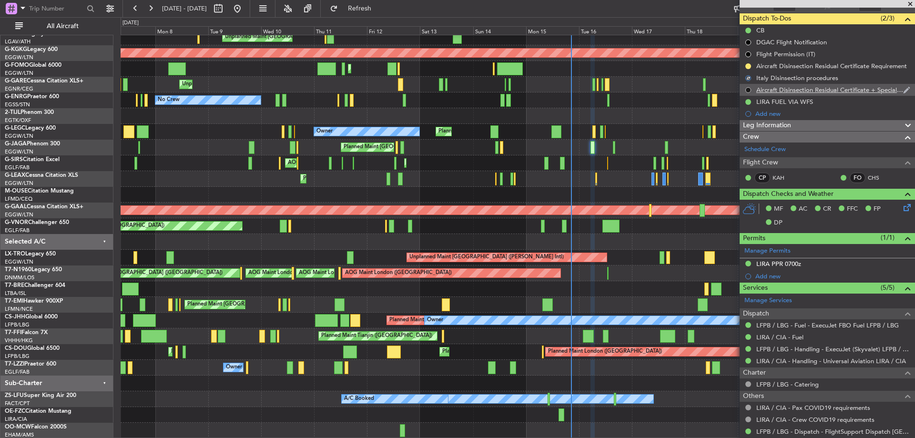
click at [747, 90] on button at bounding box center [748, 90] width 6 height 6
click at [748, 121] on span "In Progress" at bounding box center [752, 118] width 32 height 10
click at [750, 66] on button at bounding box center [748, 66] width 6 height 6
click at [741, 107] on span "Completed" at bounding box center [751, 108] width 31 height 10
click at [749, 76] on button at bounding box center [748, 78] width 6 height 6
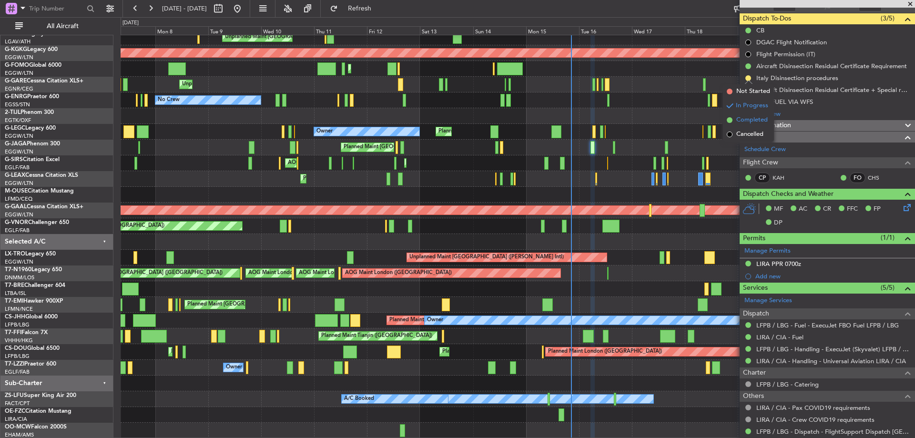
click at [741, 120] on span "Completed" at bounding box center [751, 120] width 31 height 10
click at [749, 88] on button at bounding box center [748, 90] width 6 height 6
click at [739, 129] on span "Completed" at bounding box center [751, 132] width 31 height 10
click at [909, 5] on span at bounding box center [910, 4] width 10 height 9
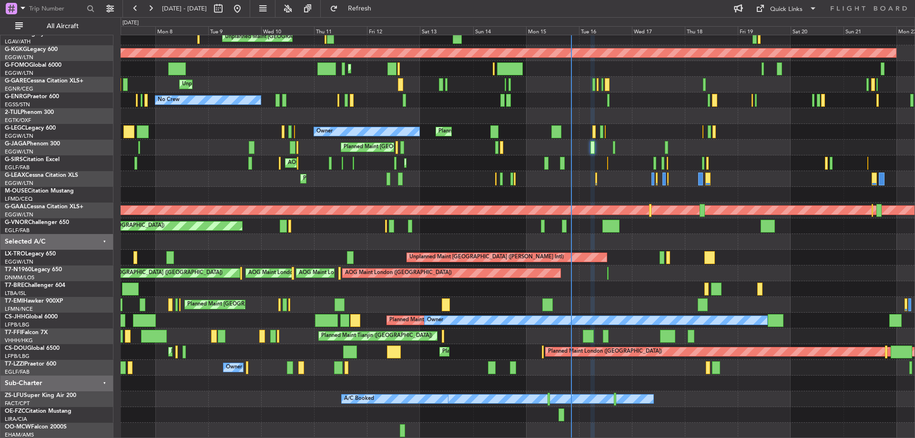
type input "0"
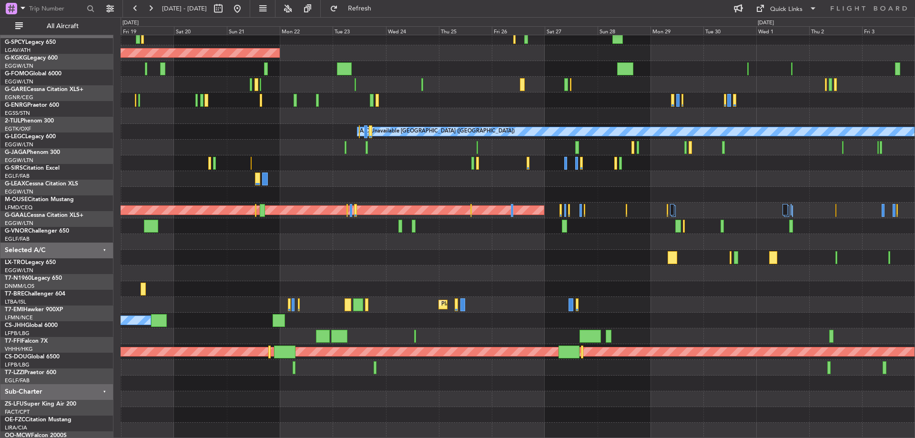
scroll to position [21, 0]
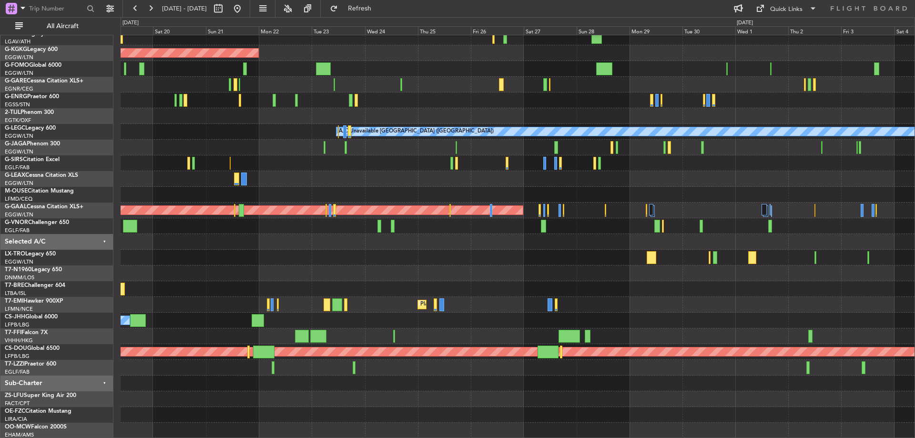
click at [366, 196] on div "AOG Maint [GEOGRAPHIC_DATA] (Ataturk) A/C Unavailable [GEOGRAPHIC_DATA] ([GEOGR…" at bounding box center [518, 226] width 794 height 424
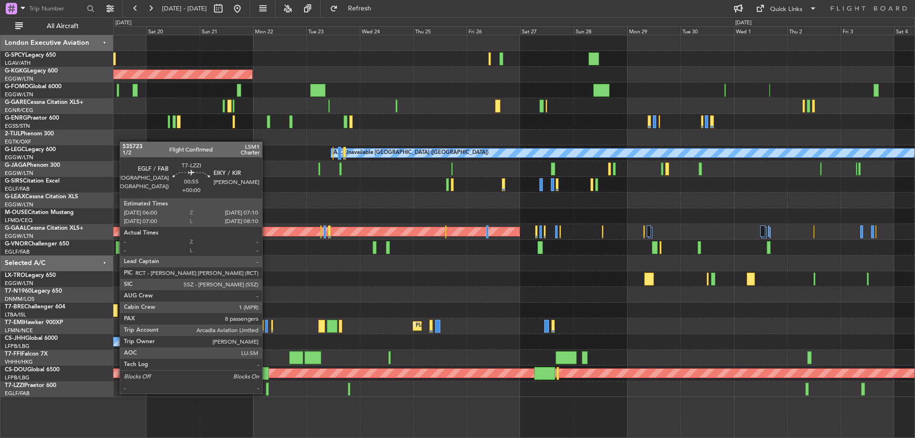
click at [266, 393] on div at bounding box center [267, 389] width 3 height 13
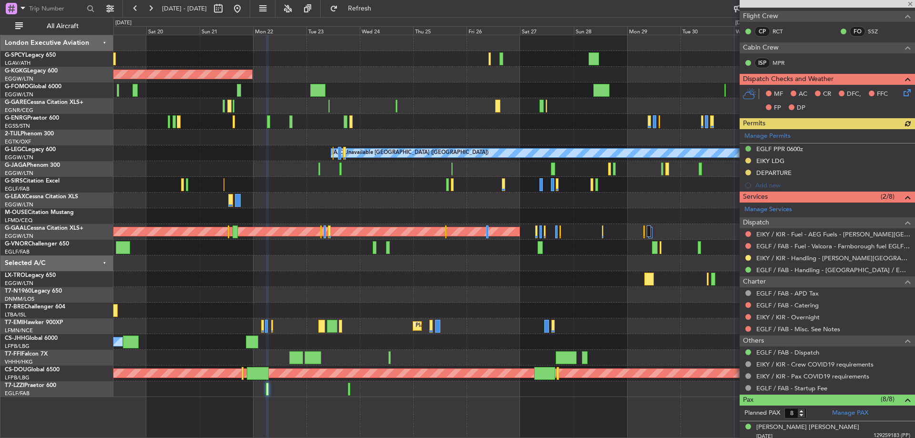
scroll to position [191, 0]
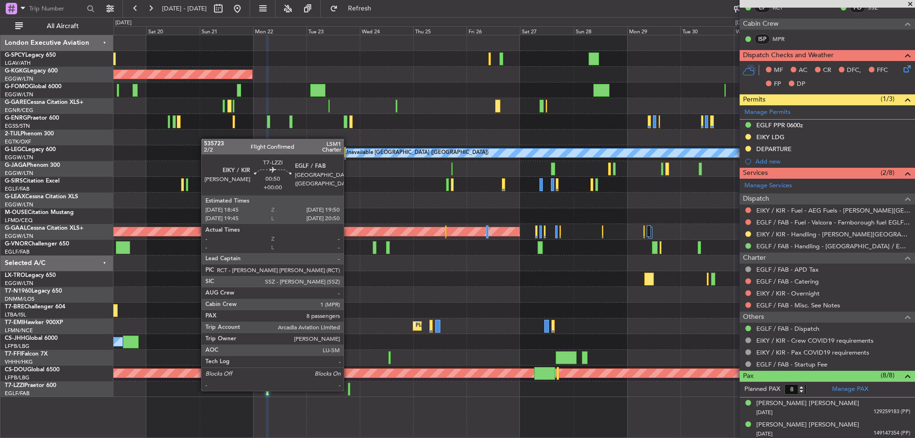
click at [348, 390] on div at bounding box center [349, 389] width 3 height 13
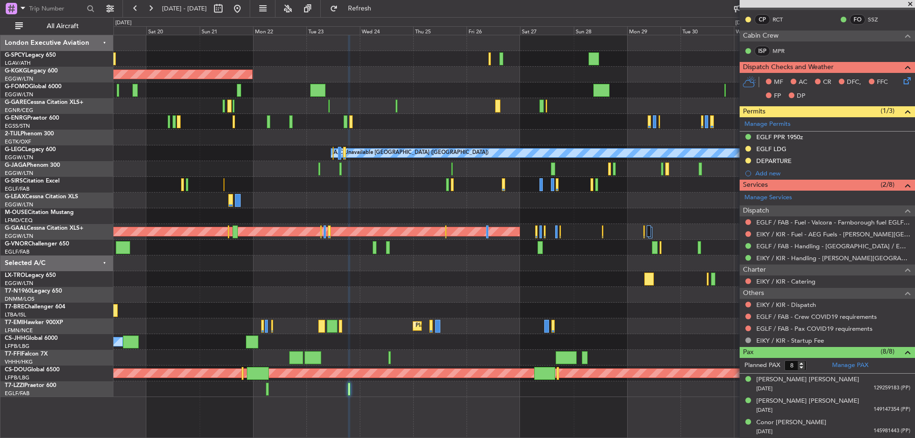
click at [908, 2] on span at bounding box center [910, 4] width 10 height 9
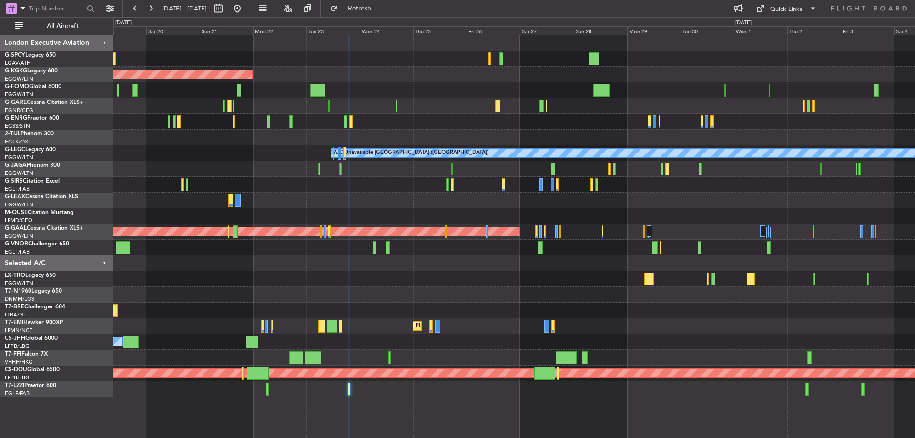
type input "0"
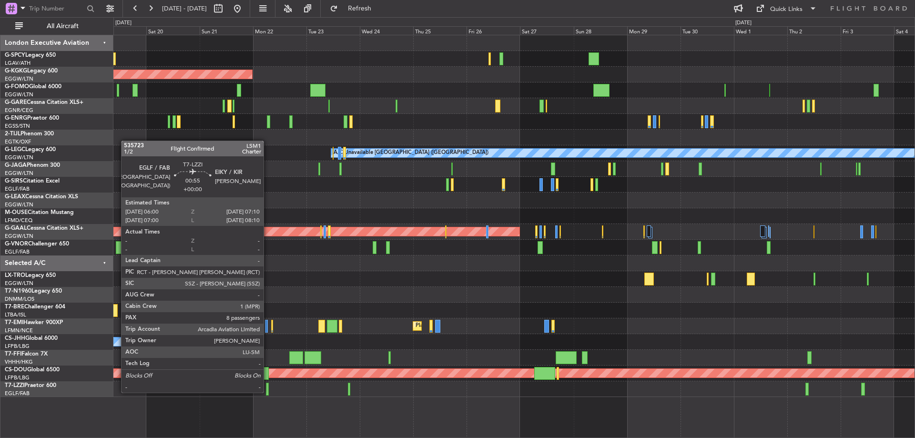
click at [268, 392] on div at bounding box center [267, 389] width 3 height 13
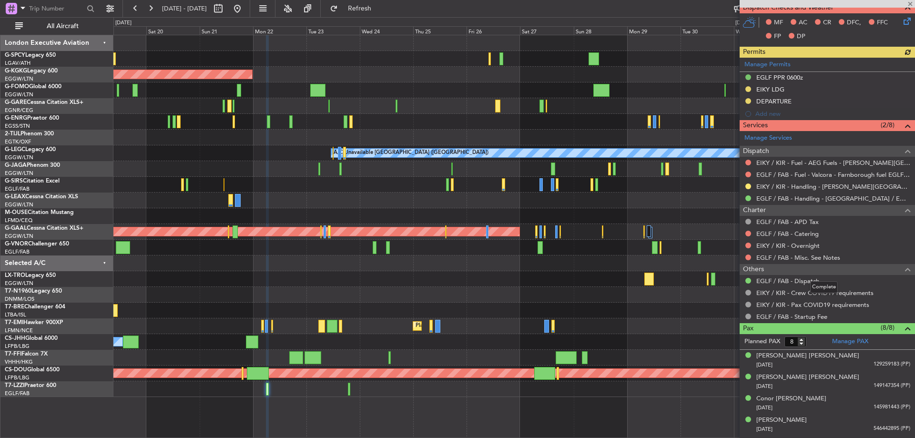
scroll to position [95, 0]
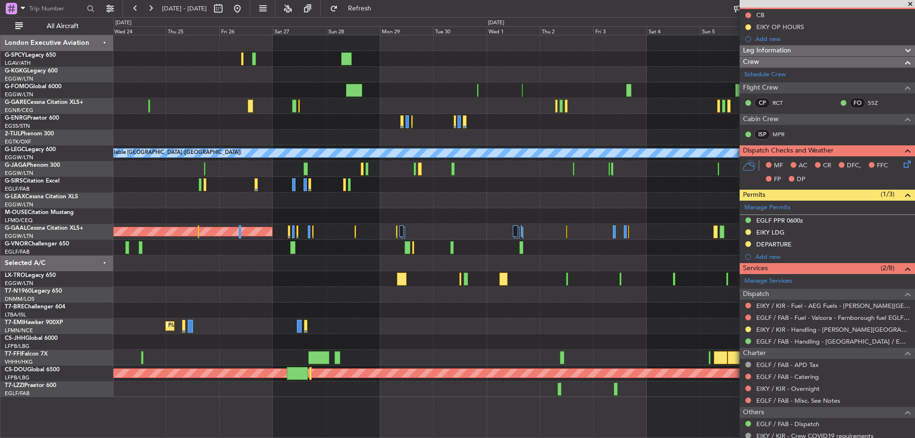
click at [336, 330] on div "Planned Maint [GEOGRAPHIC_DATA]" at bounding box center [513, 326] width 801 height 16
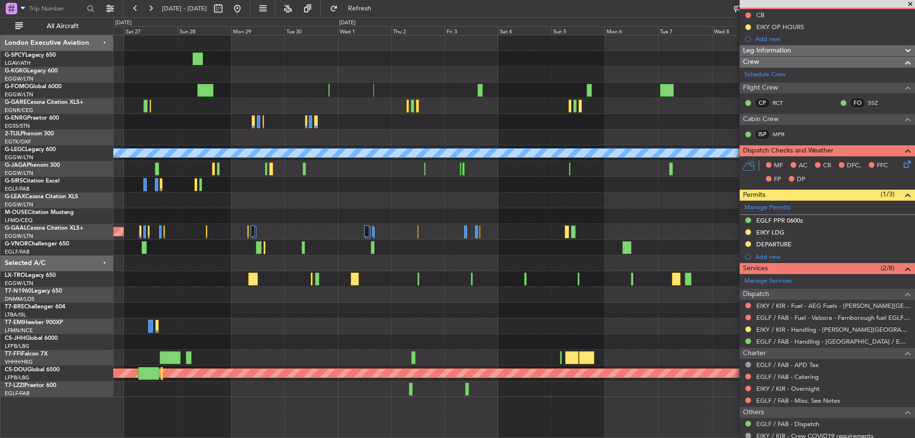
click at [463, 316] on div at bounding box center [513, 311] width 801 height 16
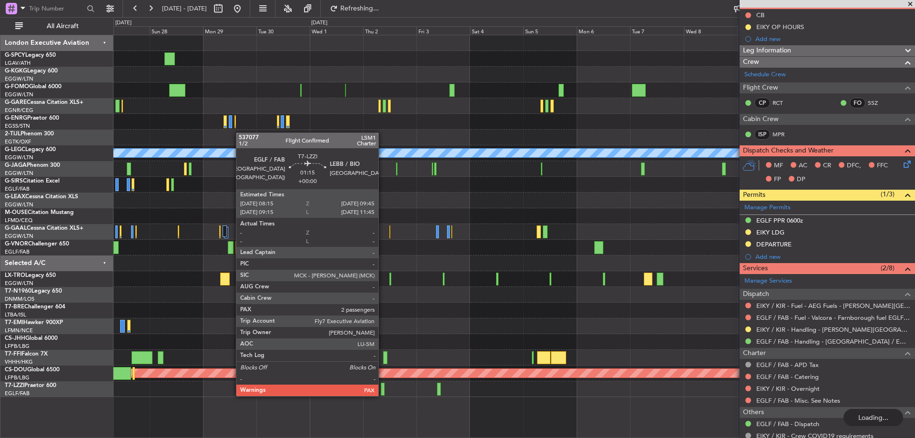
click at [383, 395] on div at bounding box center [383, 389] width 4 height 13
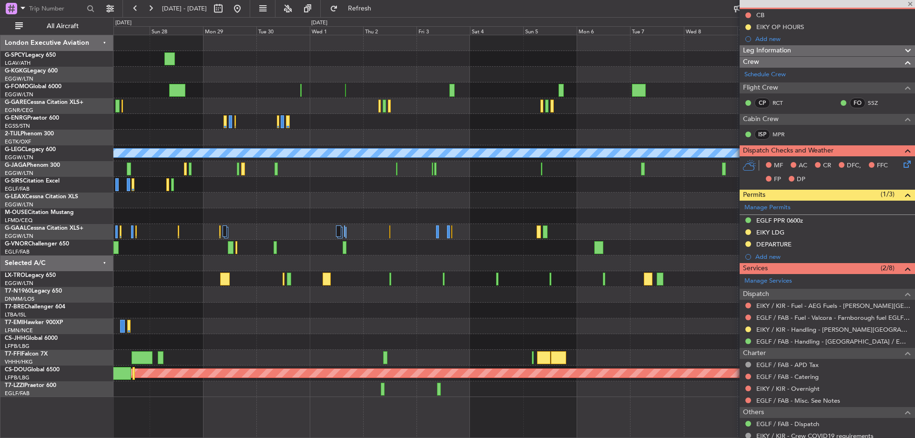
scroll to position [0, 0]
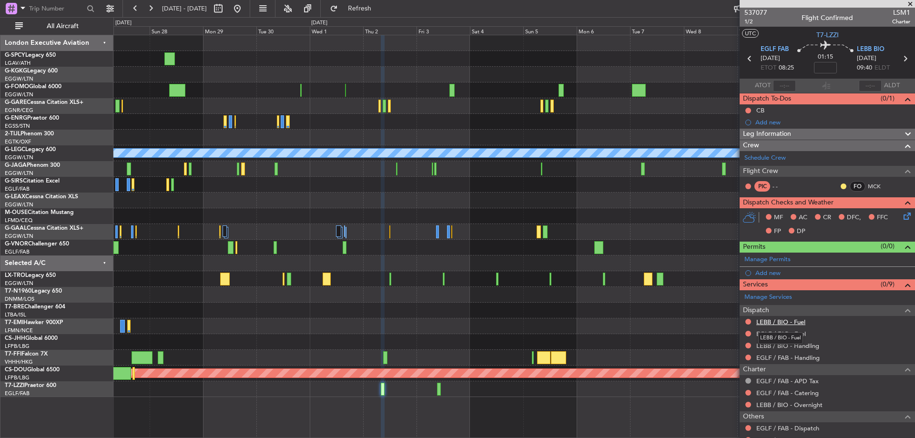
click at [796, 320] on link "LEBB / BIO - Fuel" at bounding box center [780, 322] width 49 height 8
click at [372, 9] on span "Refresh" at bounding box center [360, 8] width 40 height 7
click at [792, 335] on link "EGLF / FAB - Fuel" at bounding box center [781, 334] width 50 height 8
click at [370, 6] on span "Refresh" at bounding box center [360, 8] width 40 height 7
click at [808, 346] on link "LEBB / BIO - Handling" at bounding box center [787, 346] width 63 height 8
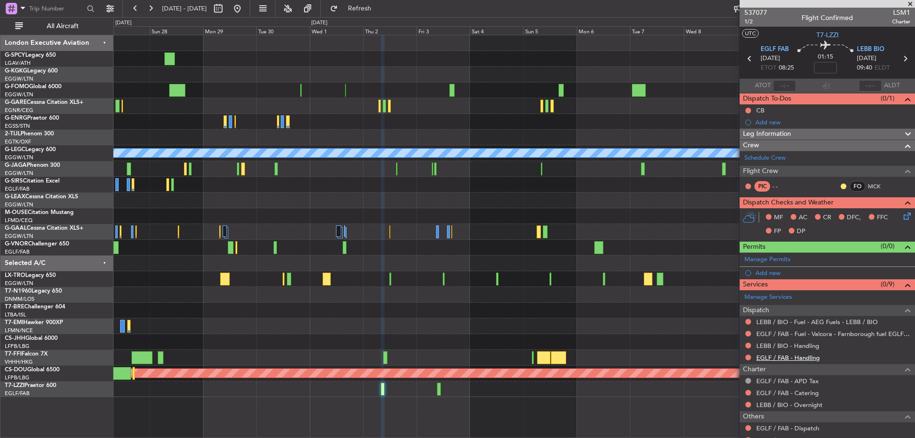
click at [808, 357] on link "EGLF / FAB - Handling" at bounding box center [787, 358] width 63 height 8
click at [380, 12] on span "Refresh" at bounding box center [360, 8] width 40 height 7
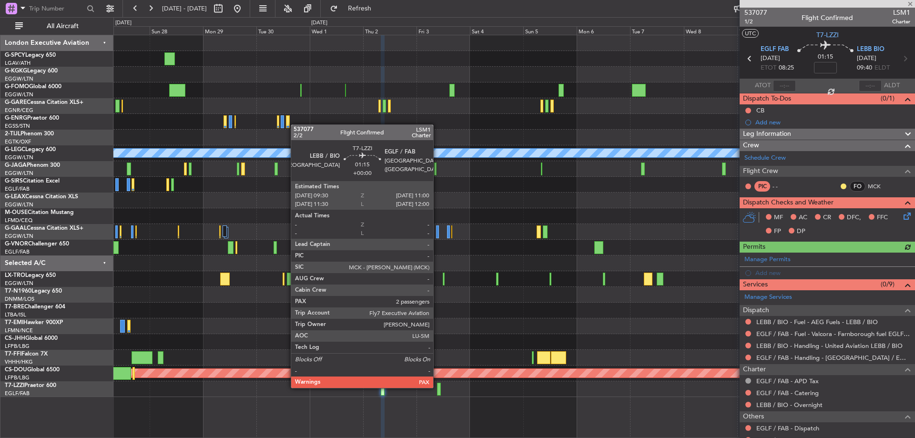
click at [437, 387] on div at bounding box center [439, 389] width 4 height 13
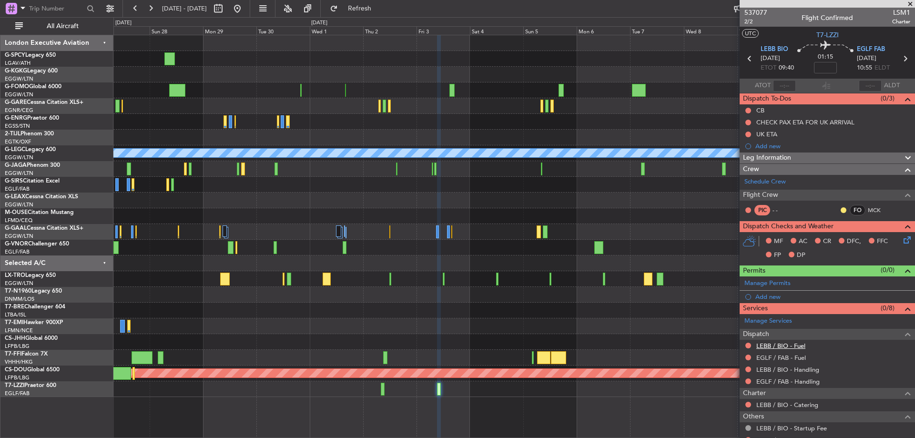
click at [793, 344] on link "LEBB / BIO - Fuel" at bounding box center [780, 346] width 49 height 8
click at [802, 354] on link "EGLF / FAB - Fuel" at bounding box center [781, 358] width 50 height 8
click at [803, 373] on mat-tooltip-component "LEBB / BIO - Handling" at bounding box center [787, 385] width 70 height 25
click at [805, 370] on link "LEBB / BIO - Handling" at bounding box center [787, 369] width 63 height 8
click at [794, 377] on link "EGLF / FAB - Handling" at bounding box center [787, 381] width 63 height 8
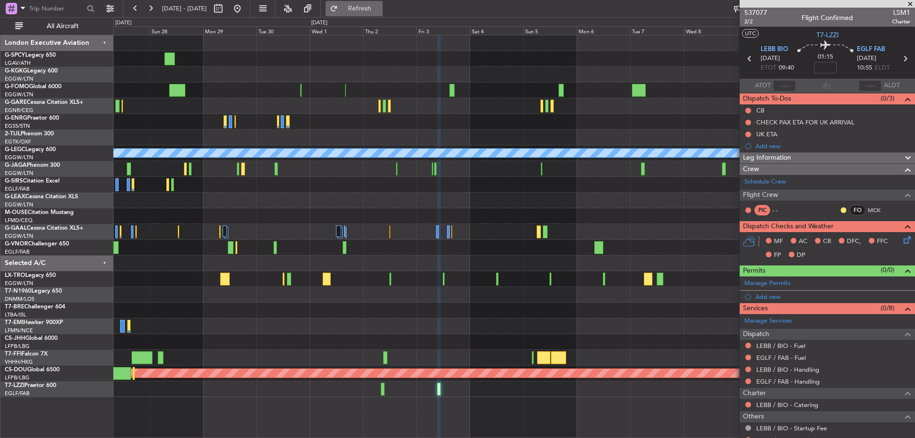
click at [375, 11] on span "Refresh" at bounding box center [360, 8] width 40 height 7
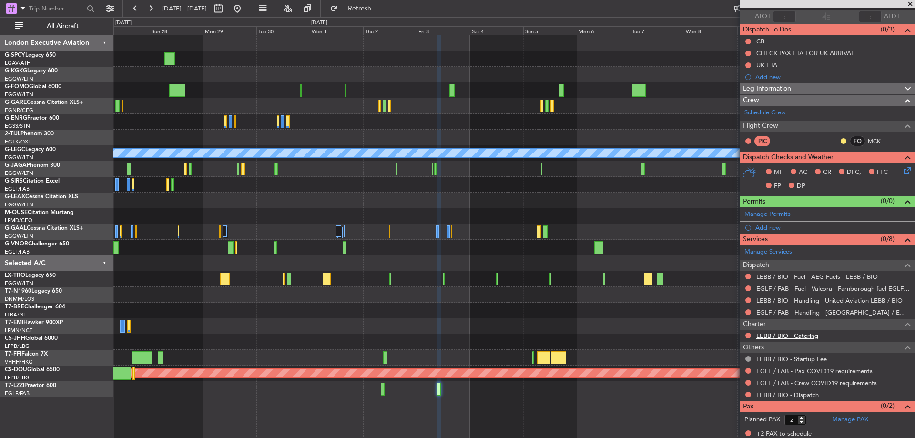
scroll to position [71, 0]
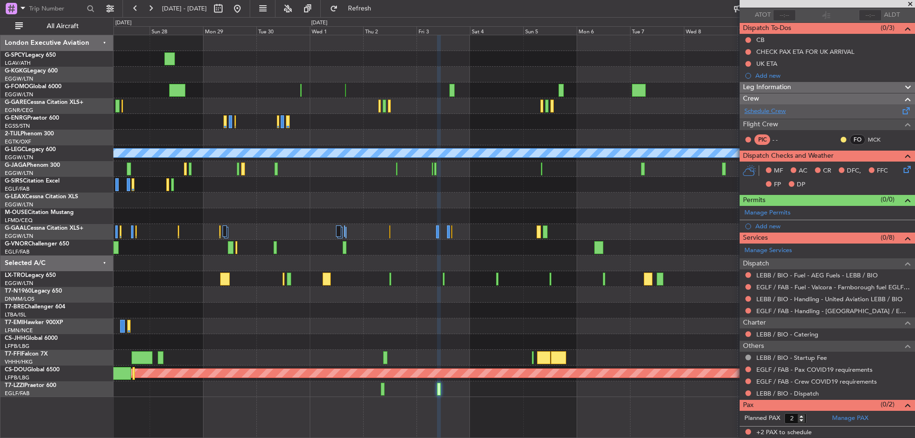
click at [773, 110] on link "Schedule Crew" at bounding box center [764, 112] width 41 height 10
click at [797, 394] on link "LEBB / BIO - Dispatch" at bounding box center [787, 393] width 62 height 8
click at [370, 10] on span "Refresh" at bounding box center [360, 8] width 40 height 7
click at [245, 3] on button at bounding box center [237, 8] width 15 height 15
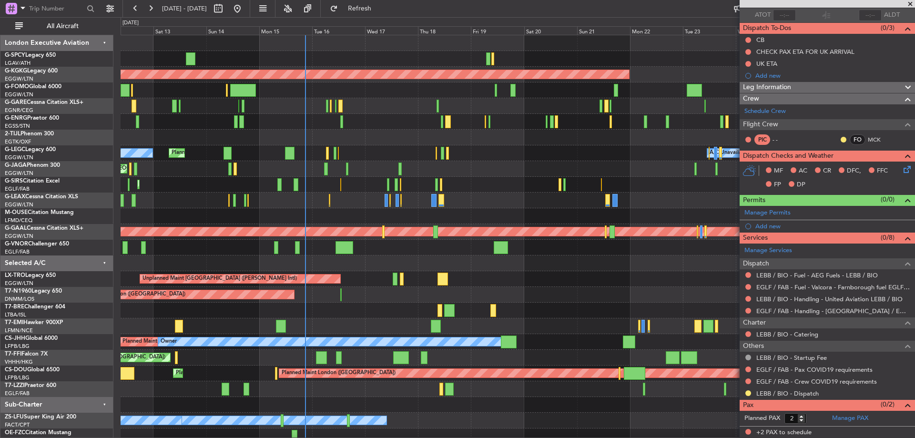
click at [364, 136] on div "Unplanned Maint [GEOGRAPHIC_DATA] ([PERSON_NAME] Intl) AOG Maint [GEOGRAPHIC_DA…" at bounding box center [518, 247] width 794 height 424
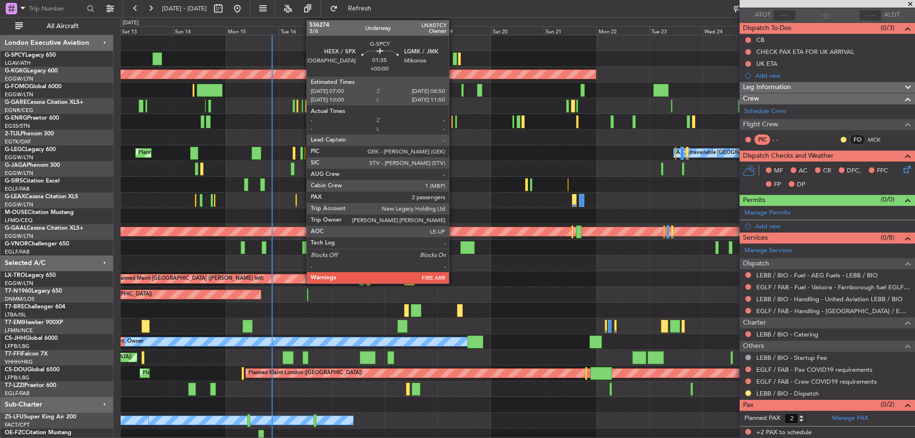
click at [453, 58] on div at bounding box center [455, 58] width 4 height 13
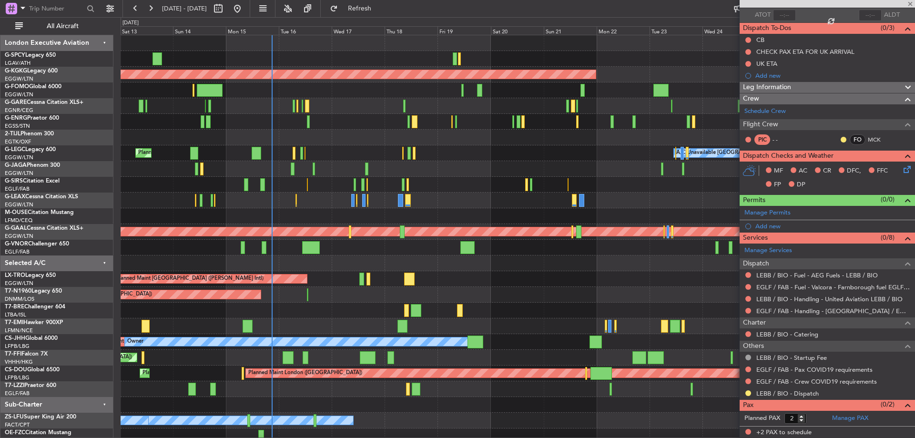
scroll to position [0, 0]
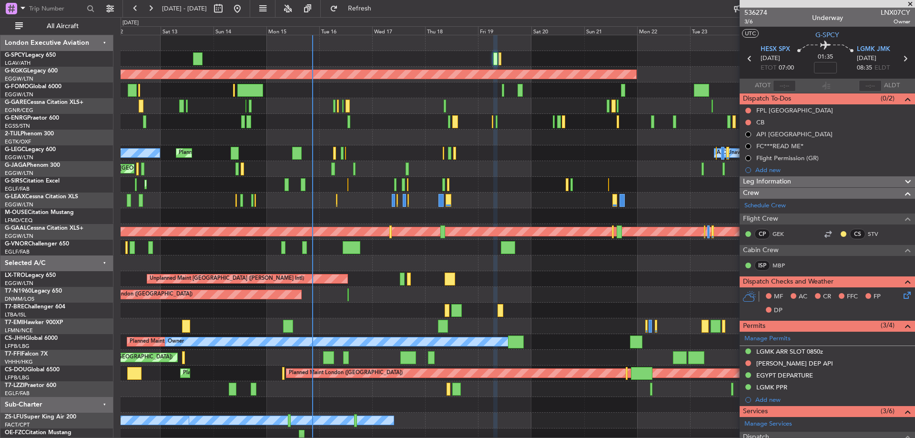
click at [367, 100] on div "Unplanned Maint Chester" at bounding box center [518, 106] width 794 height 16
click at [754, 13] on span "536274" at bounding box center [755, 13] width 23 height 10
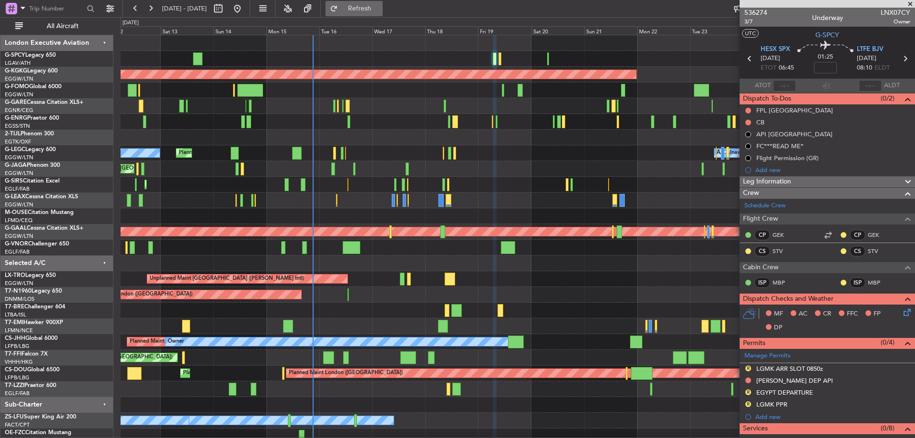
click at [380, 7] on span "Refresh" at bounding box center [360, 8] width 40 height 7
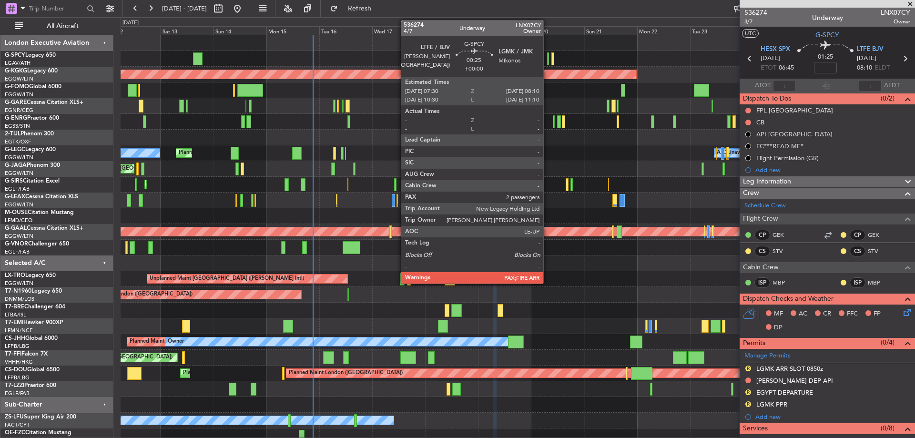
click at [547, 60] on div at bounding box center [548, 58] width 2 height 13
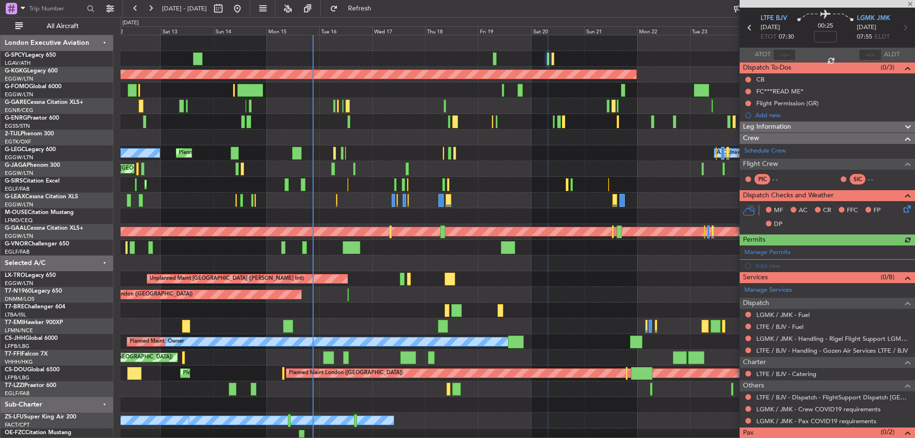
scroll to position [59, 0]
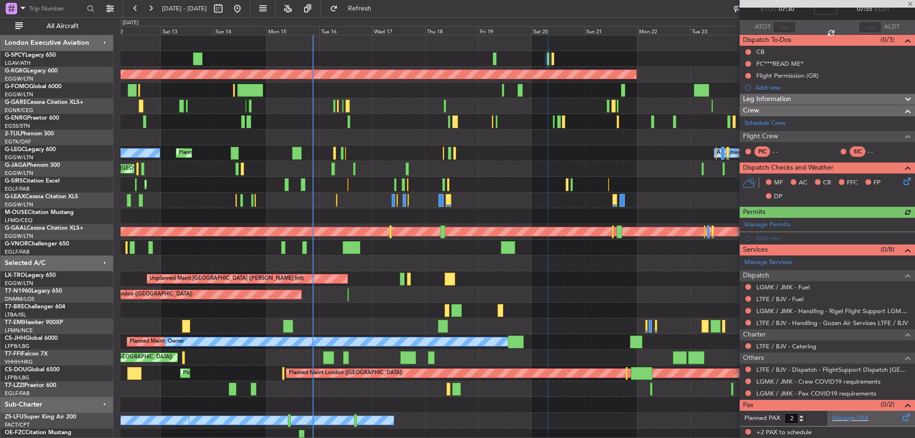
click at [860, 424] on div "Manage PAX" at bounding box center [871, 418] width 88 height 15
click at [380, 8] on span "Refresh" at bounding box center [360, 8] width 40 height 7
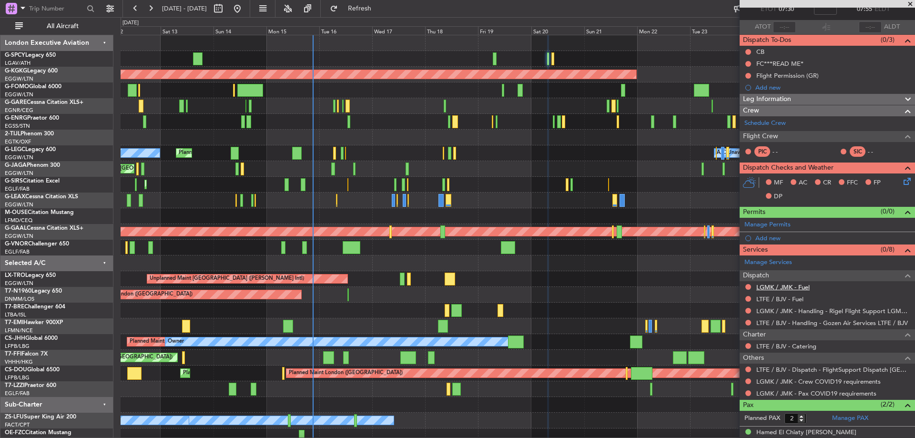
click at [786, 286] on link "LGMK / JMK - Fuel" at bounding box center [782, 287] width 53 height 8
click at [788, 295] on link "LTFE / BJV - Fuel" at bounding box center [779, 299] width 47 height 8
click at [361, 5] on button "Refresh" at bounding box center [353, 8] width 57 height 15
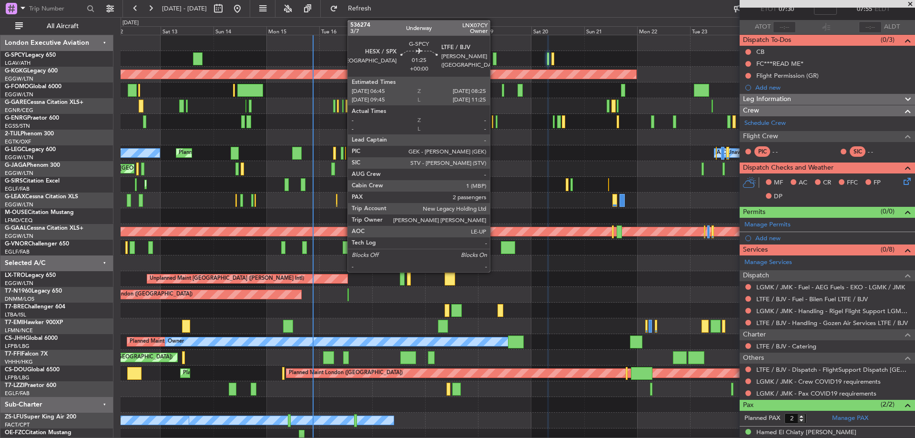
click at [494, 56] on div at bounding box center [495, 58] width 4 height 13
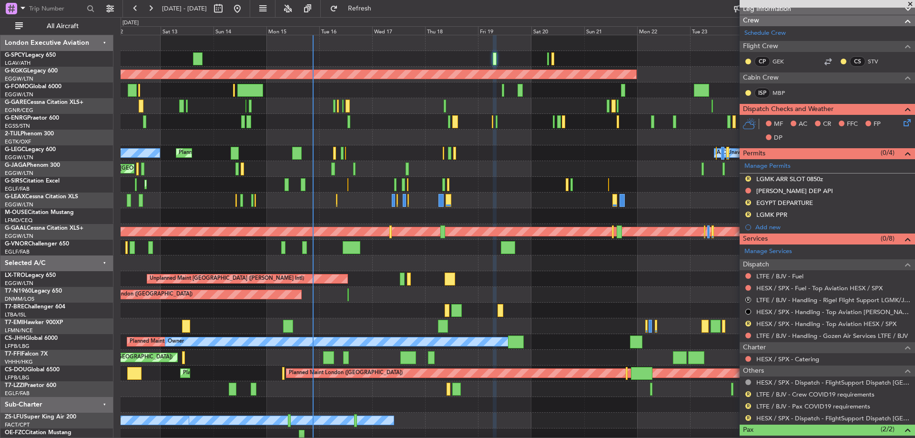
scroll to position [191, 0]
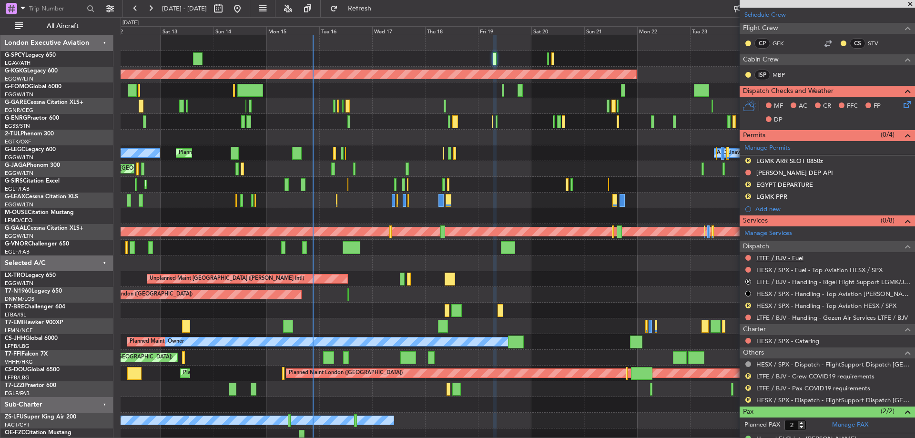
click at [796, 254] on link "LTFE / BJV - Fuel" at bounding box center [779, 258] width 47 height 8
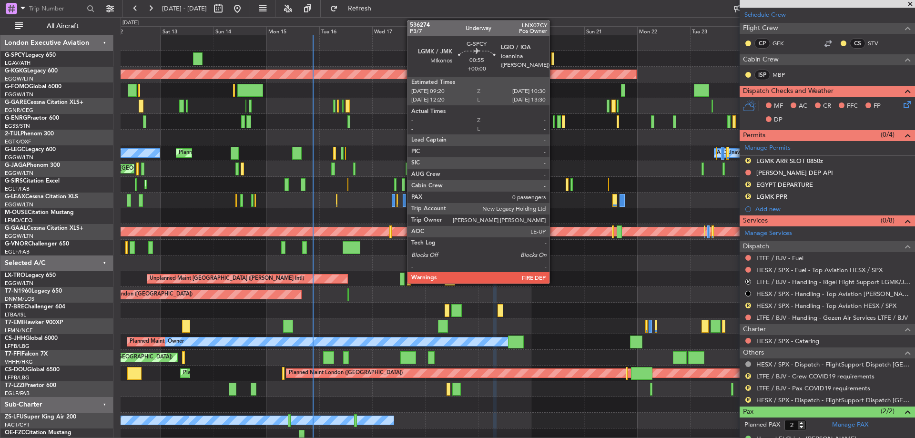
click at [554, 59] on div at bounding box center [552, 58] width 3 height 13
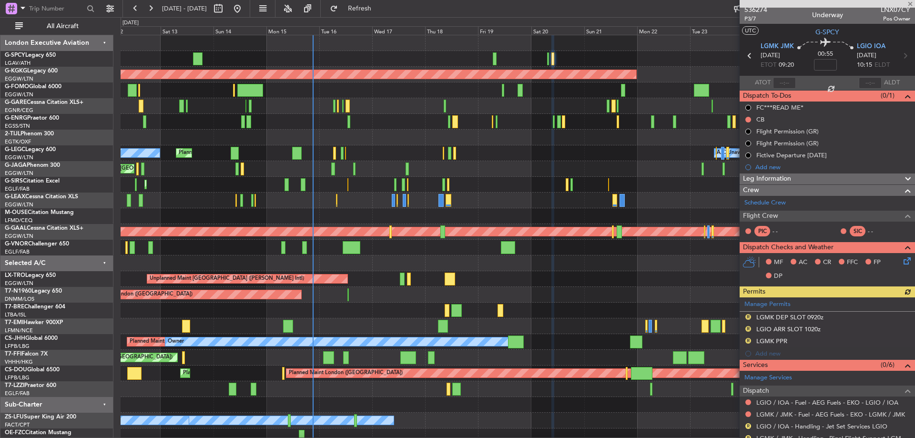
scroll to position [0, 0]
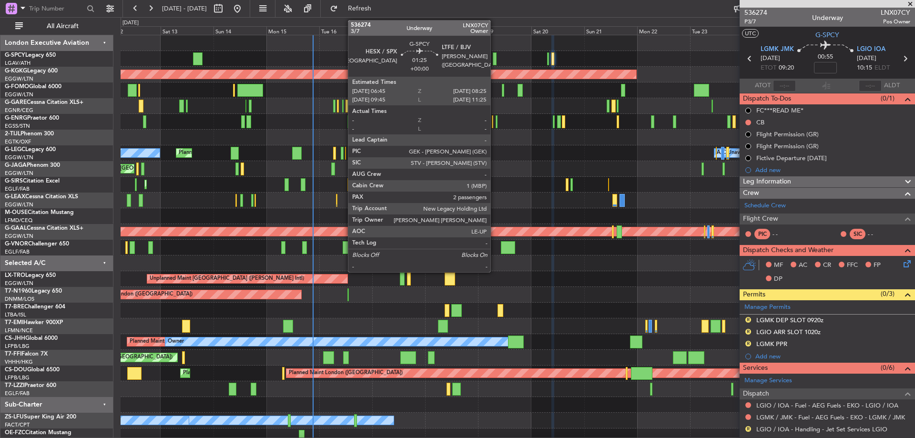
click at [495, 56] on div at bounding box center [495, 58] width 4 height 13
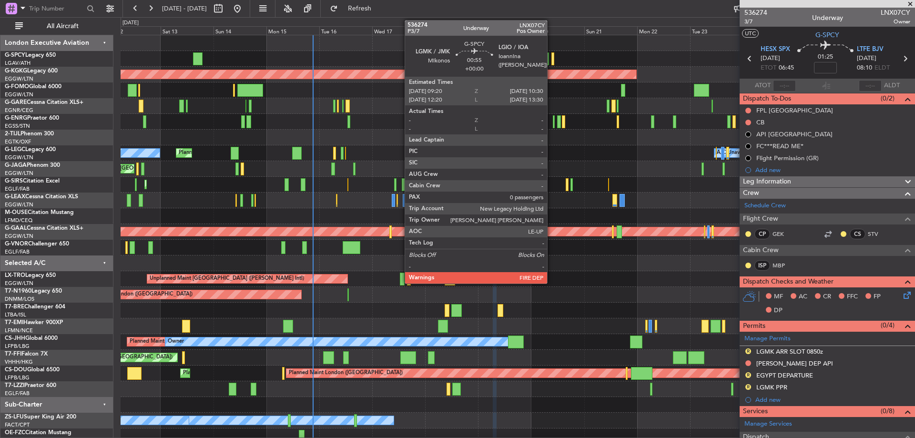
click at [551, 56] on div at bounding box center [552, 58] width 3 height 13
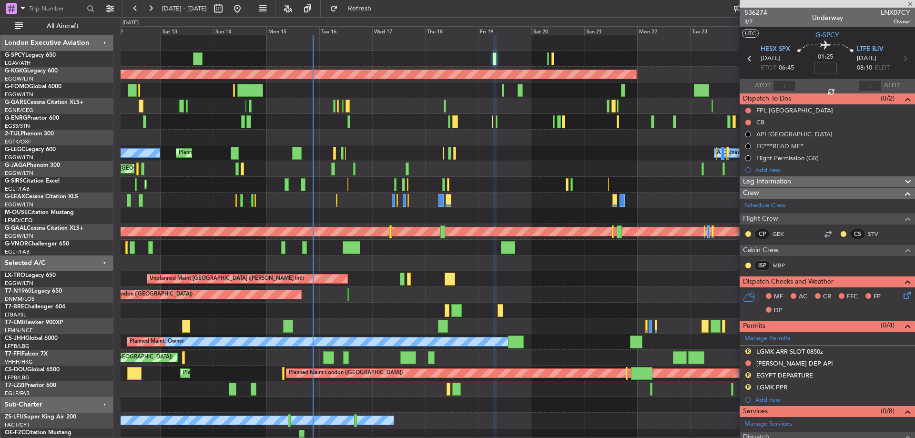
type input "0"
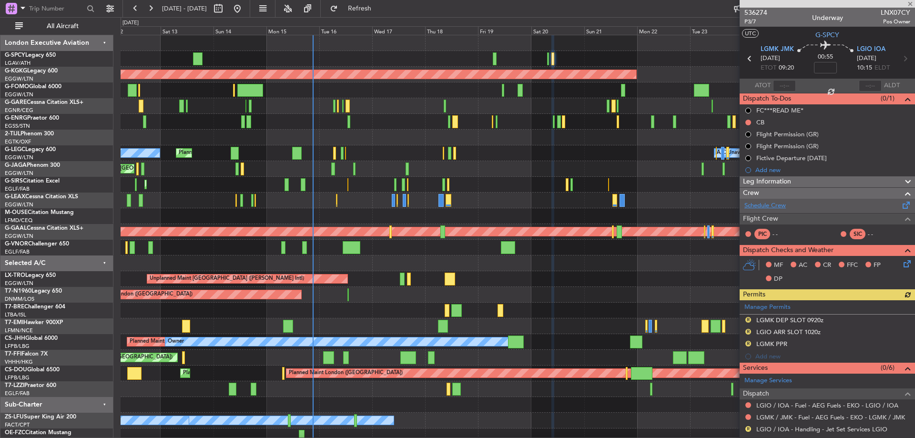
click at [772, 209] on link "Schedule Crew" at bounding box center [764, 206] width 41 height 10
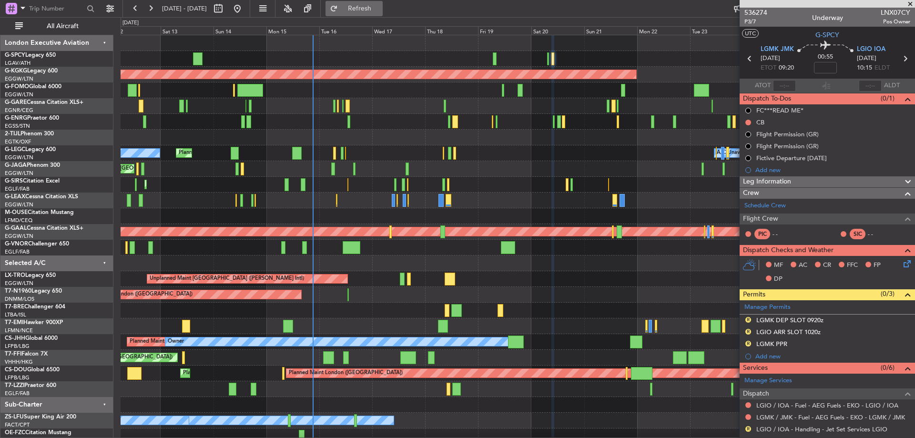
click at [380, 9] on span "Refresh" at bounding box center [360, 8] width 40 height 7
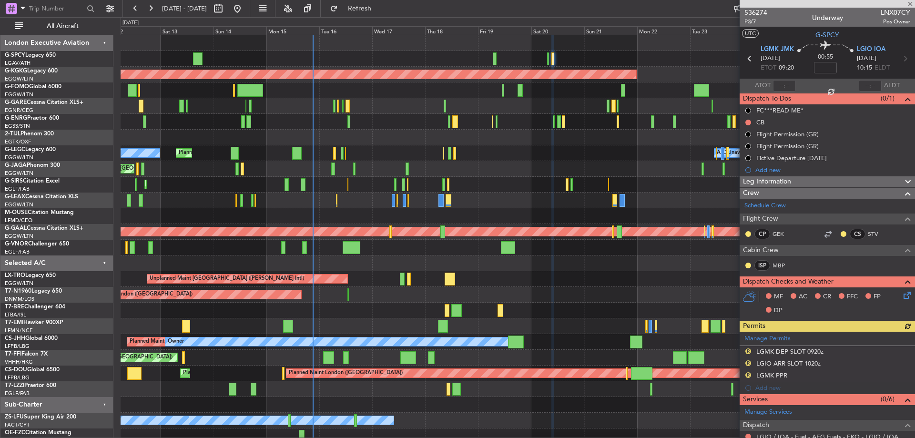
scroll to position [138, 0]
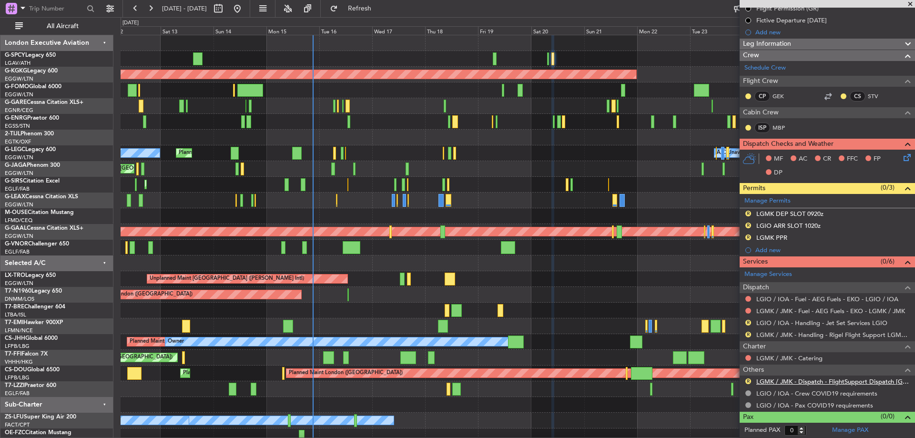
click at [883, 381] on link "LGMK / JMK - Dispatch - FlightSupport Dispatch [GEOGRAPHIC_DATA]" at bounding box center [833, 381] width 154 height 8
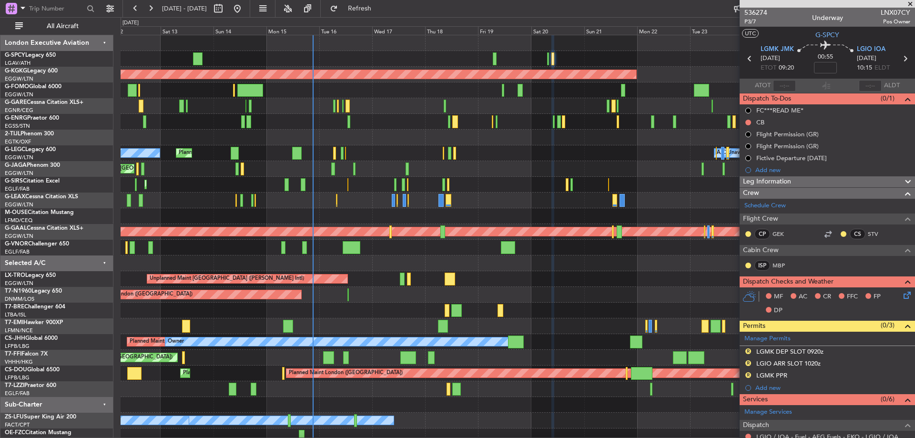
scroll to position [138, 0]
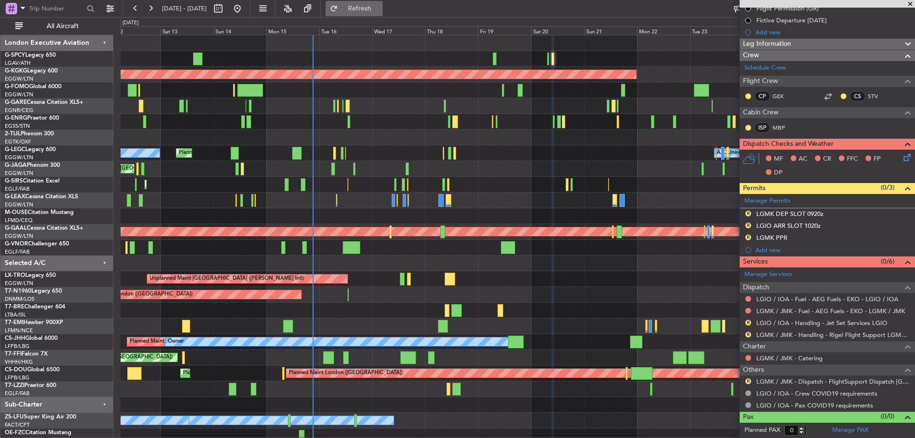
click at [368, 7] on button "Refresh" at bounding box center [353, 8] width 57 height 15
click at [910, 2] on span at bounding box center [910, 4] width 10 height 9
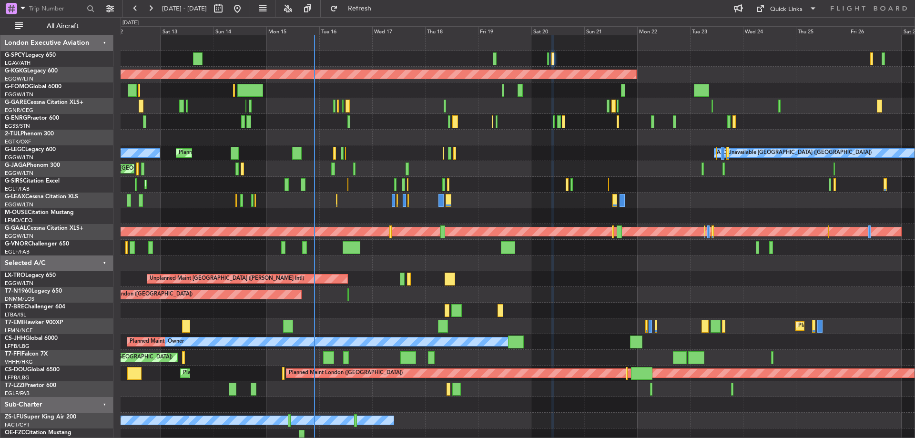
scroll to position [0, 0]
click at [809, 11] on span at bounding box center [812, 8] width 11 height 11
click at [789, 28] on button "Trip Builder" at bounding box center [786, 31] width 71 height 23
